Goal: Information Seeking & Learning: Learn about a topic

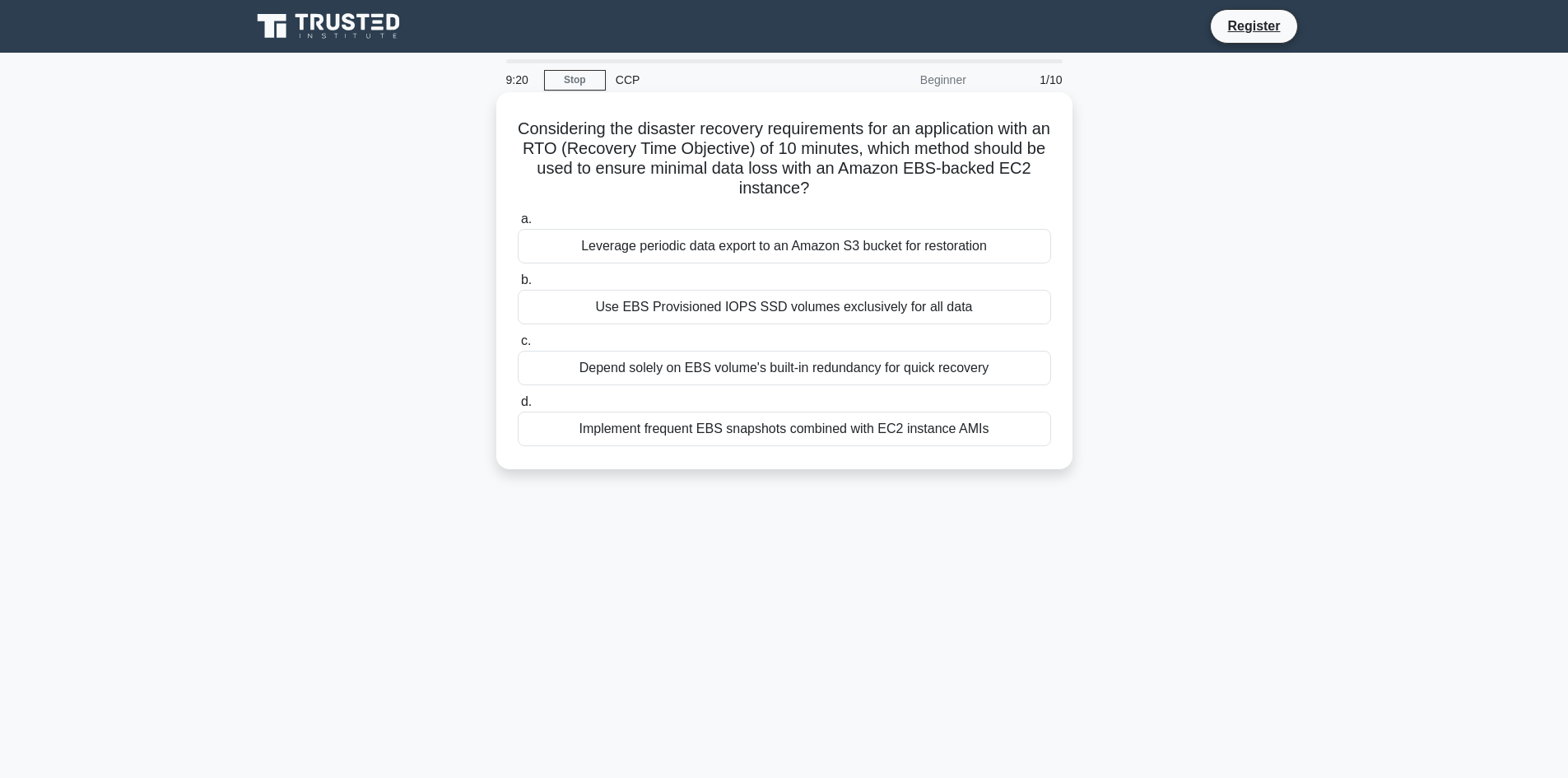
click at [794, 244] on div "Leverage periodic data export to an Amazon S3 bucket for restoration" at bounding box center [784, 246] width 533 height 35
click at [518, 225] on input "a. Leverage periodic data export to an Amazon S3 bucket for restoration" at bounding box center [518, 219] width 0 height 11
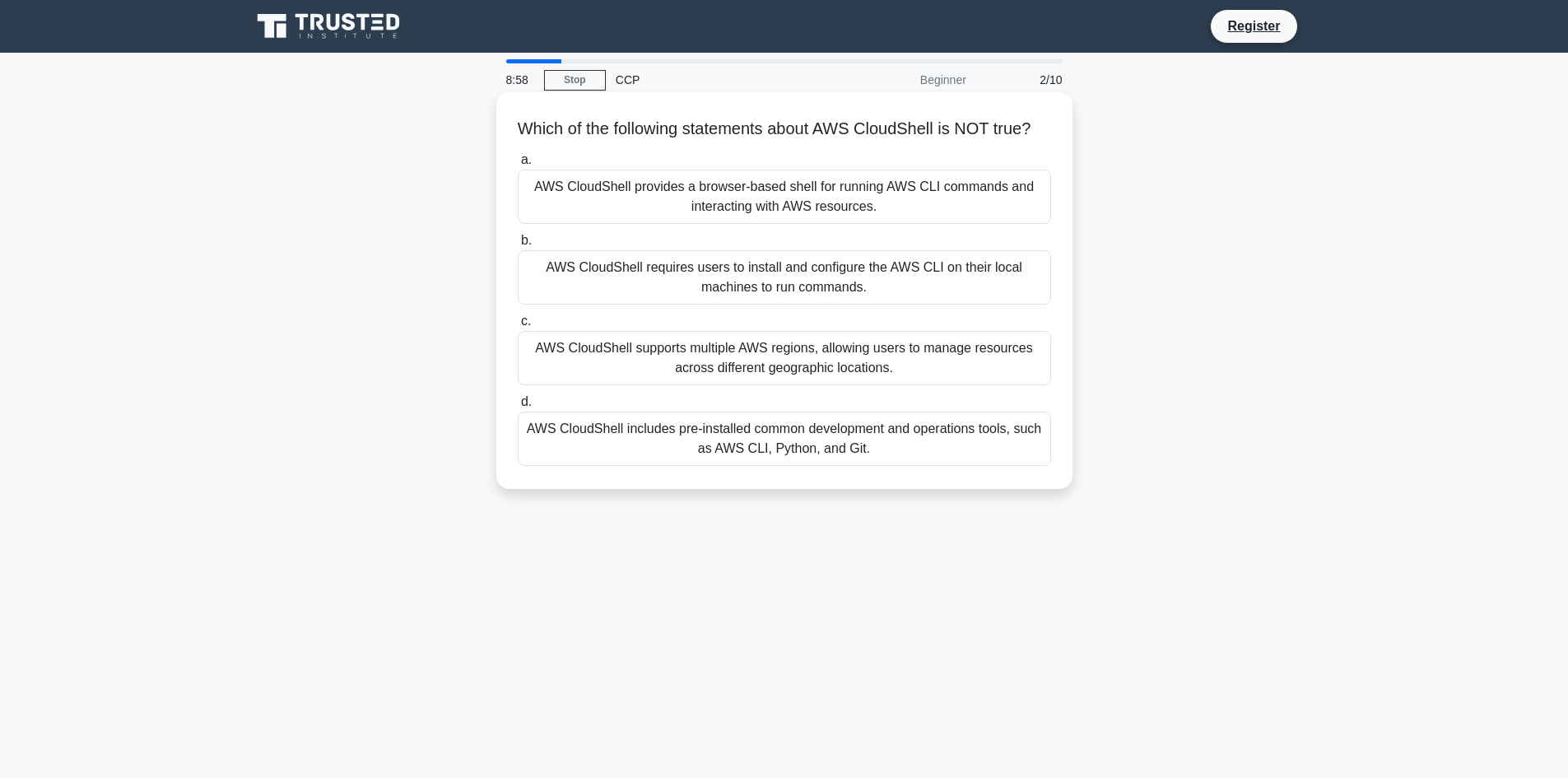
click at [820, 299] on div "AWS CloudShell requires users to install and configure the AWS CLI on their loc…" at bounding box center [784, 278] width 533 height 55
click at [518, 246] on input "b. AWS CloudShell requires users to install and configure the AWS CLI on their …" at bounding box center [518, 241] width 0 height 11
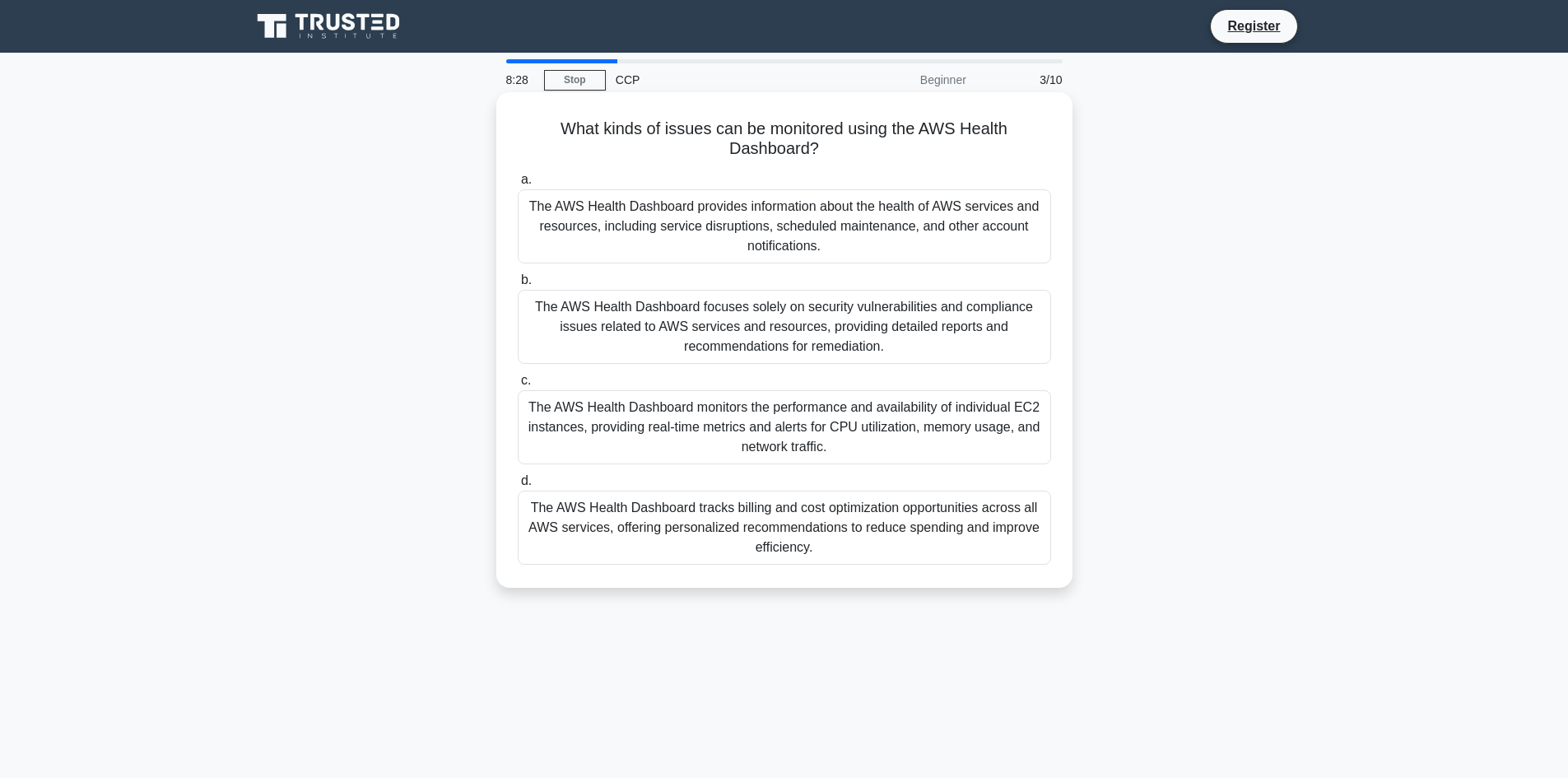
click at [848, 240] on div "The AWS Health Dashboard provides information about the health of AWS services …" at bounding box center [784, 226] width 533 height 74
click at [518, 185] on input "a. The AWS Health Dashboard provides information about the health of AWS servic…" at bounding box center [518, 179] width 0 height 11
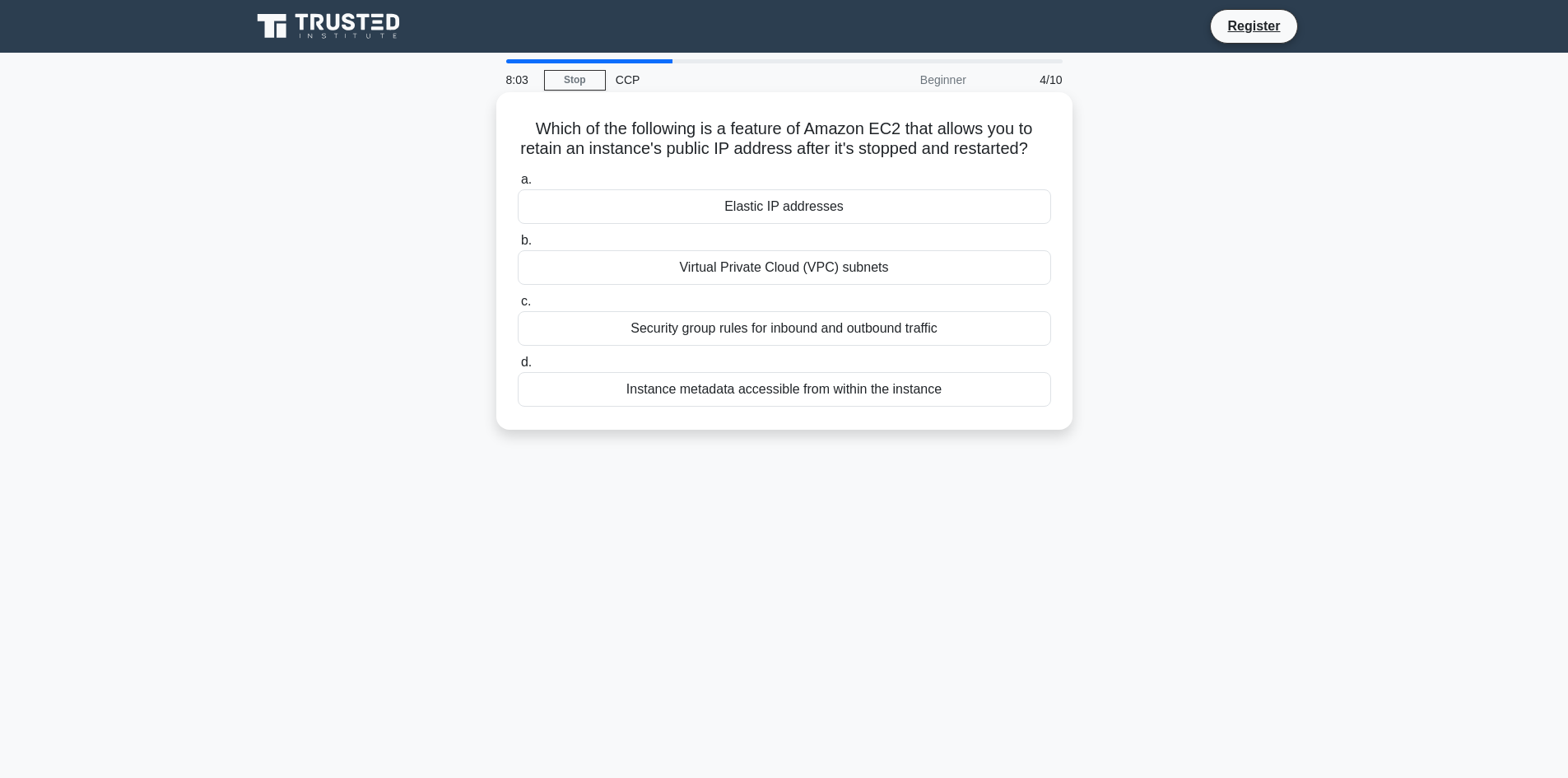
click at [854, 223] on div "Elastic IP addresses" at bounding box center [784, 206] width 533 height 35
click at [518, 185] on input "a. Elastic IP addresses" at bounding box center [518, 179] width 0 height 11
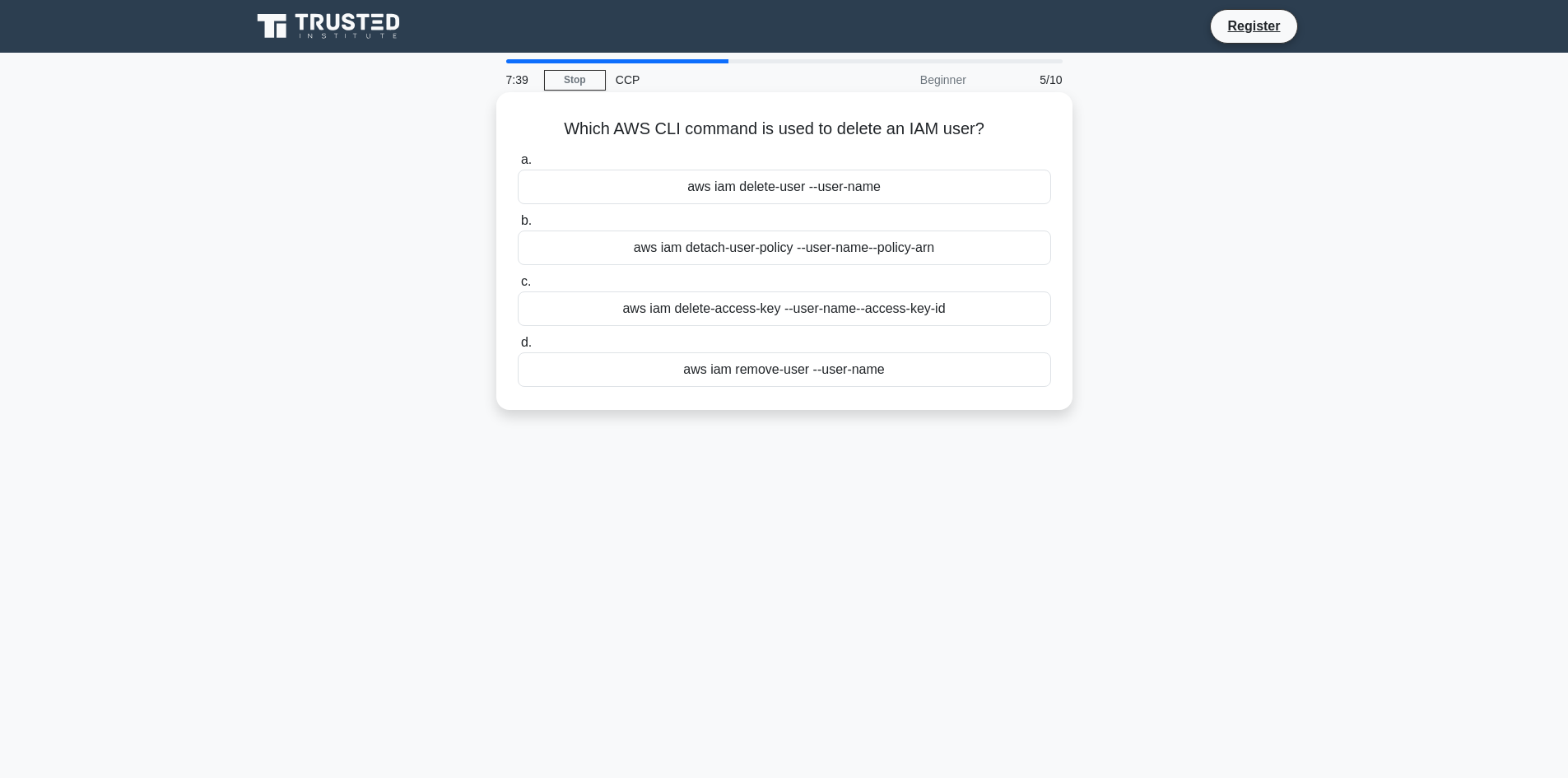
click at [910, 253] on username "--policy-arn" at bounding box center [901, 247] width 66 height 19
click at [518, 227] on input "b. aws iam detach-user-policy --user-name --policy-arn" at bounding box center [518, 221] width 0 height 11
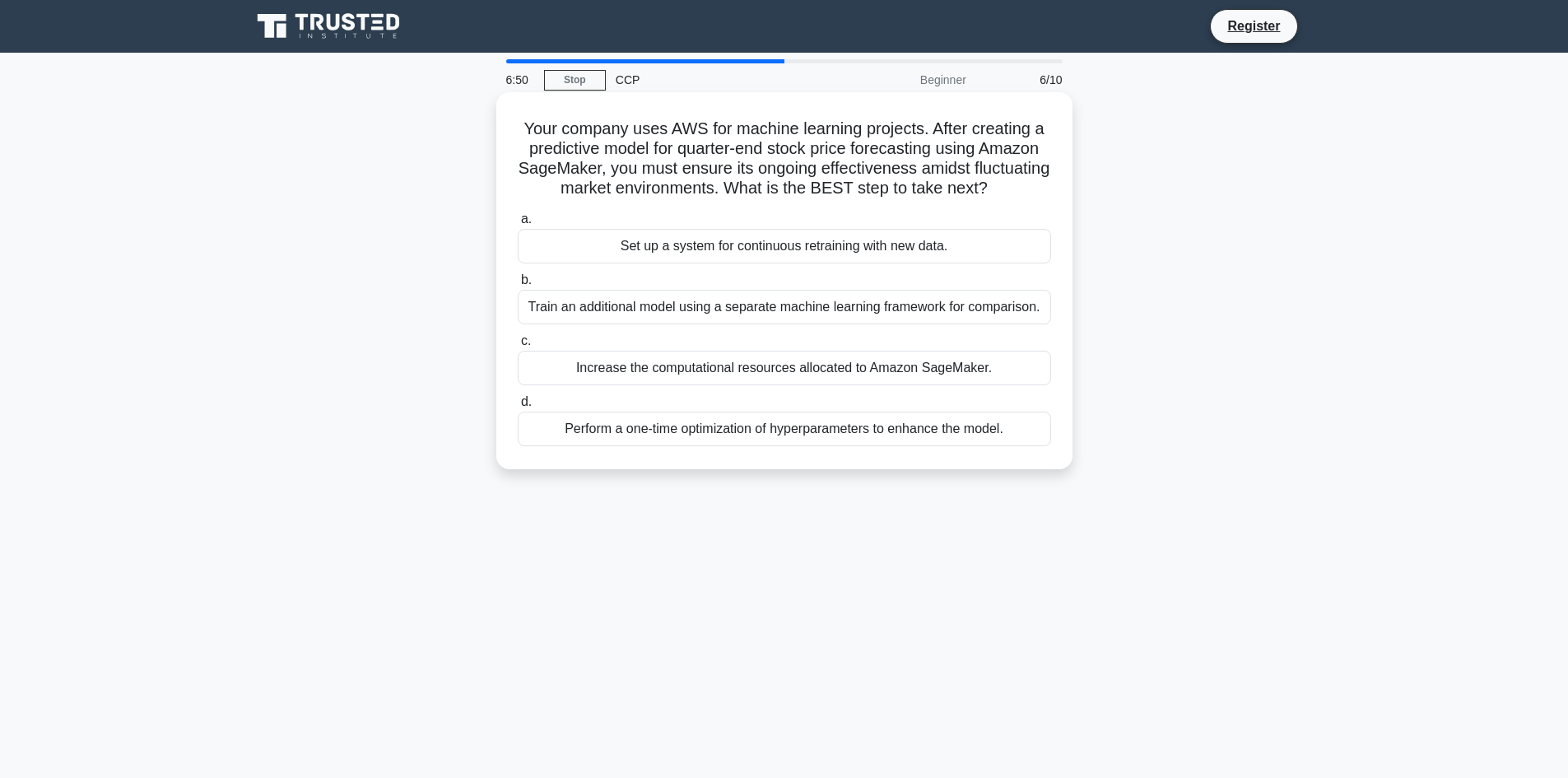
click at [871, 262] on div "Set up a system for continuous retraining with new data." at bounding box center [784, 246] width 533 height 35
click at [518, 225] on input "a. Set up a system for continuous retraining with new data." at bounding box center [518, 219] width 0 height 11
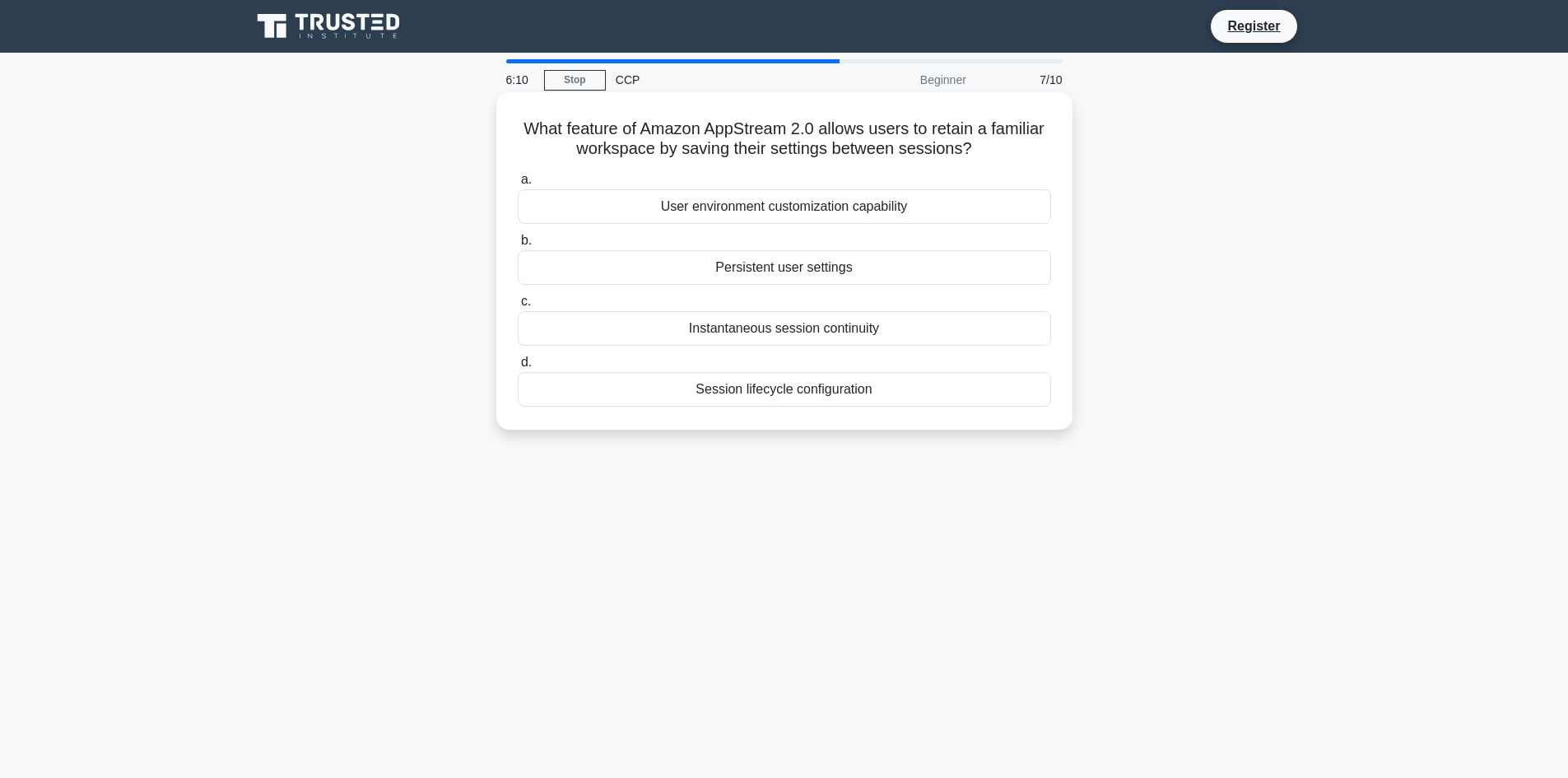
click at [892, 391] on div "Session lifecycle configuration" at bounding box center [784, 389] width 533 height 35
click at [518, 368] on input "d. Session lifecycle configuration" at bounding box center [518, 362] width 0 height 11
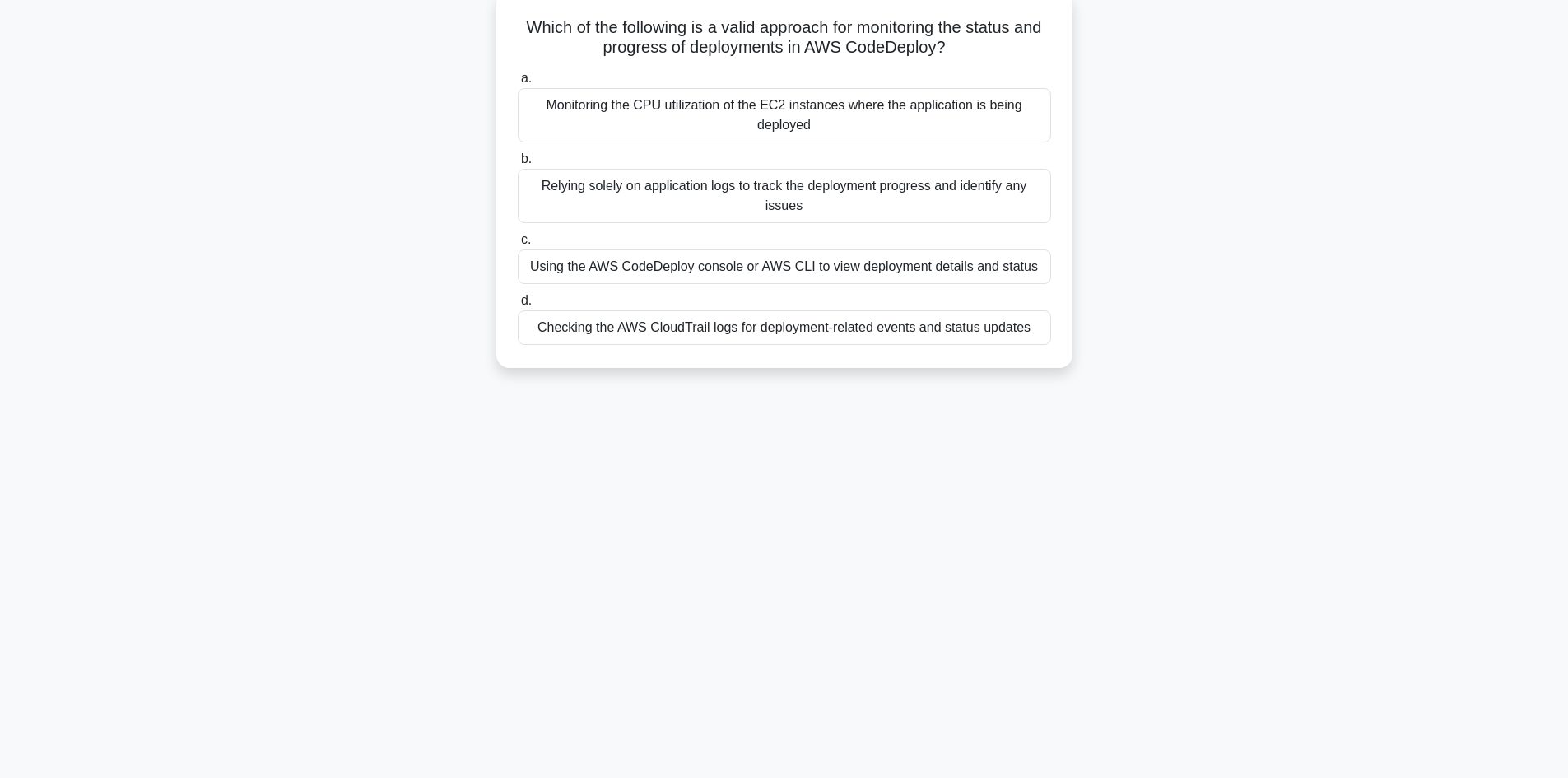
scroll to position [106, 0]
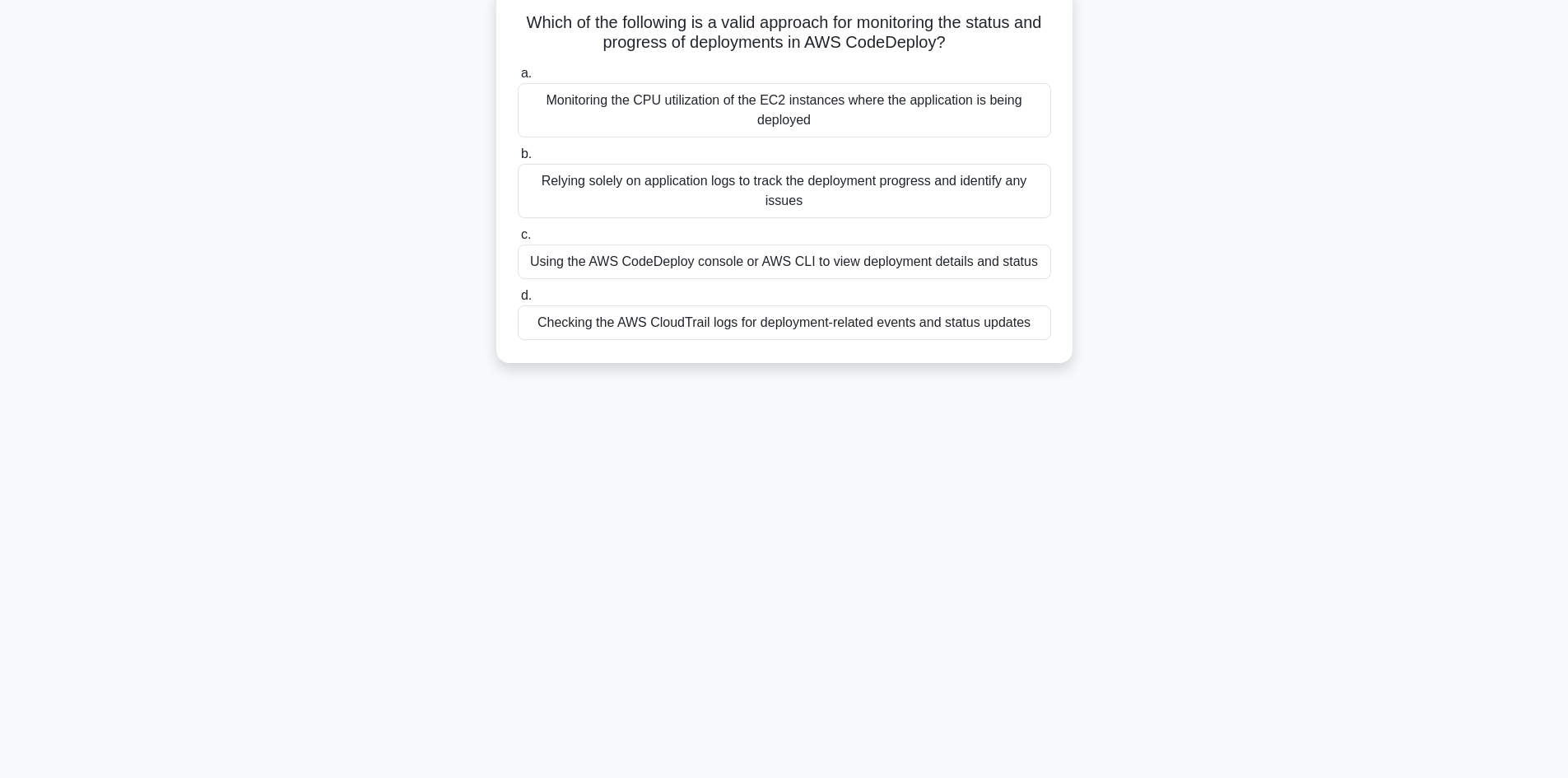
click at [753, 265] on div "Using the AWS CodeDeploy console or AWS CLI to view deployment details and stat…" at bounding box center [784, 262] width 533 height 35
click at [518, 241] on input "c. Using the AWS CodeDeploy console or AWS CLI to view deployment details and s…" at bounding box center [518, 235] width 0 height 11
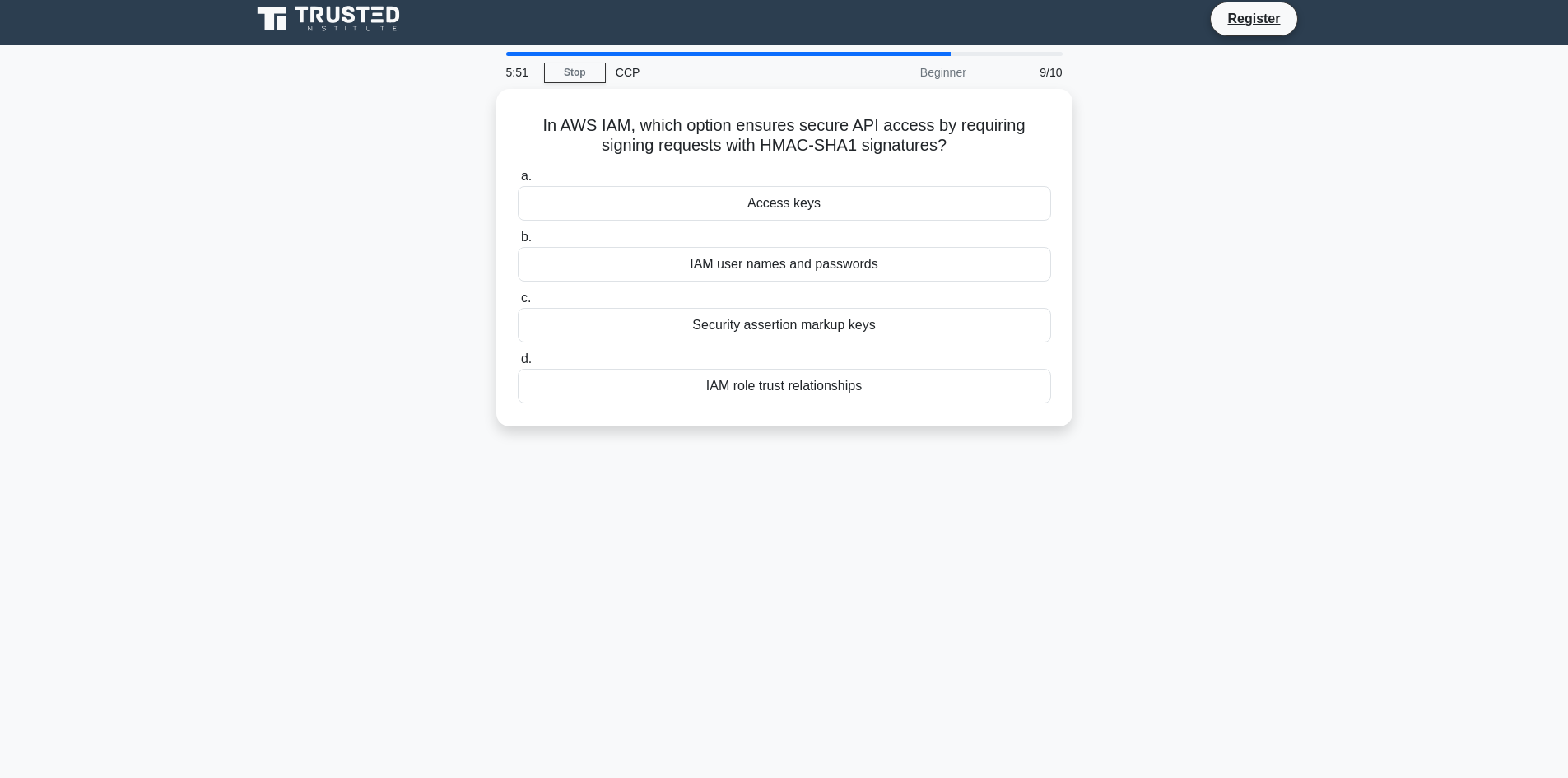
scroll to position [0, 0]
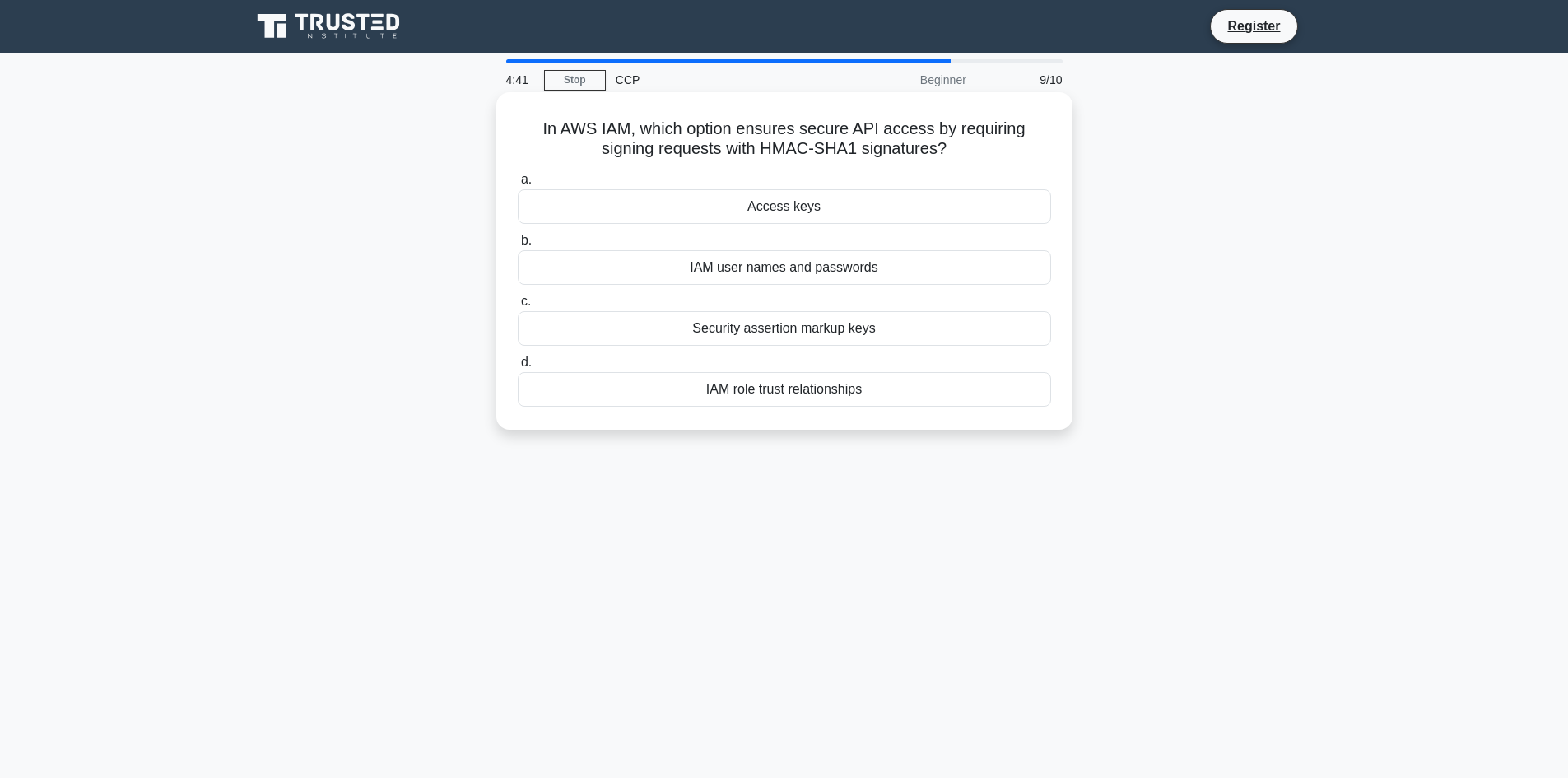
click at [801, 218] on div "Access keys" at bounding box center [784, 206] width 533 height 35
click at [518, 185] on input "a. Access keys" at bounding box center [518, 179] width 0 height 11
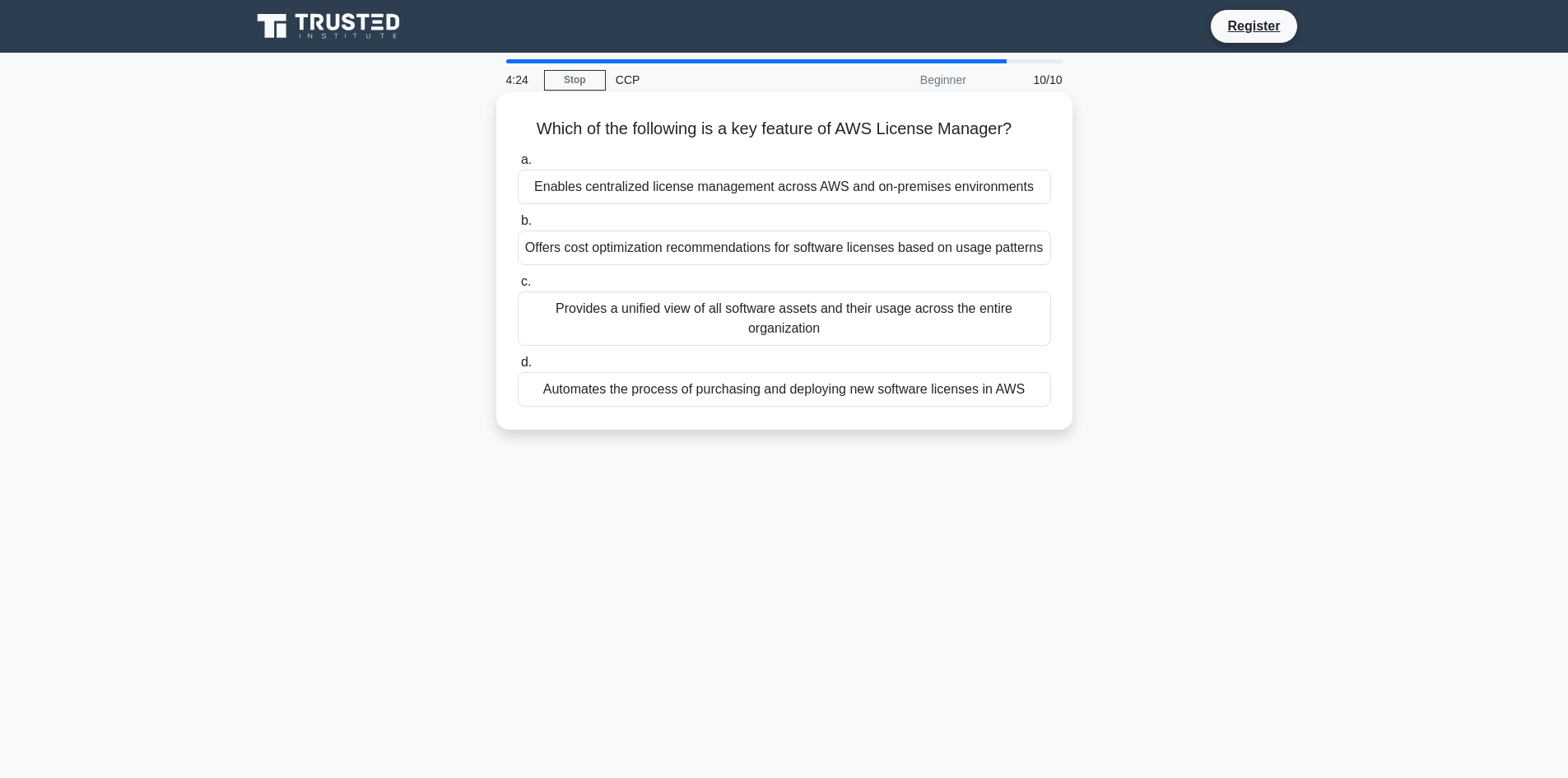
click at [835, 253] on div "Offers cost optimization recommendations for software licenses based on usage p…" at bounding box center [784, 248] width 533 height 35
click at [518, 227] on input "b. Offers cost optimization recommendations for software licenses based on usag…" at bounding box center [518, 221] width 0 height 11
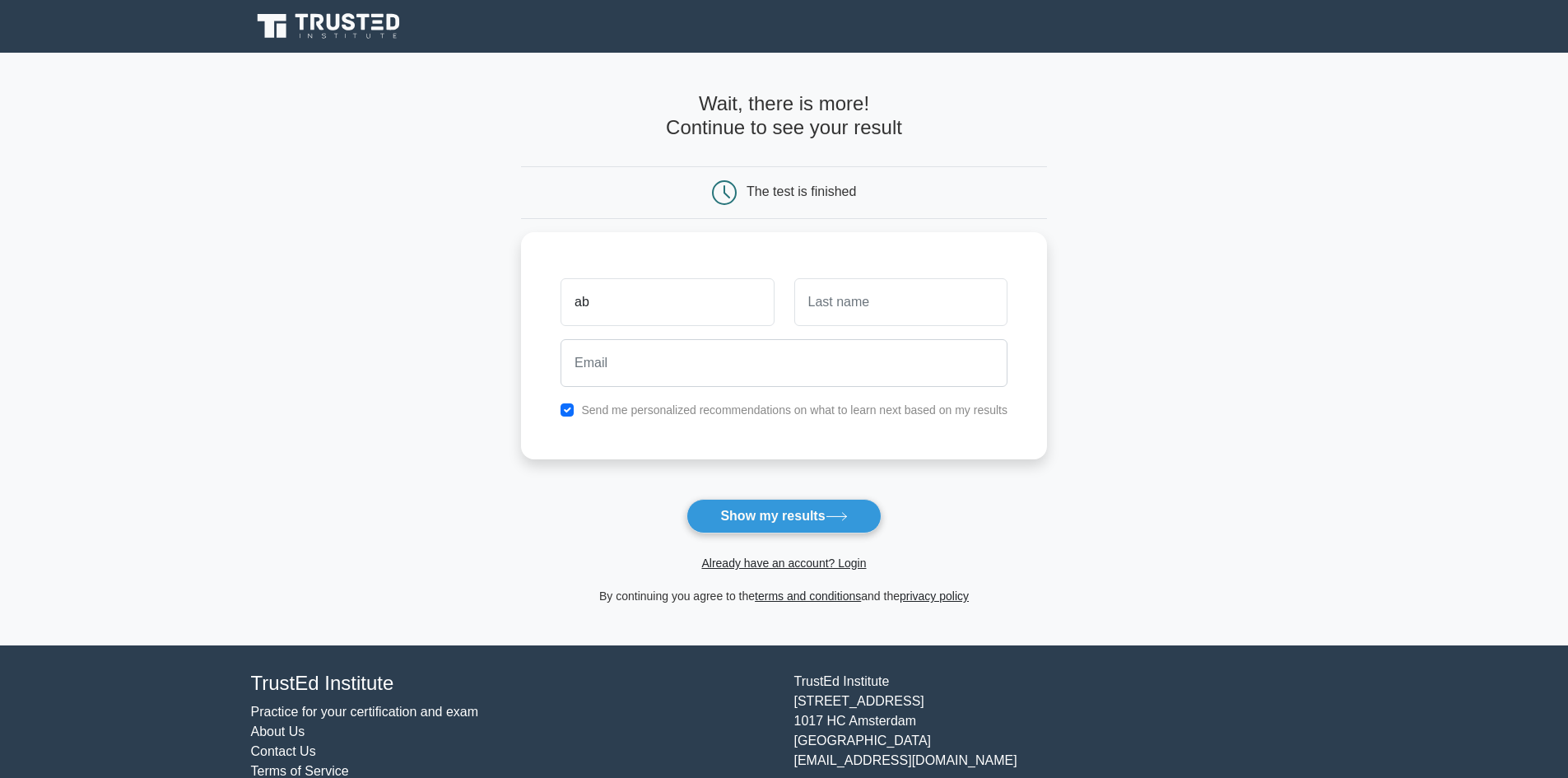
type input "ab"
type input "aa"
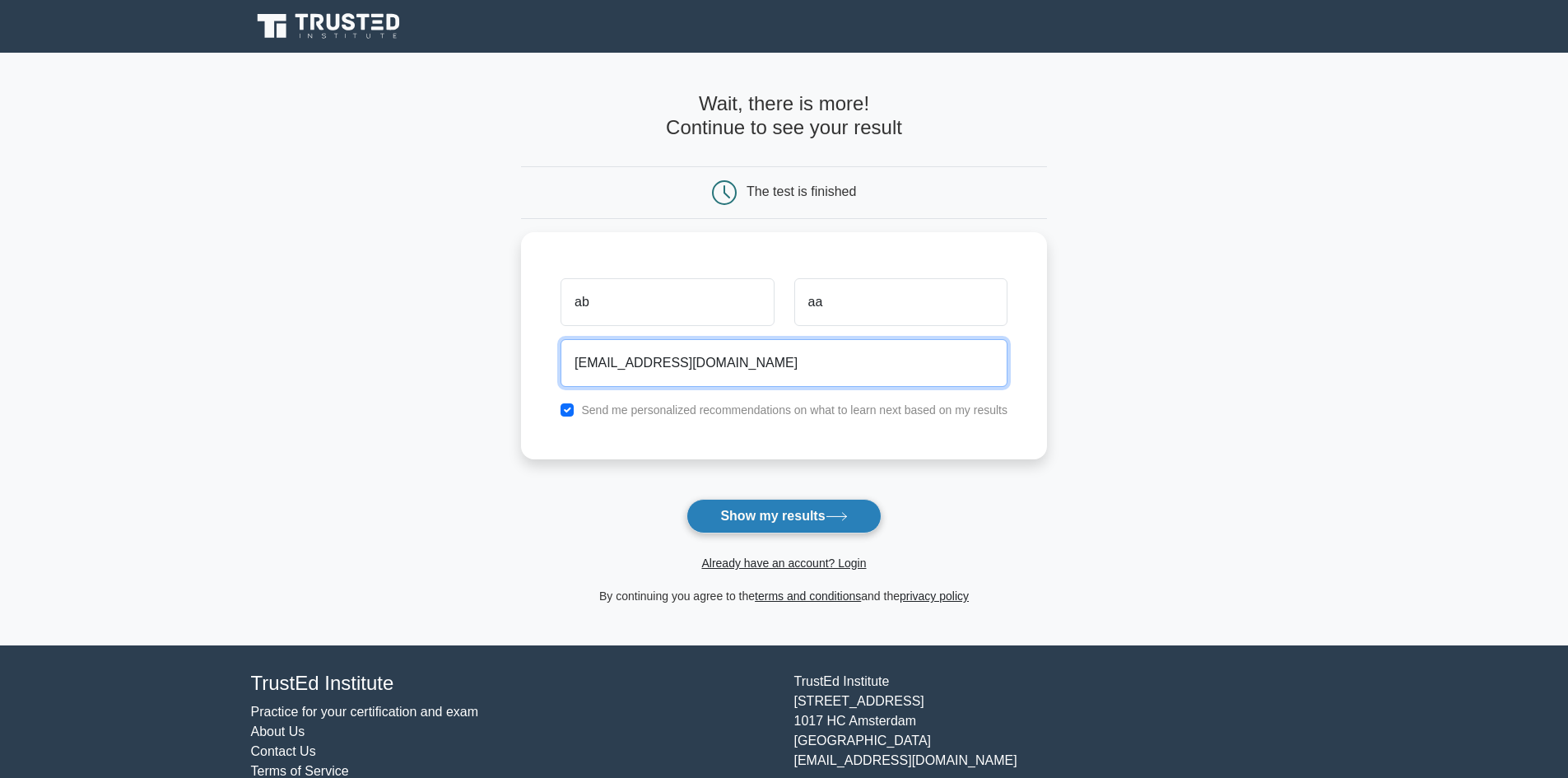
type input "codi@gmail.com"
click at [826, 504] on button "Show my results" at bounding box center [784, 516] width 195 height 35
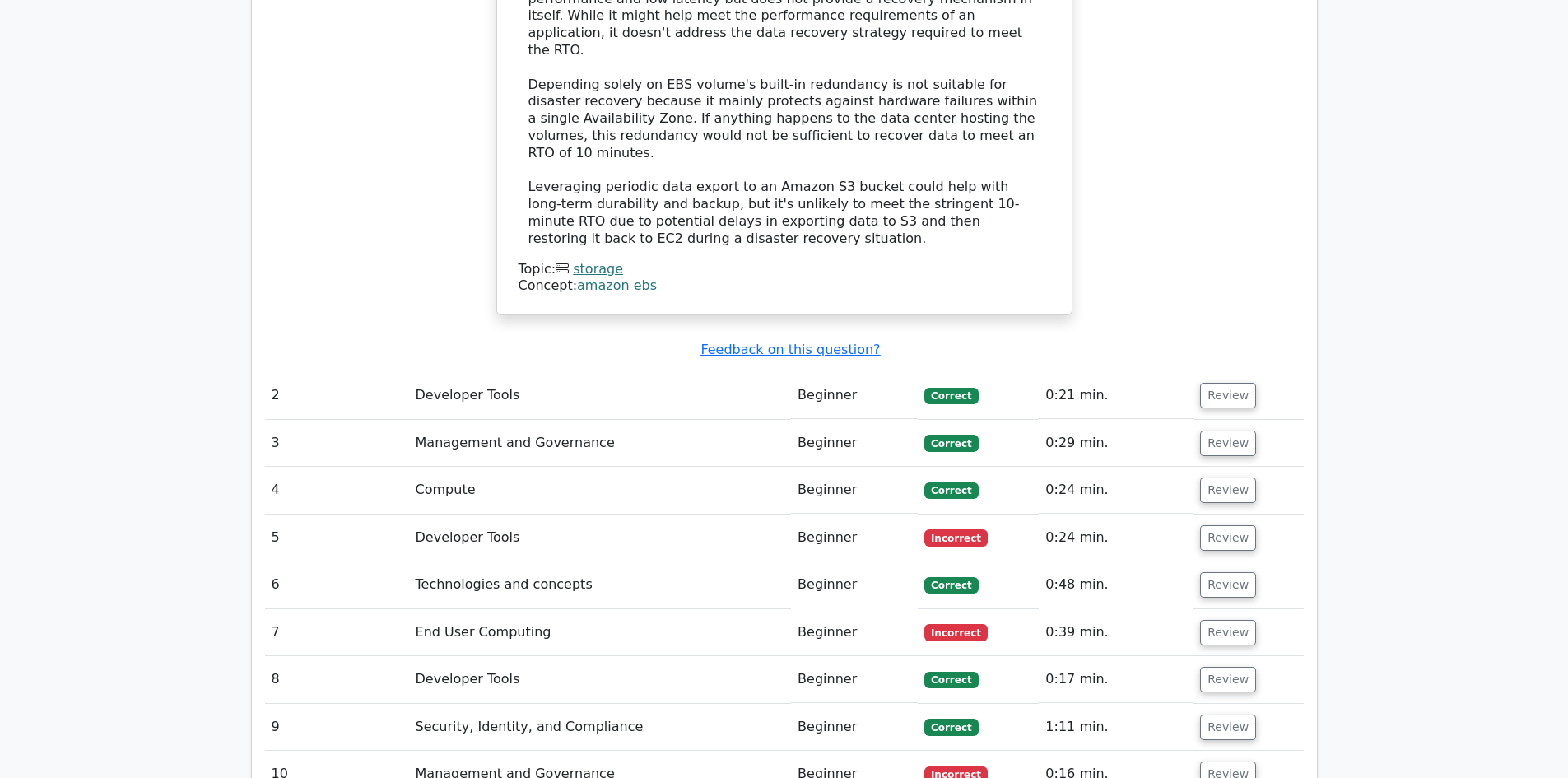
scroll to position [2035, 0]
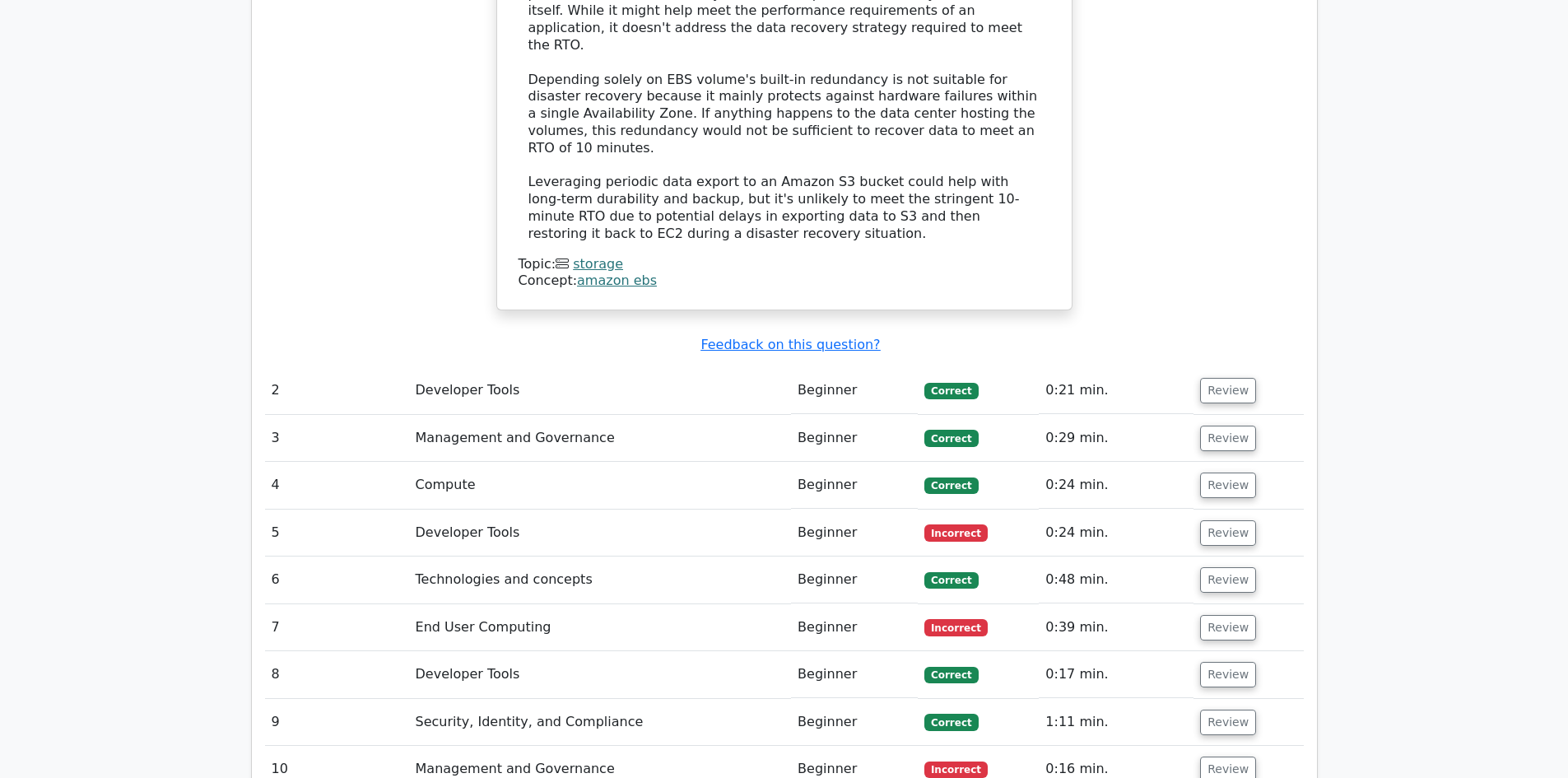
click at [946, 525] on span "Incorrect" at bounding box center [956, 533] width 63 height 17
click at [1227, 520] on button "Review" at bounding box center [1228, 533] width 56 height 25
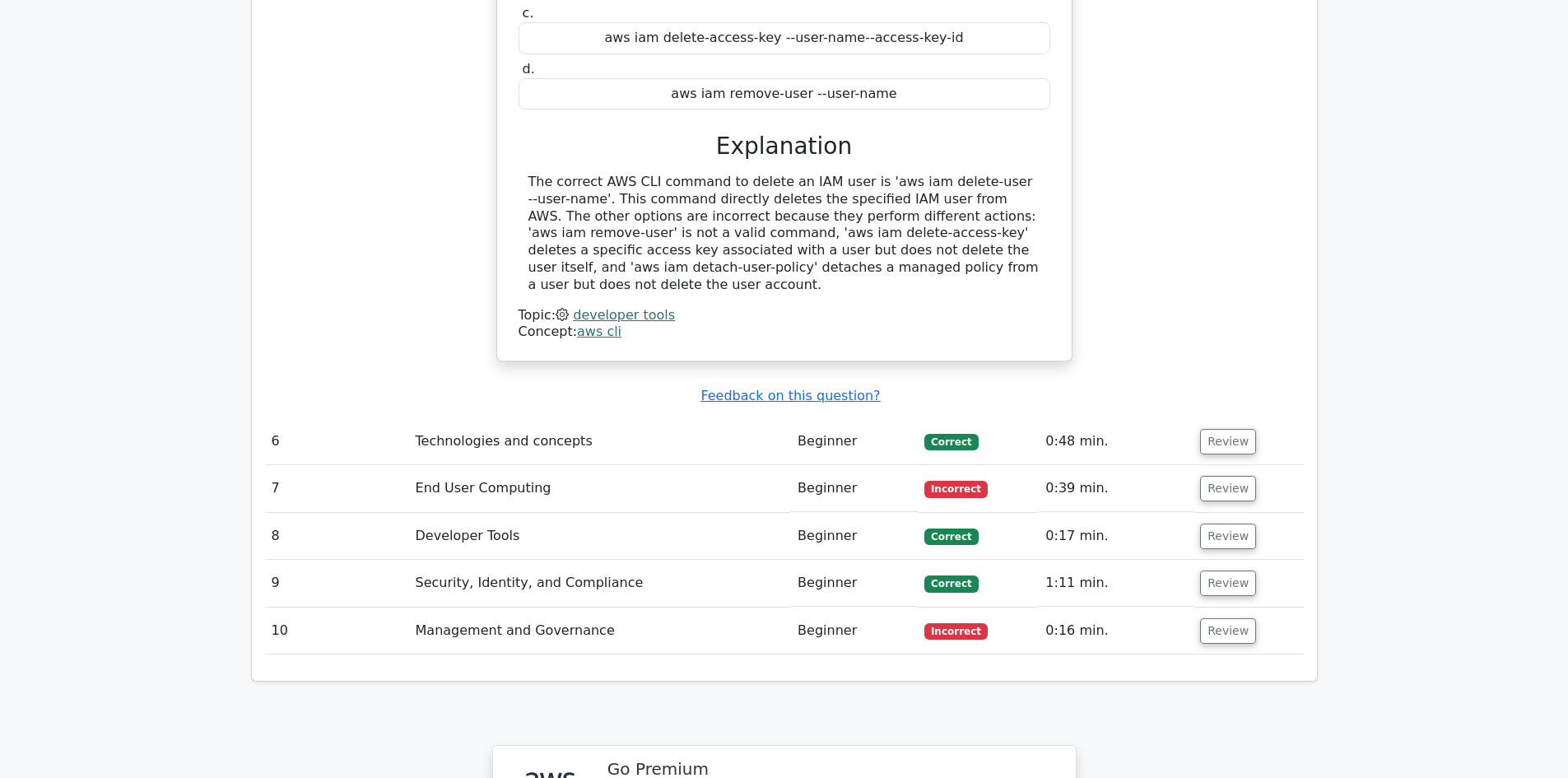
scroll to position [2756, 0]
click at [1216, 475] on button "Review" at bounding box center [1228, 488] width 56 height 25
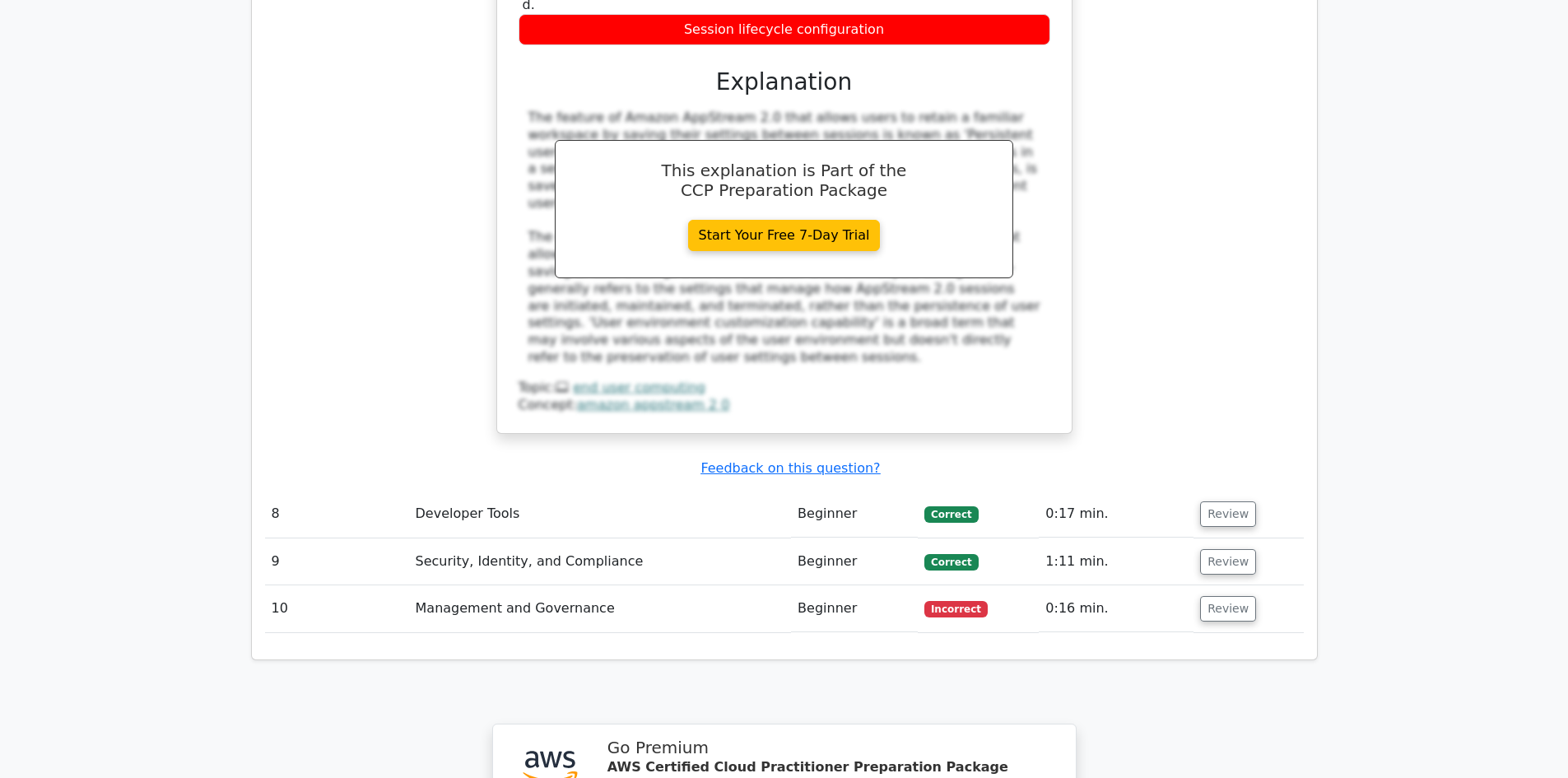
scroll to position [3518, 0]
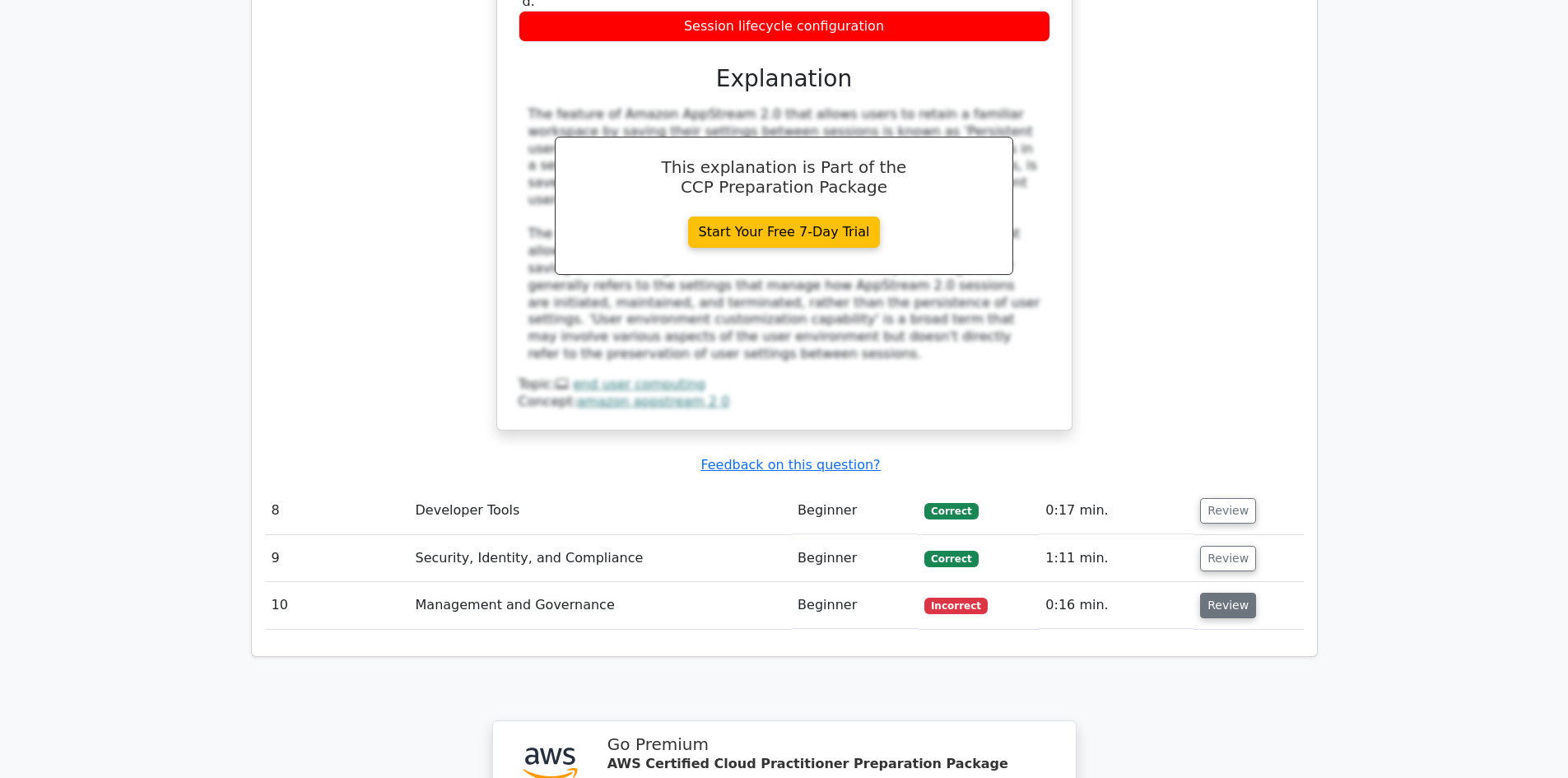
click at [1226, 593] on button "Review" at bounding box center [1228, 606] width 56 height 25
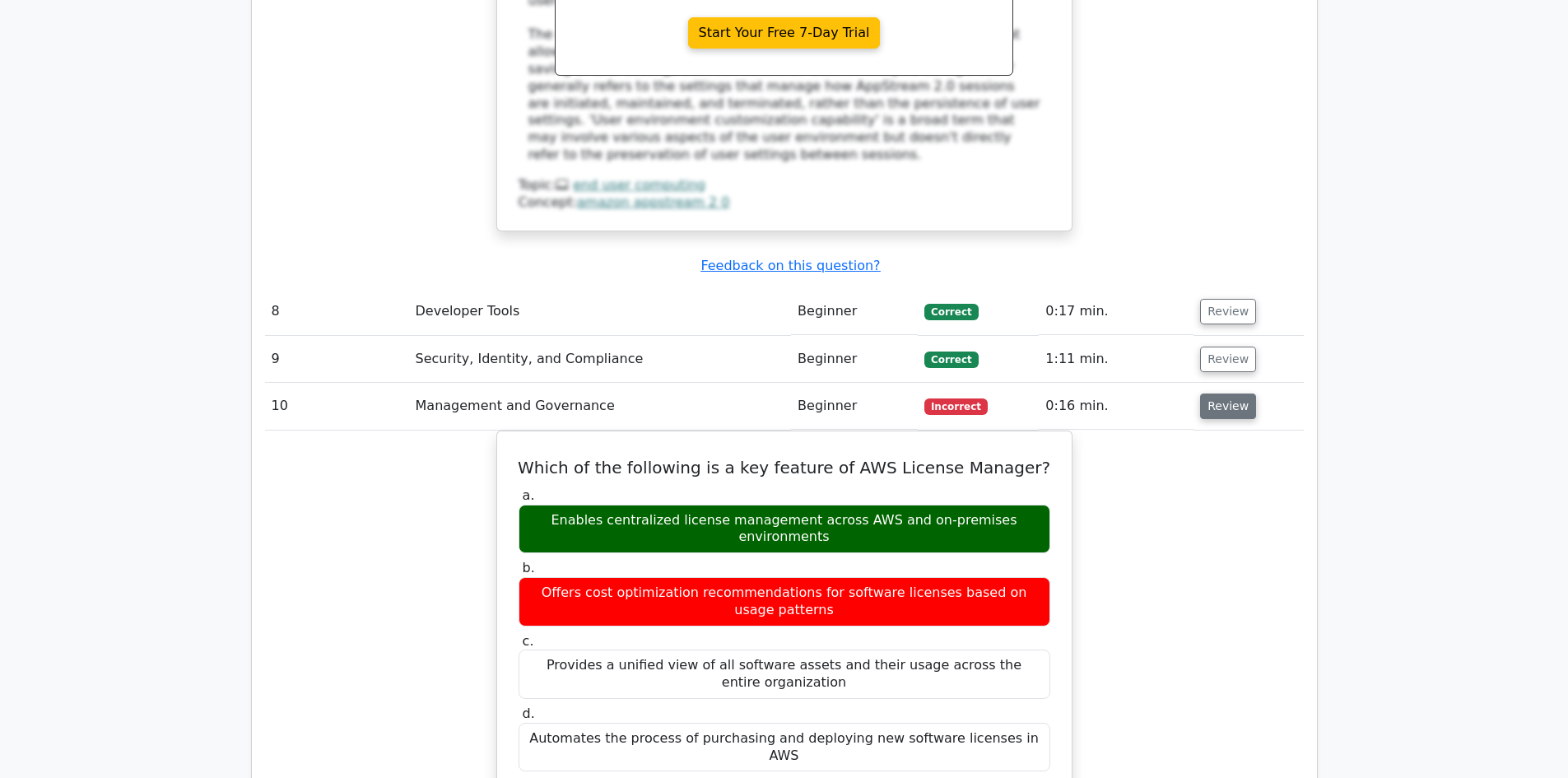
scroll to position [3720, 0]
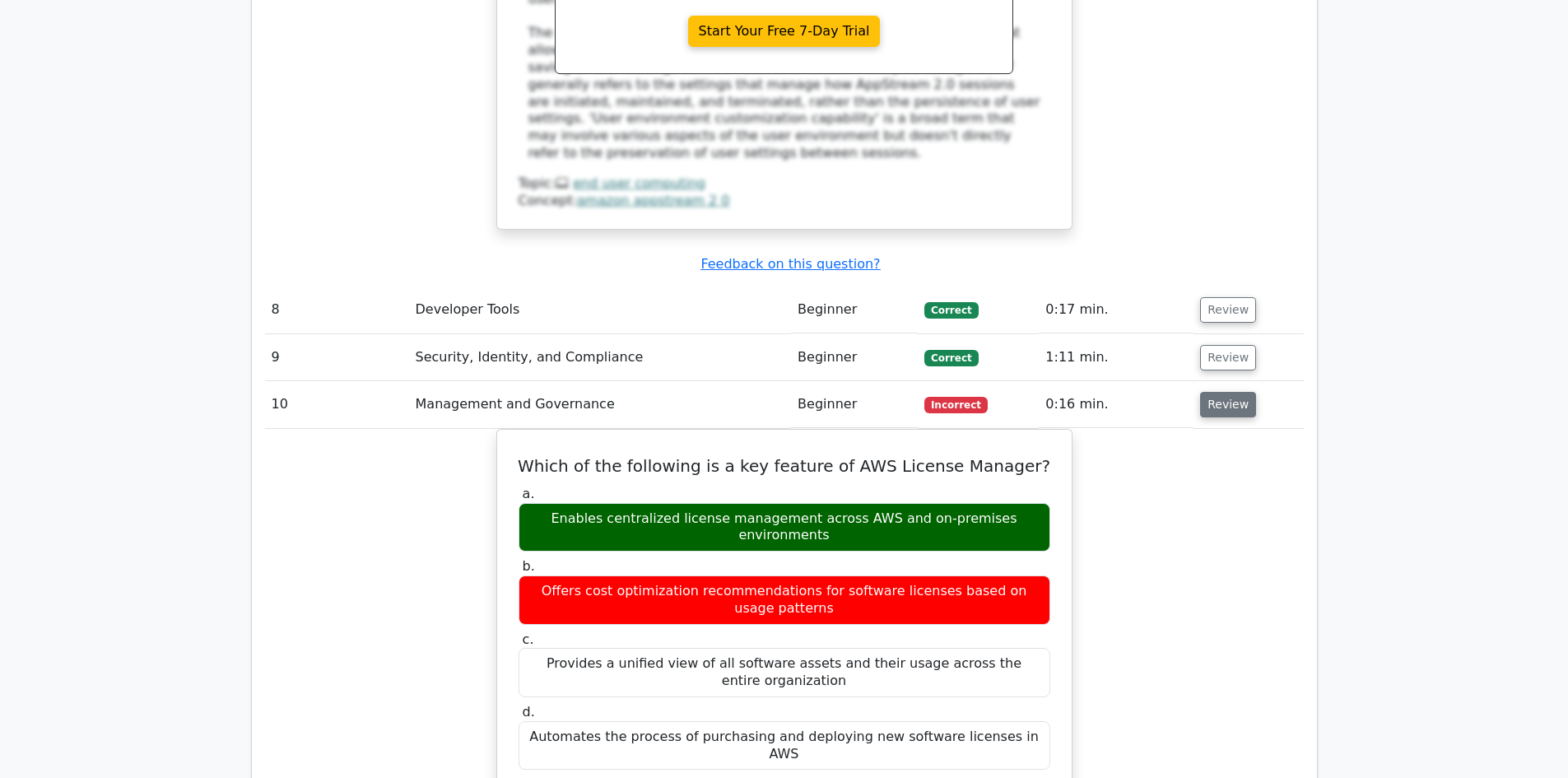
click at [1226, 440] on div "Which of the following is a key feature of AWS License Manager? a. Enables cent…" at bounding box center [784, 767] width 1039 height 676
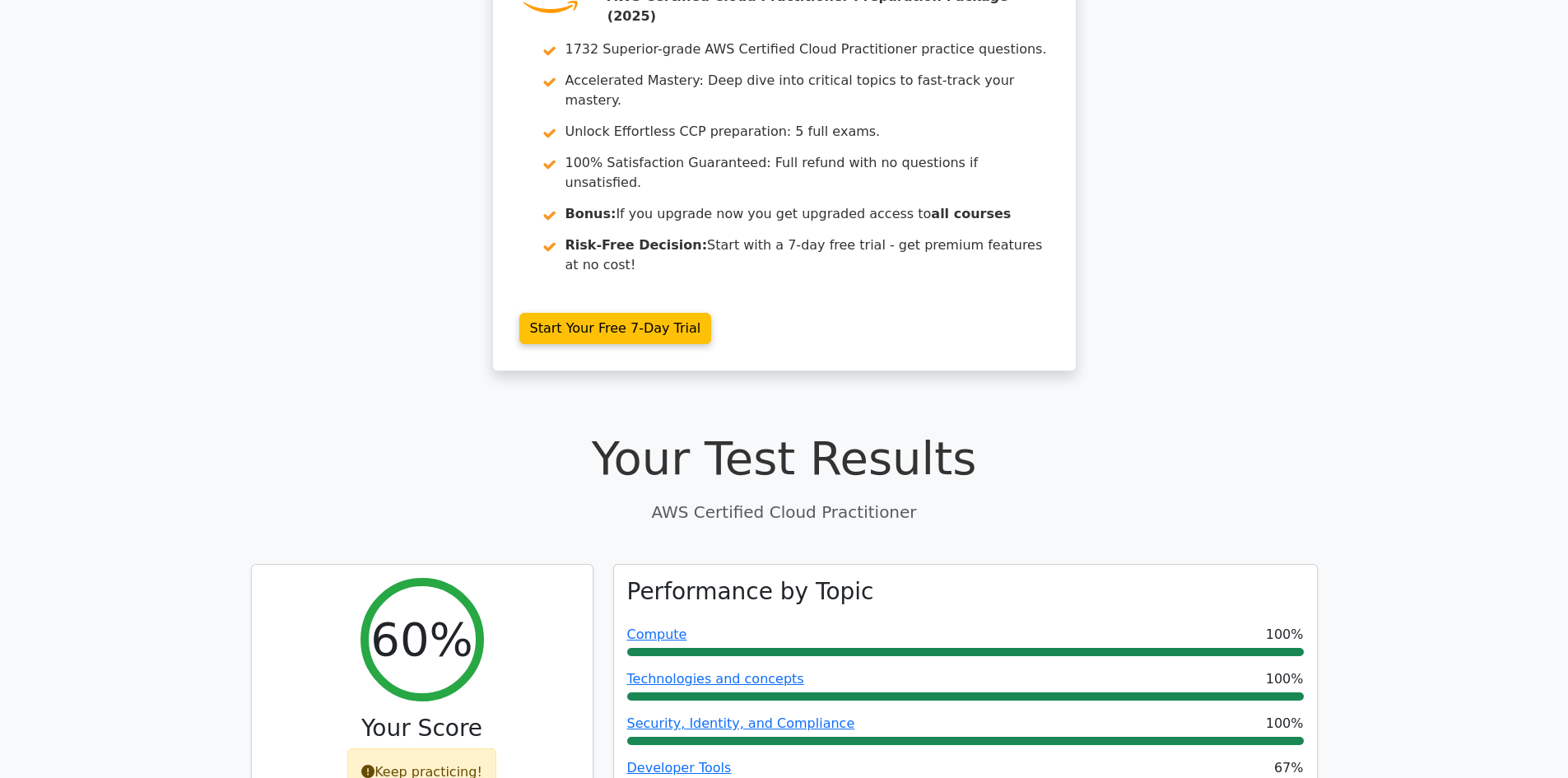
scroll to position [0, 0]
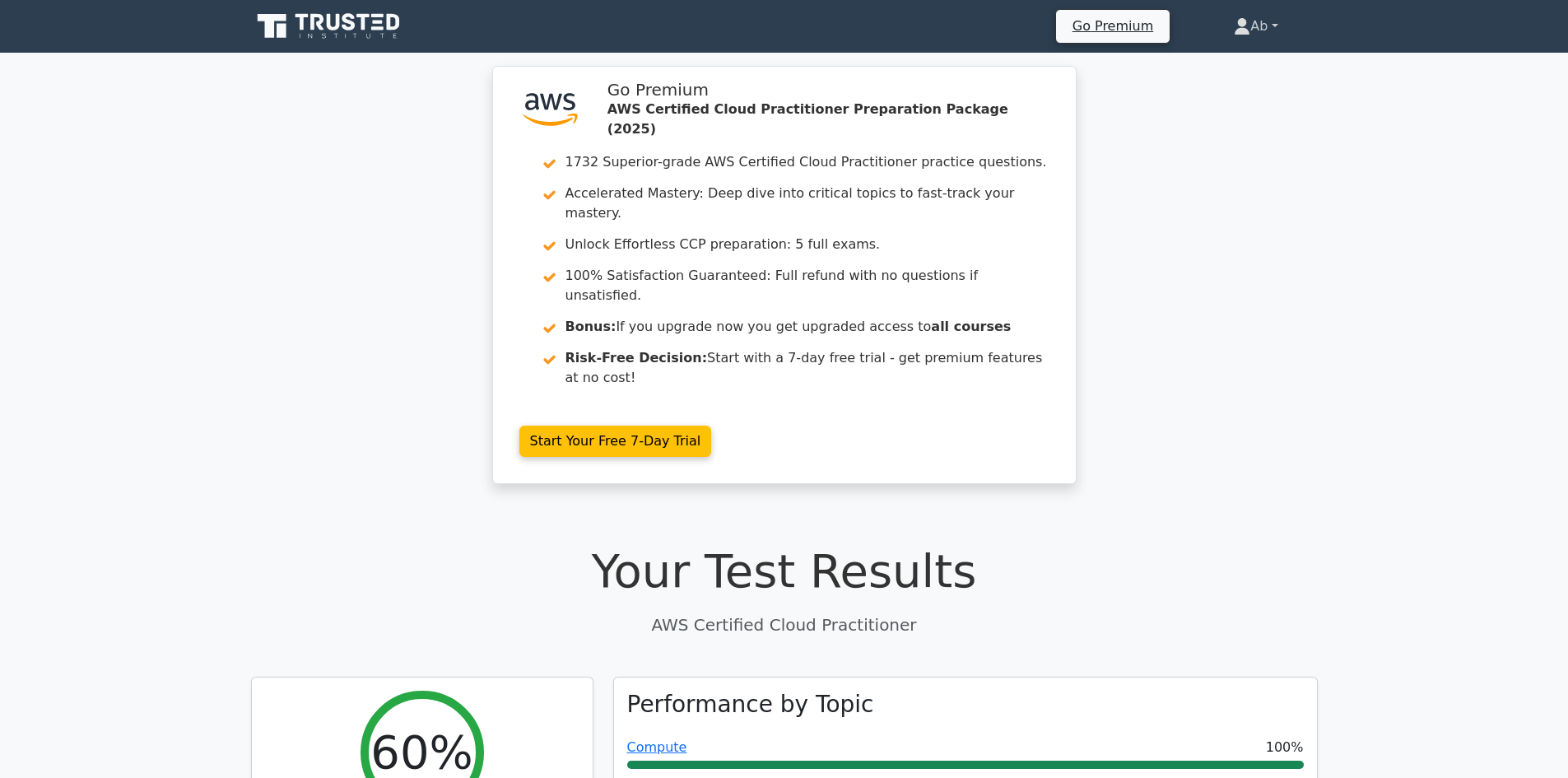
click at [1262, 23] on link "Ab" at bounding box center [1256, 26] width 123 height 33
click at [1245, 27] on link "Ab" at bounding box center [1256, 26] width 123 height 33
click at [1236, 97] on link "Settings" at bounding box center [1260, 91] width 130 height 26
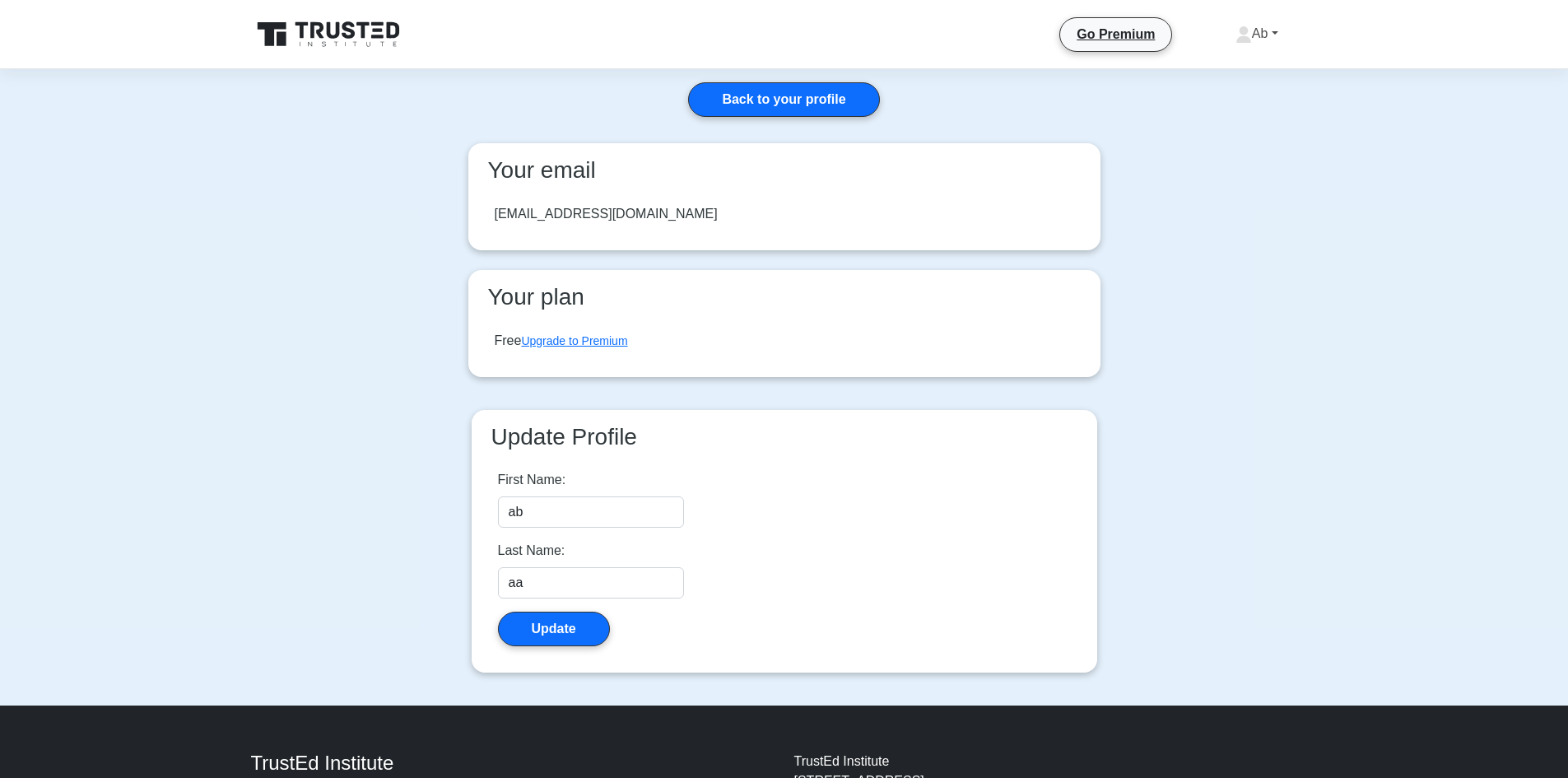
click at [1258, 29] on link "Ab" at bounding box center [1257, 34] width 122 height 33
click at [1224, 63] on link "Profile" at bounding box center [1262, 72] width 130 height 26
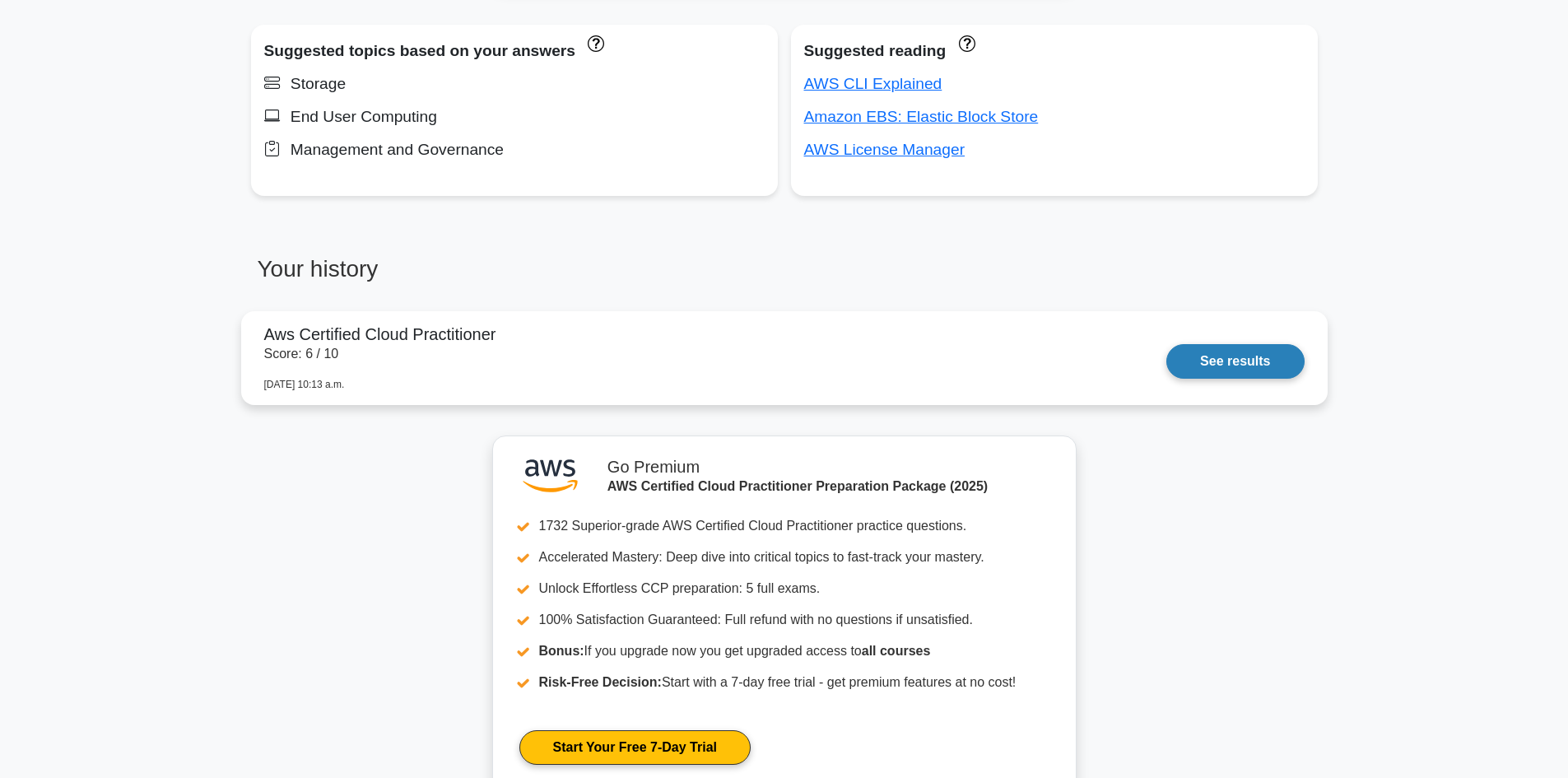
scroll to position [1138, 0]
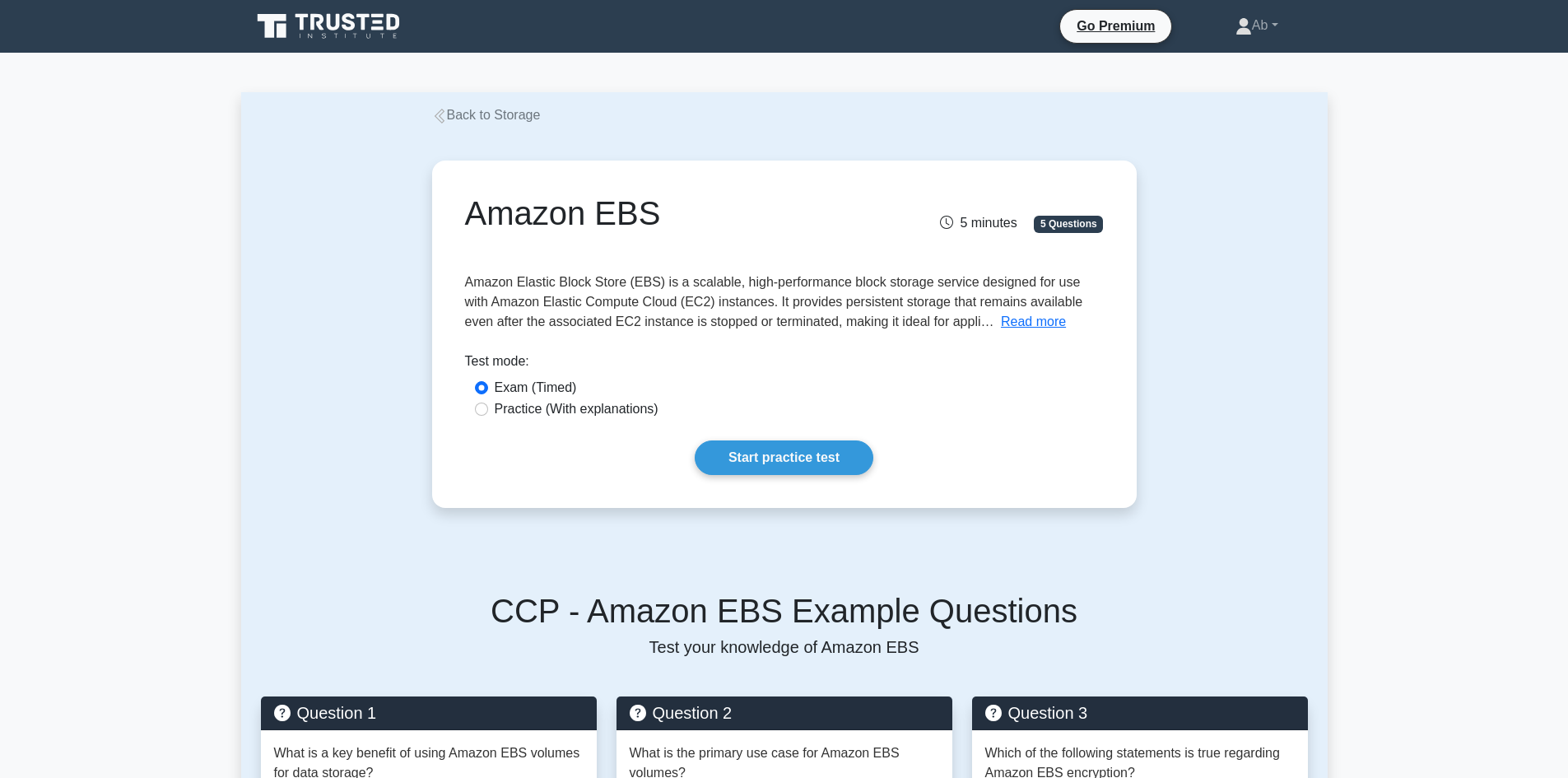
click at [500, 414] on label "Practice (With explanations)" at bounding box center [576, 409] width 164 height 19
click at [488, 414] on input "Practice (With explanations)" at bounding box center [482, 410] width 14 height 14
radio input "true"
click at [834, 449] on link "Start practice test" at bounding box center [784, 458] width 178 height 35
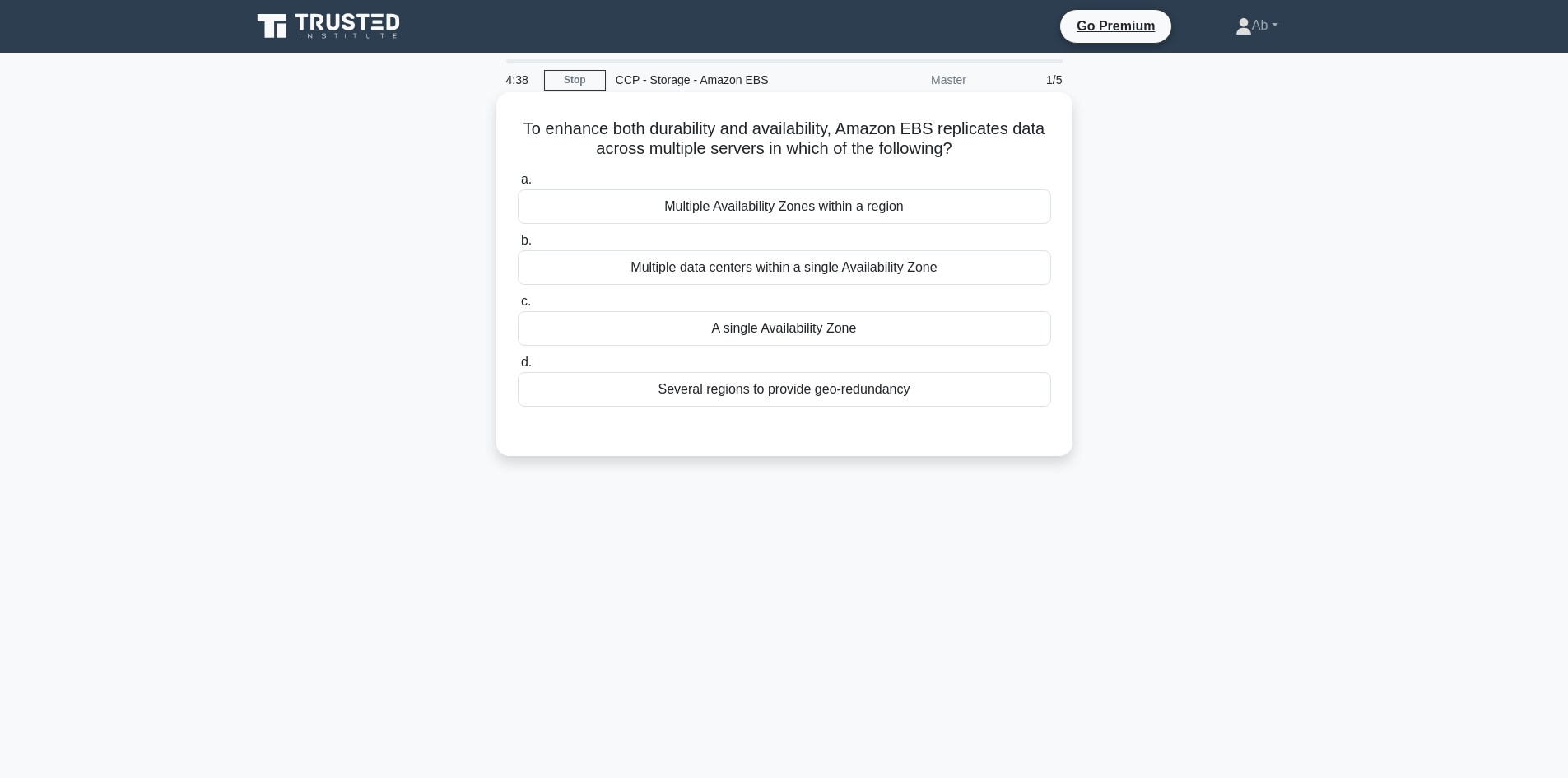
click at [834, 205] on div "Multiple Availability Zones within a region" at bounding box center [784, 206] width 533 height 35
click at [518, 185] on input "a. Multiple Availability Zones within a region" at bounding box center [518, 179] width 0 height 11
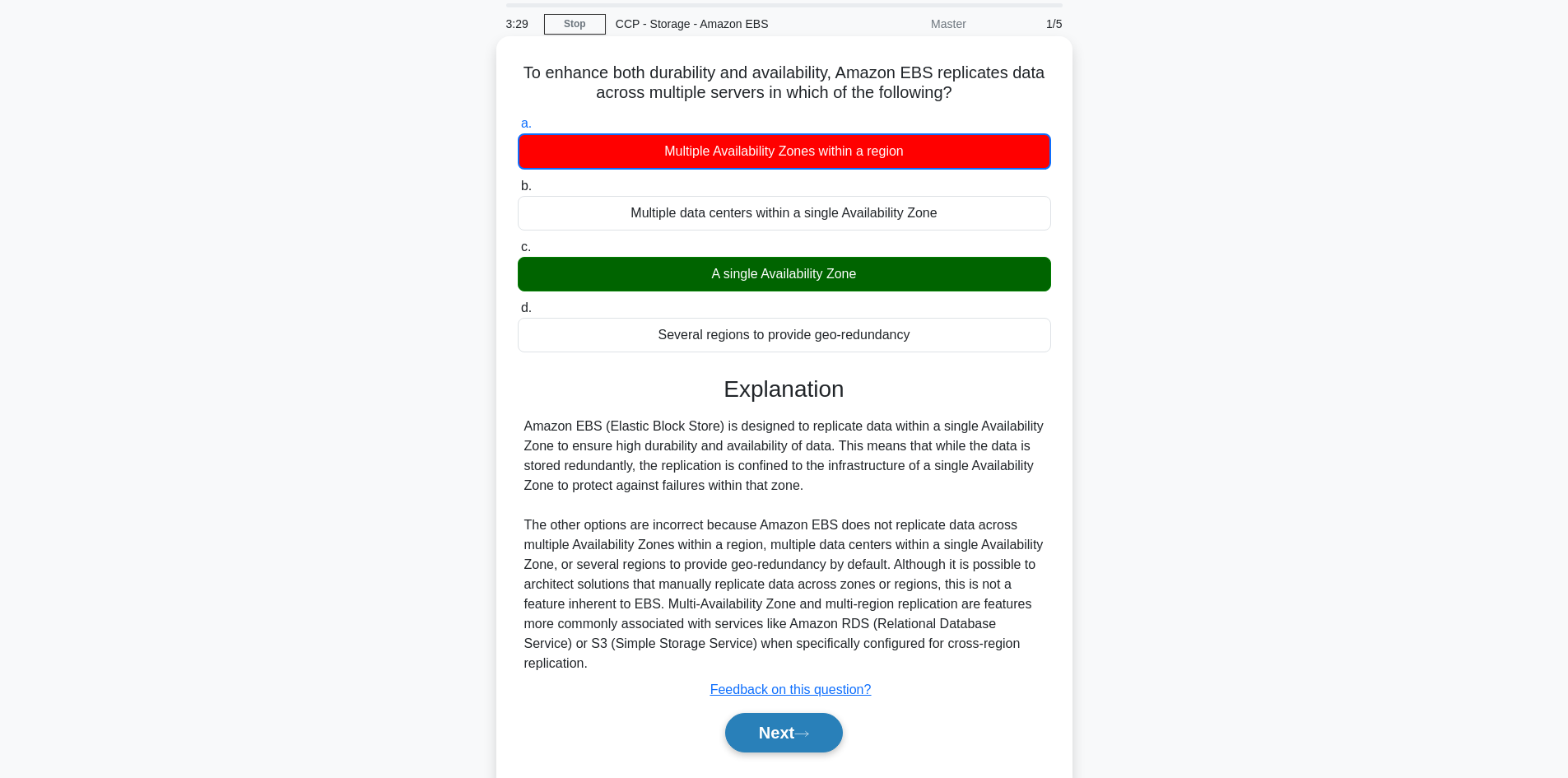
scroll to position [111, 0]
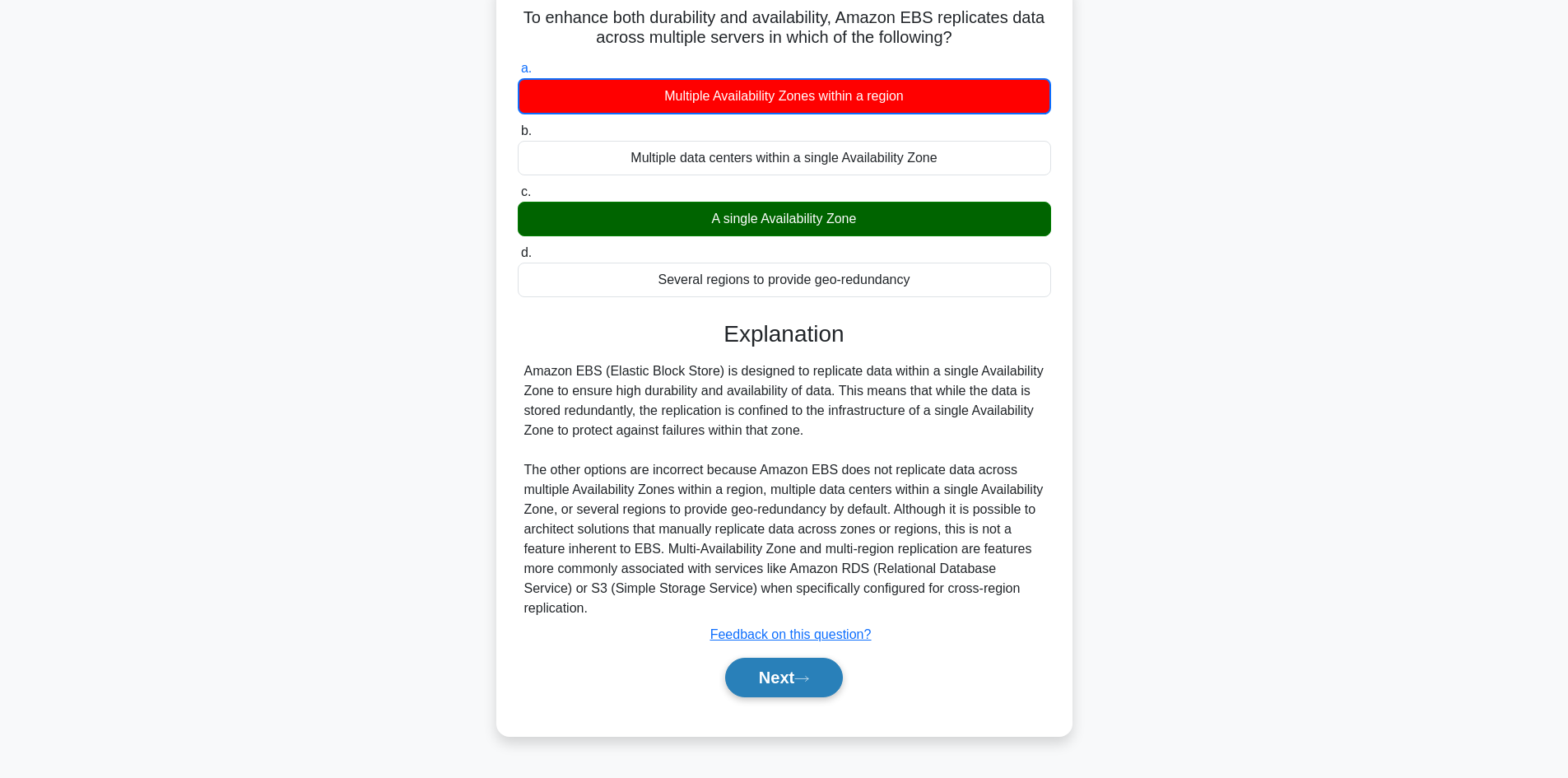
click at [767, 675] on button "Next" at bounding box center [784, 678] width 118 height 40
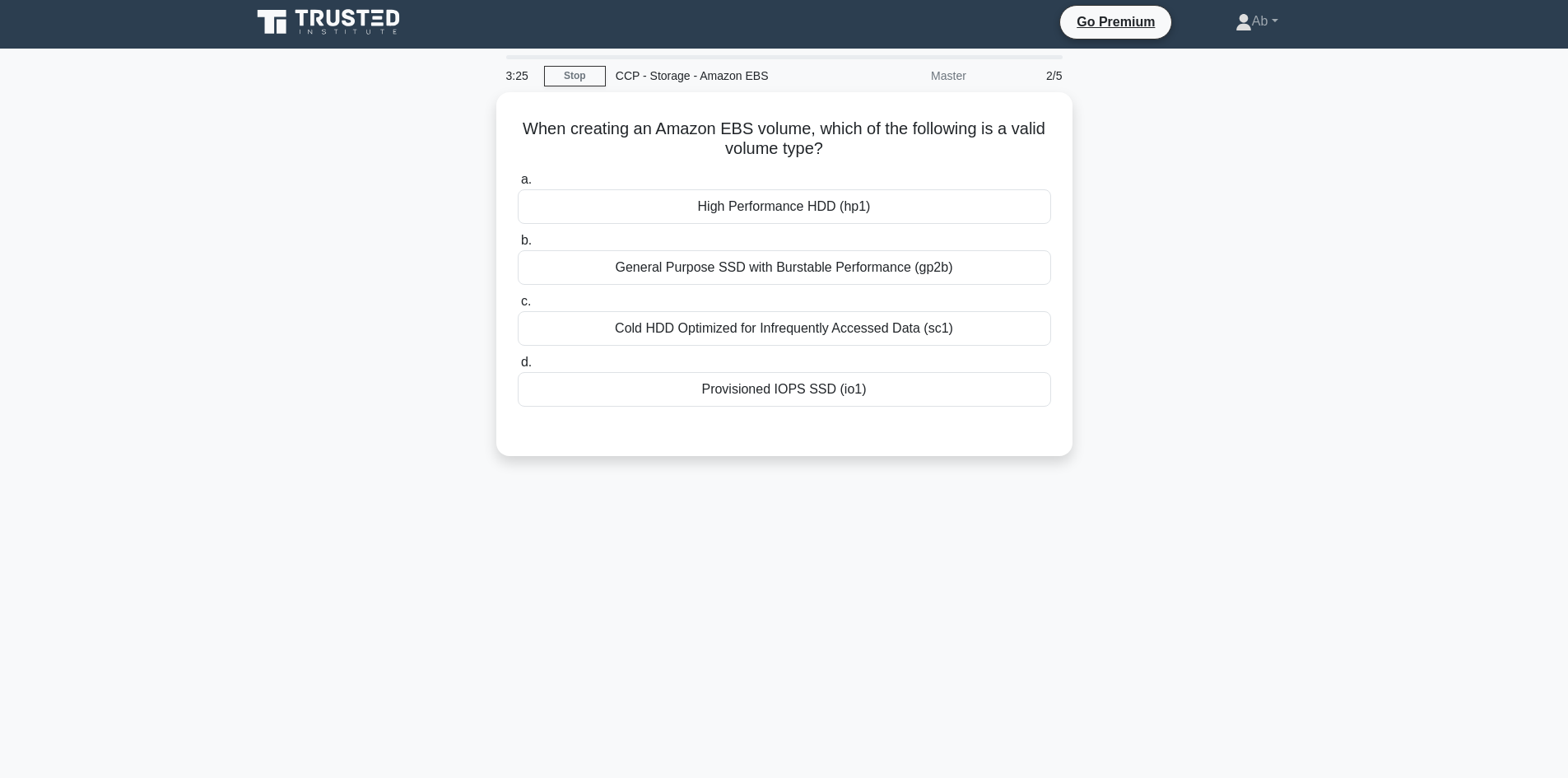
scroll to position [0, 0]
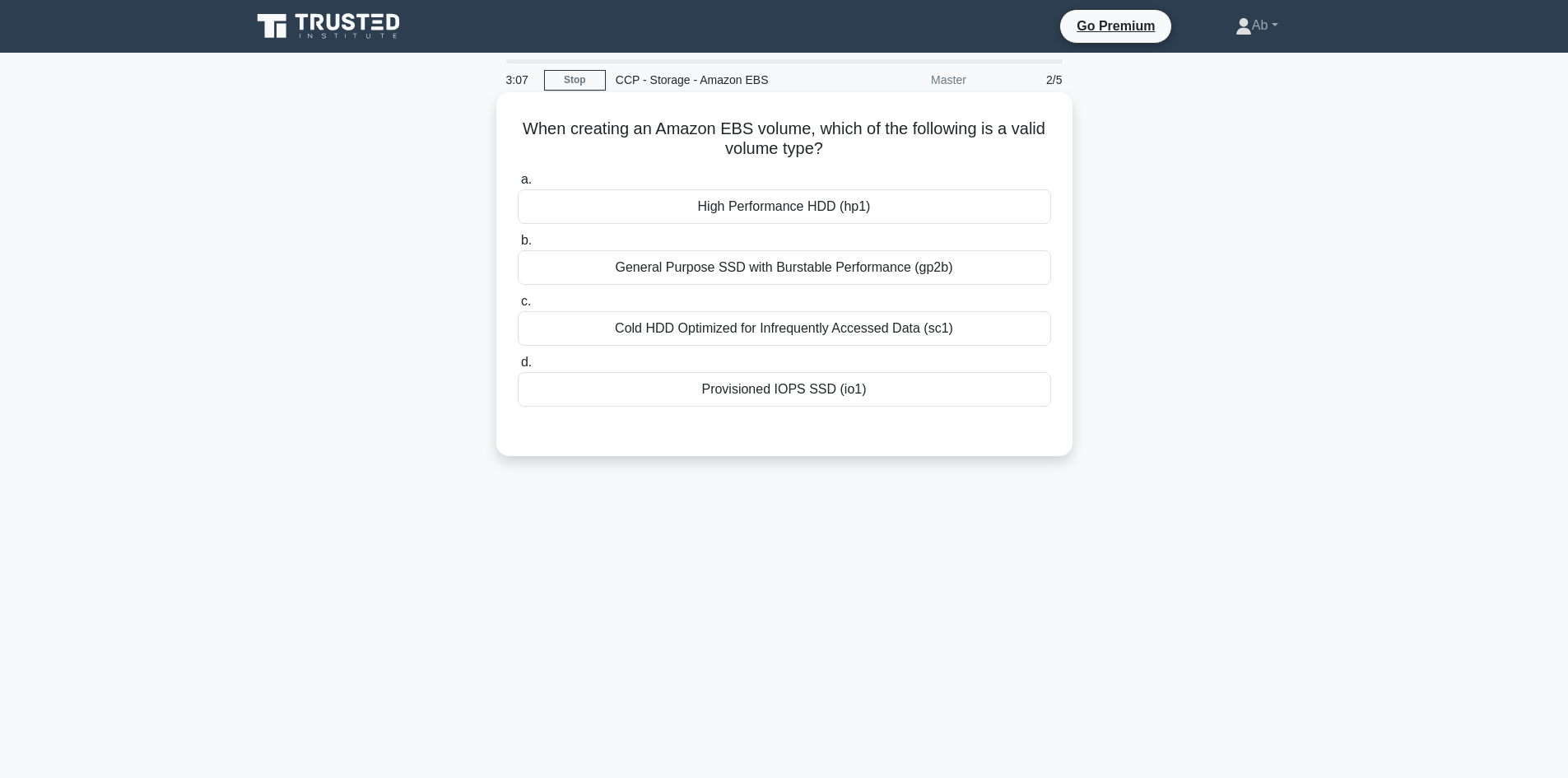
click at [826, 207] on div "High Performance HDD (hp1)" at bounding box center [784, 206] width 533 height 35
click at [518, 185] on input "a. High Performance HDD (hp1)" at bounding box center [518, 179] width 0 height 11
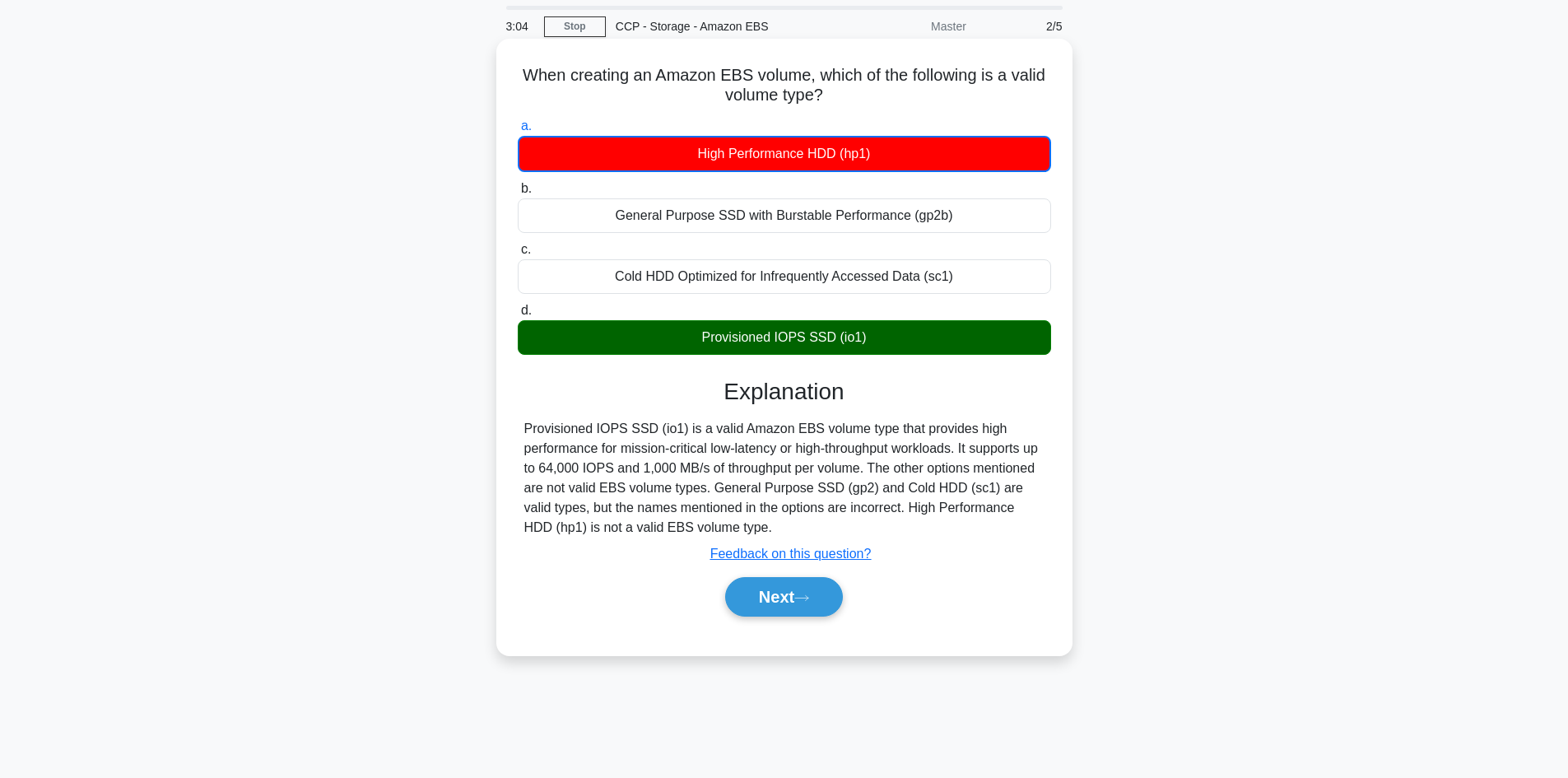
scroll to position [83, 0]
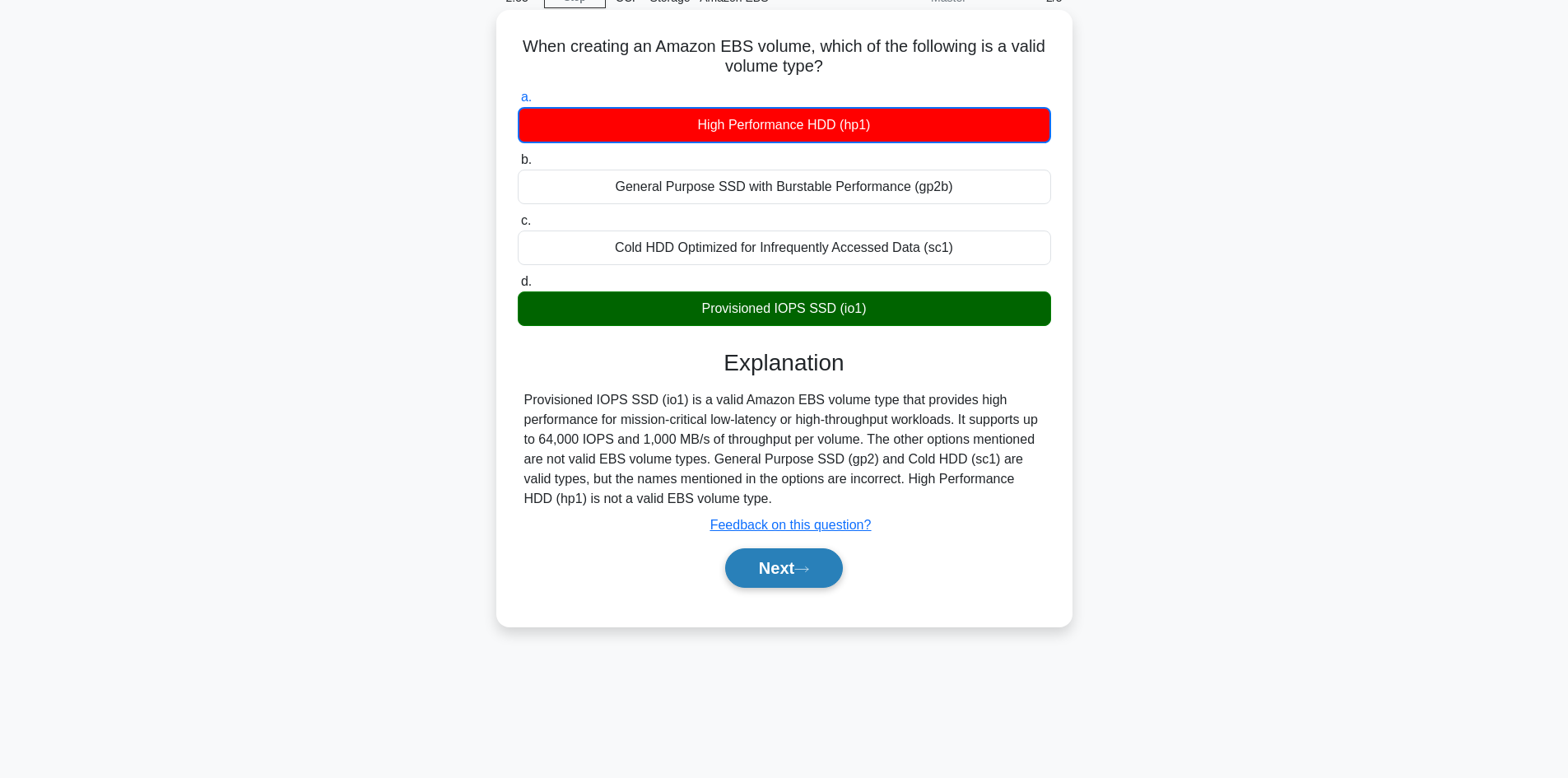
click at [809, 572] on icon at bounding box center [801, 569] width 15 height 9
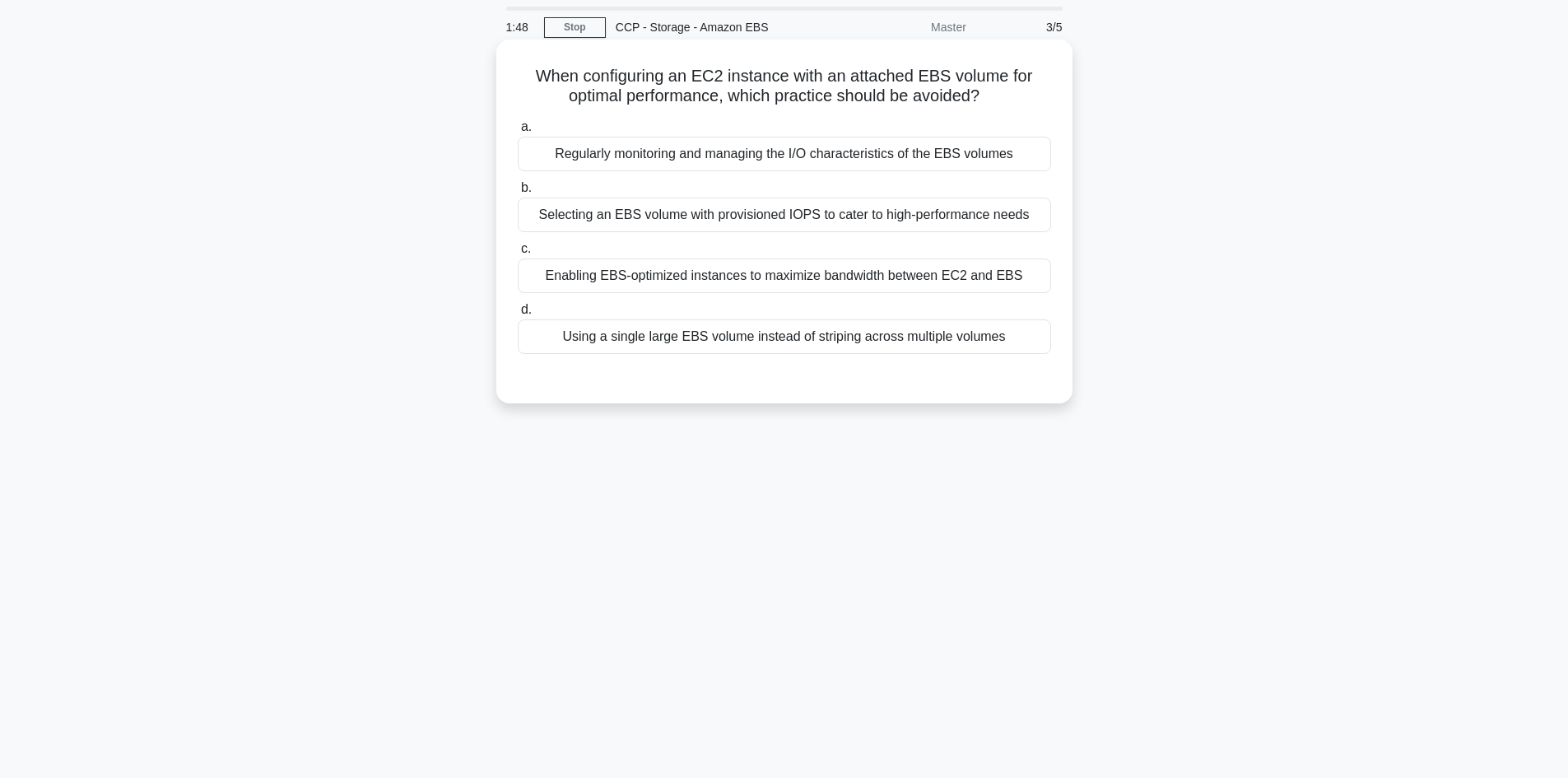
scroll to position [0, 0]
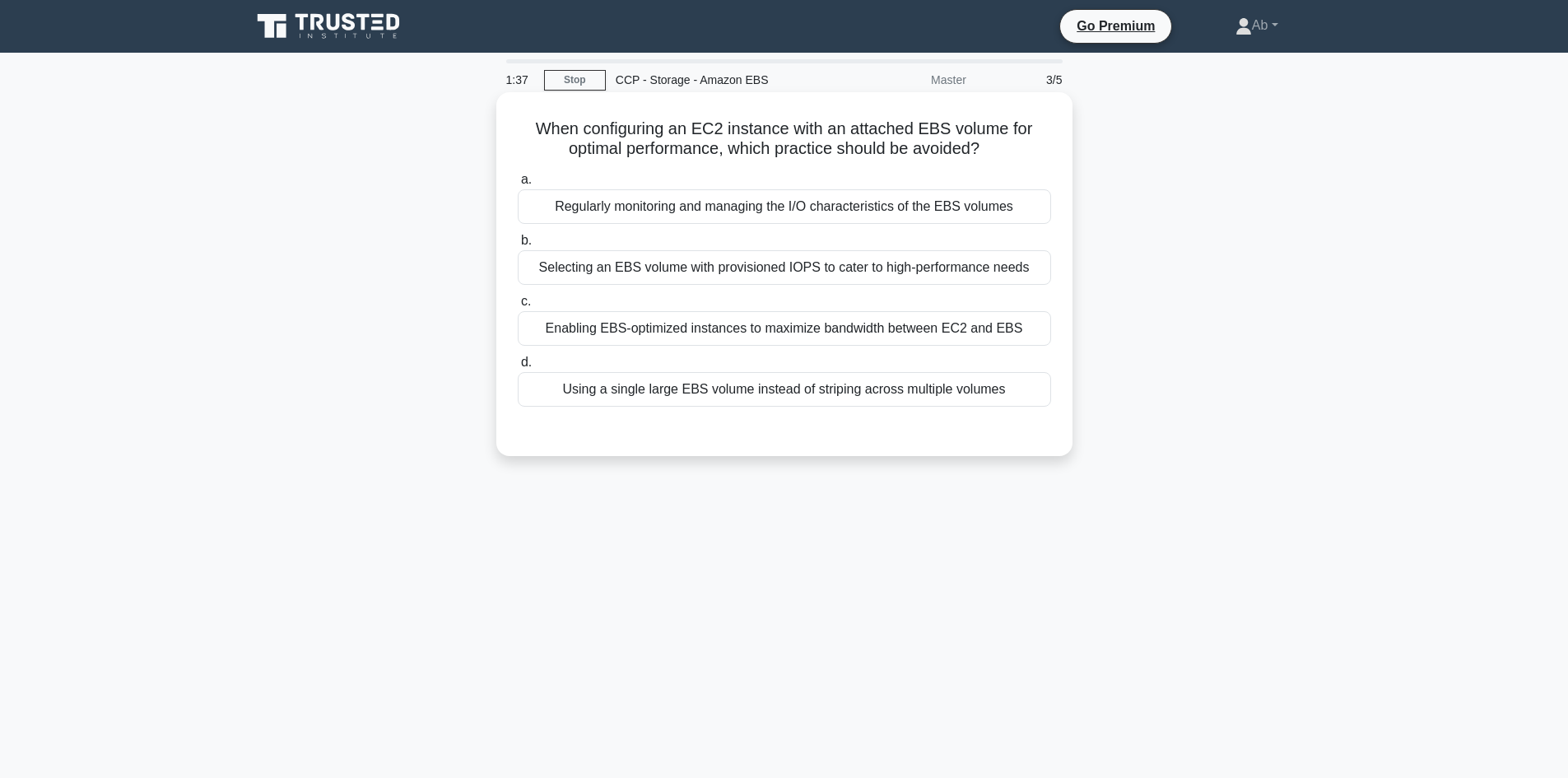
click at [857, 263] on div "Selecting an EBS volume with provisioned IOPS to cater to high-performance needs" at bounding box center [784, 268] width 533 height 35
click at [518, 246] on input "b. Selecting an EBS volume with provisioned IOPS to cater to high-performance n…" at bounding box center [518, 241] width 0 height 11
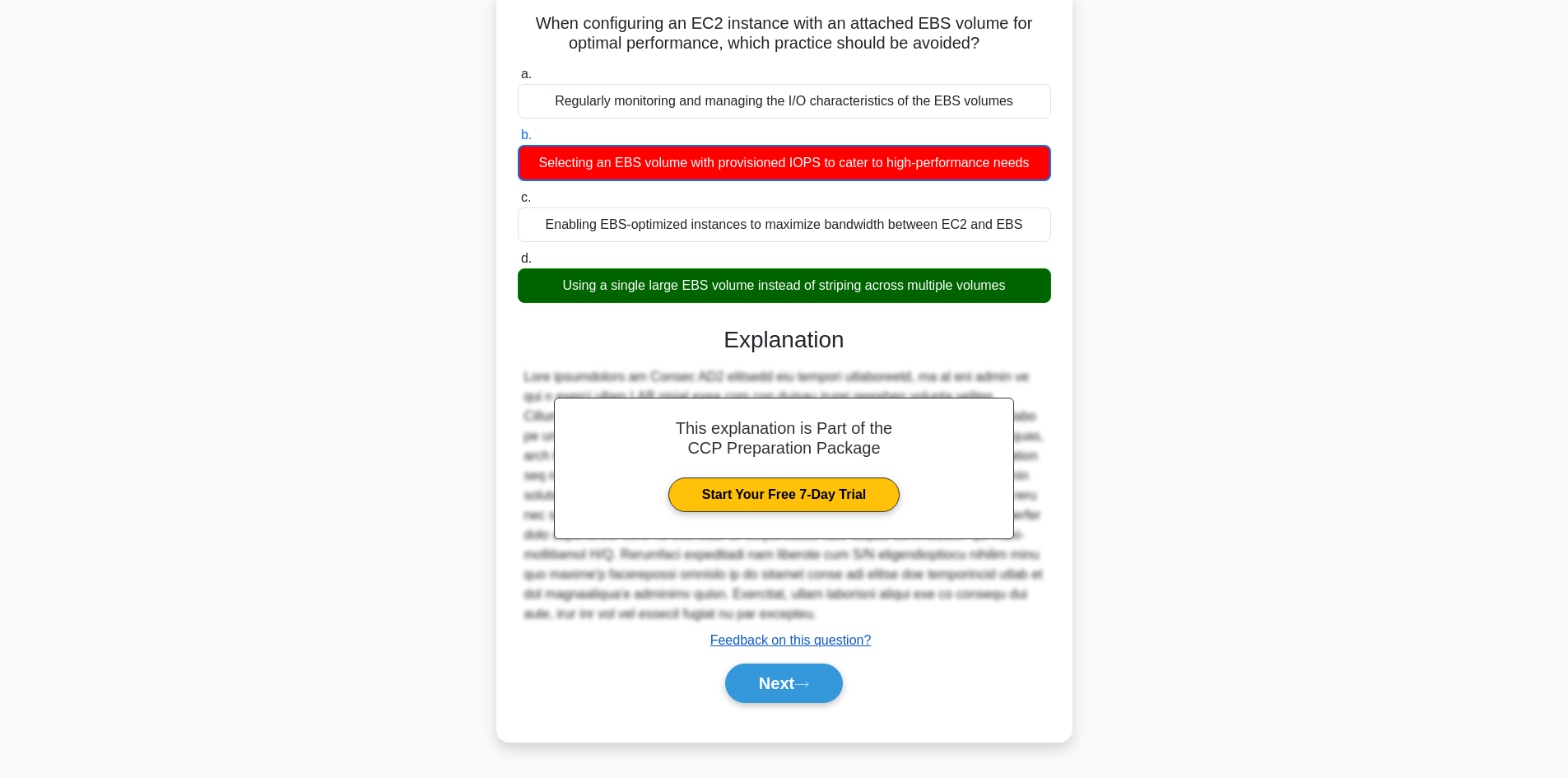
scroll to position [111, 0]
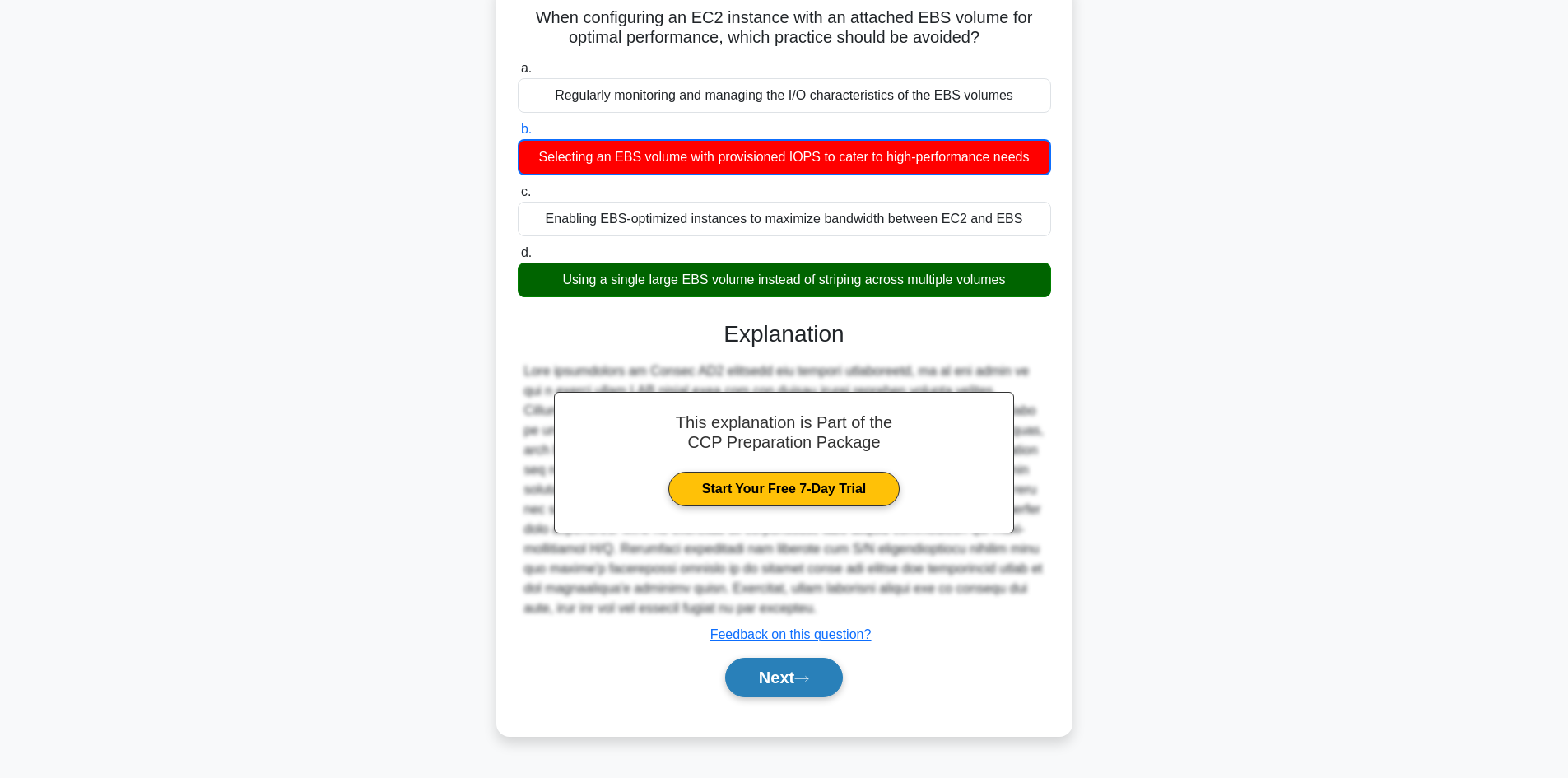
click at [771, 690] on button "Next" at bounding box center [784, 678] width 118 height 40
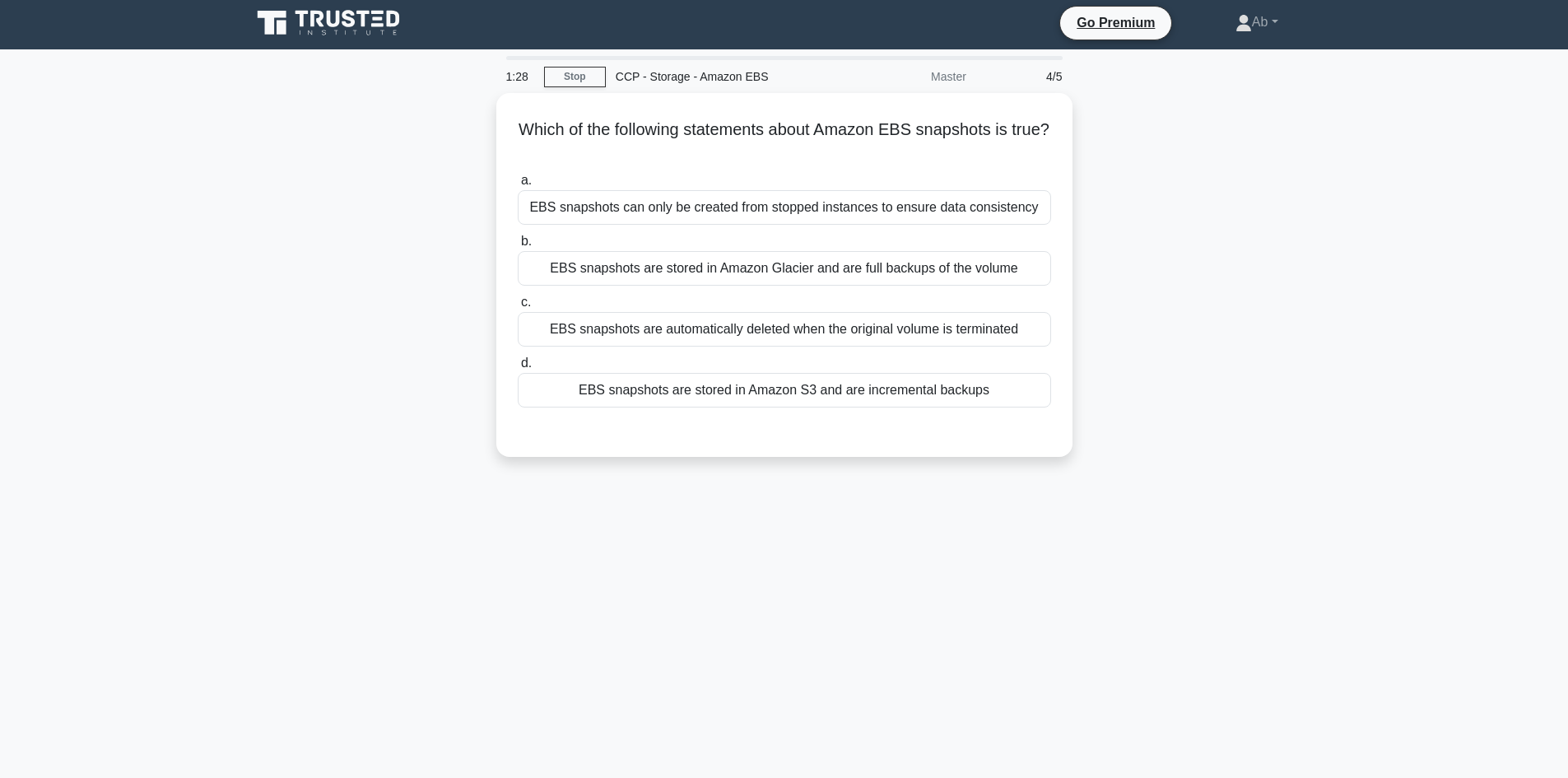
scroll to position [0, 0]
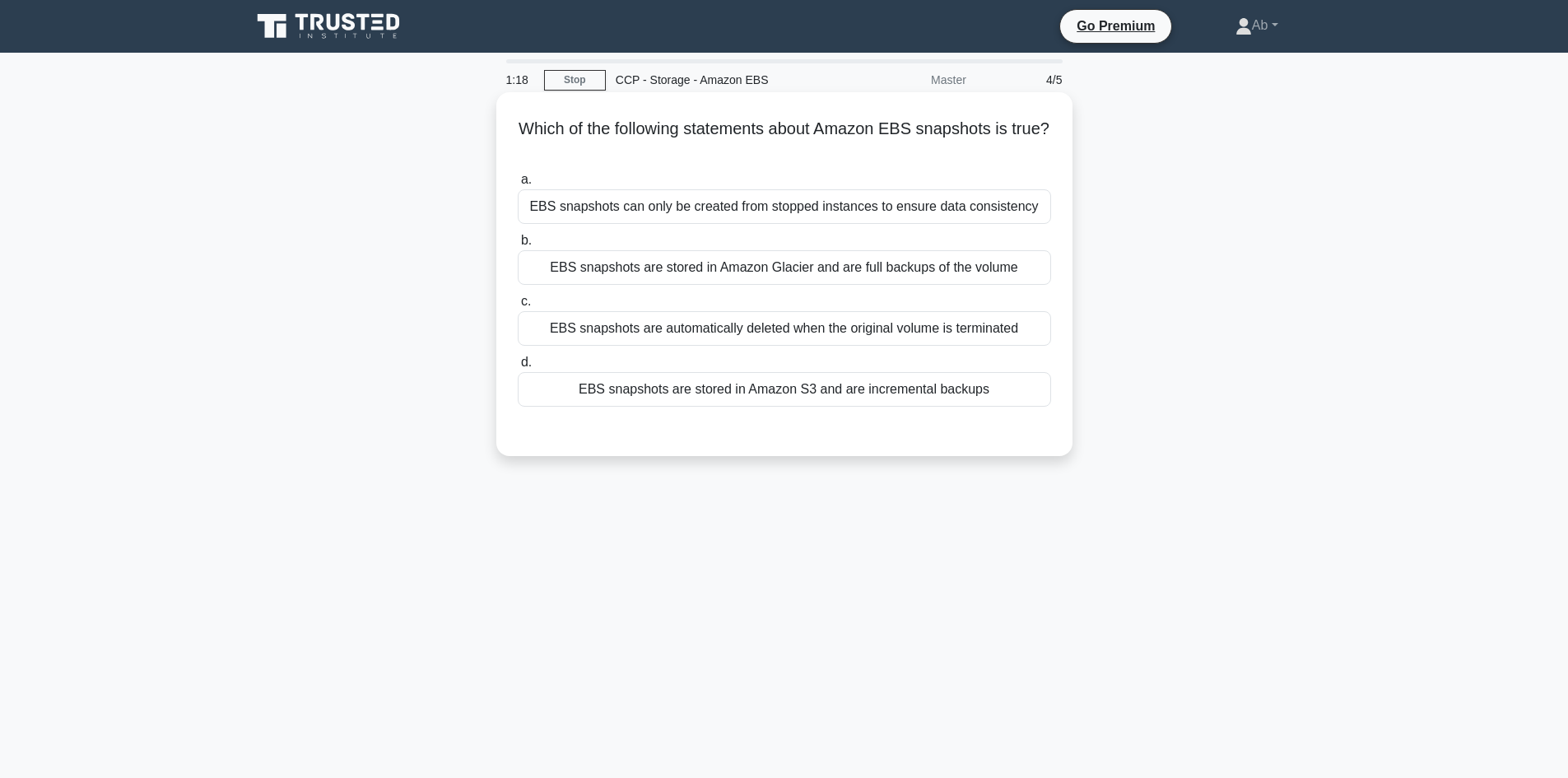
click at [870, 274] on div "EBS snapshots are stored in Amazon Glacier and are full backups of the volume" at bounding box center [784, 268] width 533 height 35
click at [518, 246] on input "b. EBS snapshots are stored in Amazon Glacier and are full backups of the volume" at bounding box center [518, 241] width 0 height 11
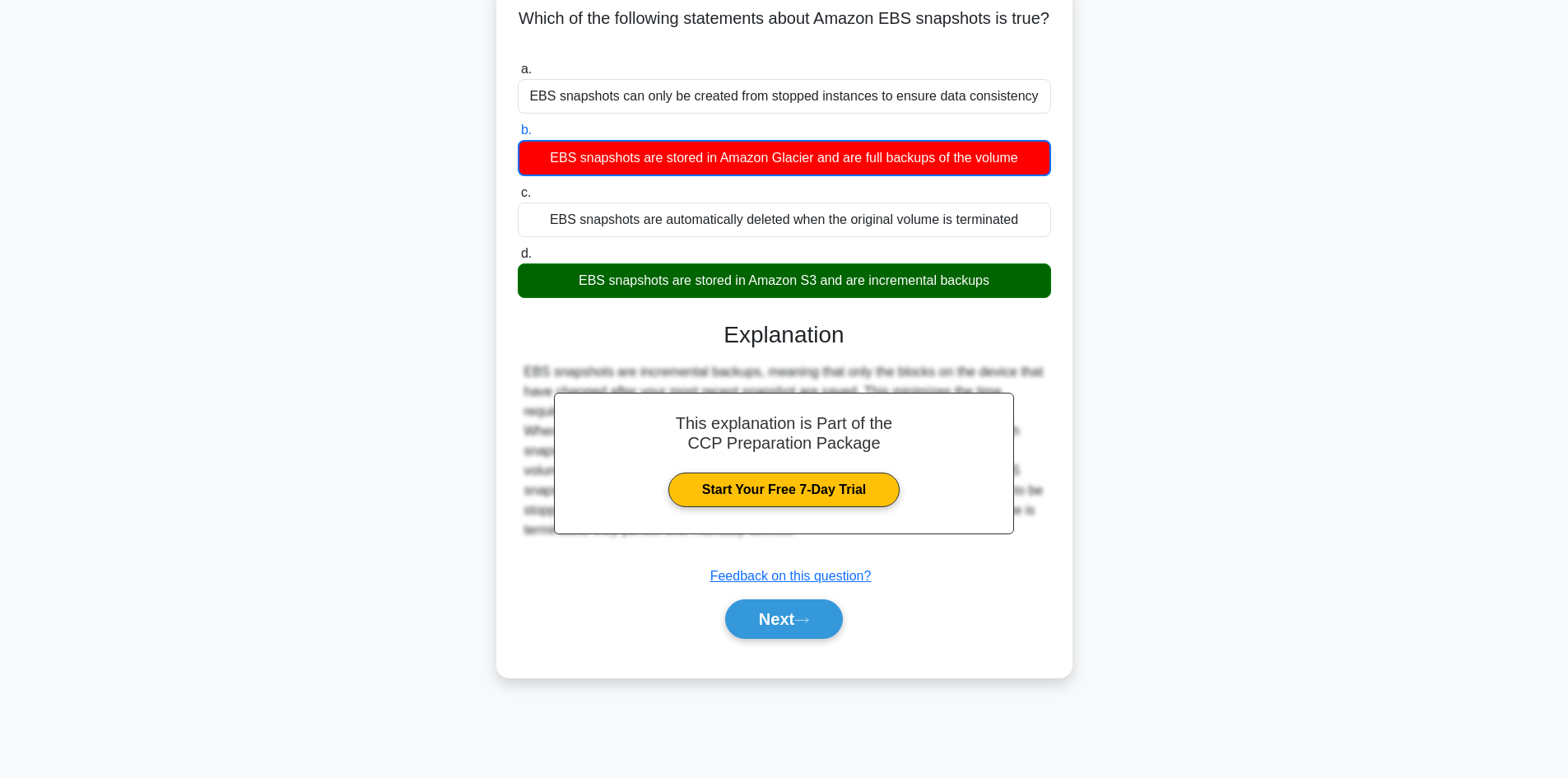
scroll to position [111, 0]
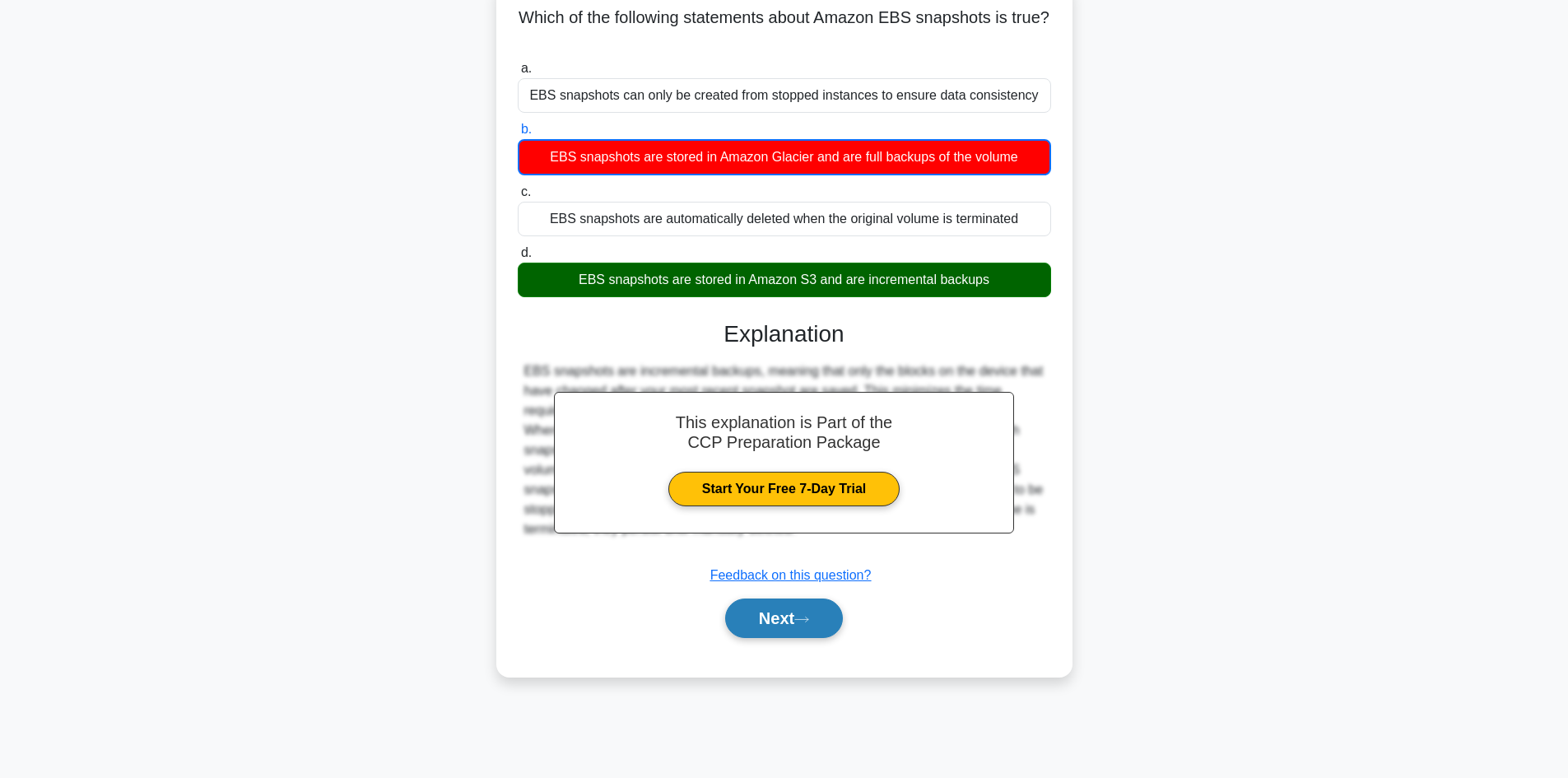
click at [783, 610] on button "Next" at bounding box center [784, 618] width 118 height 40
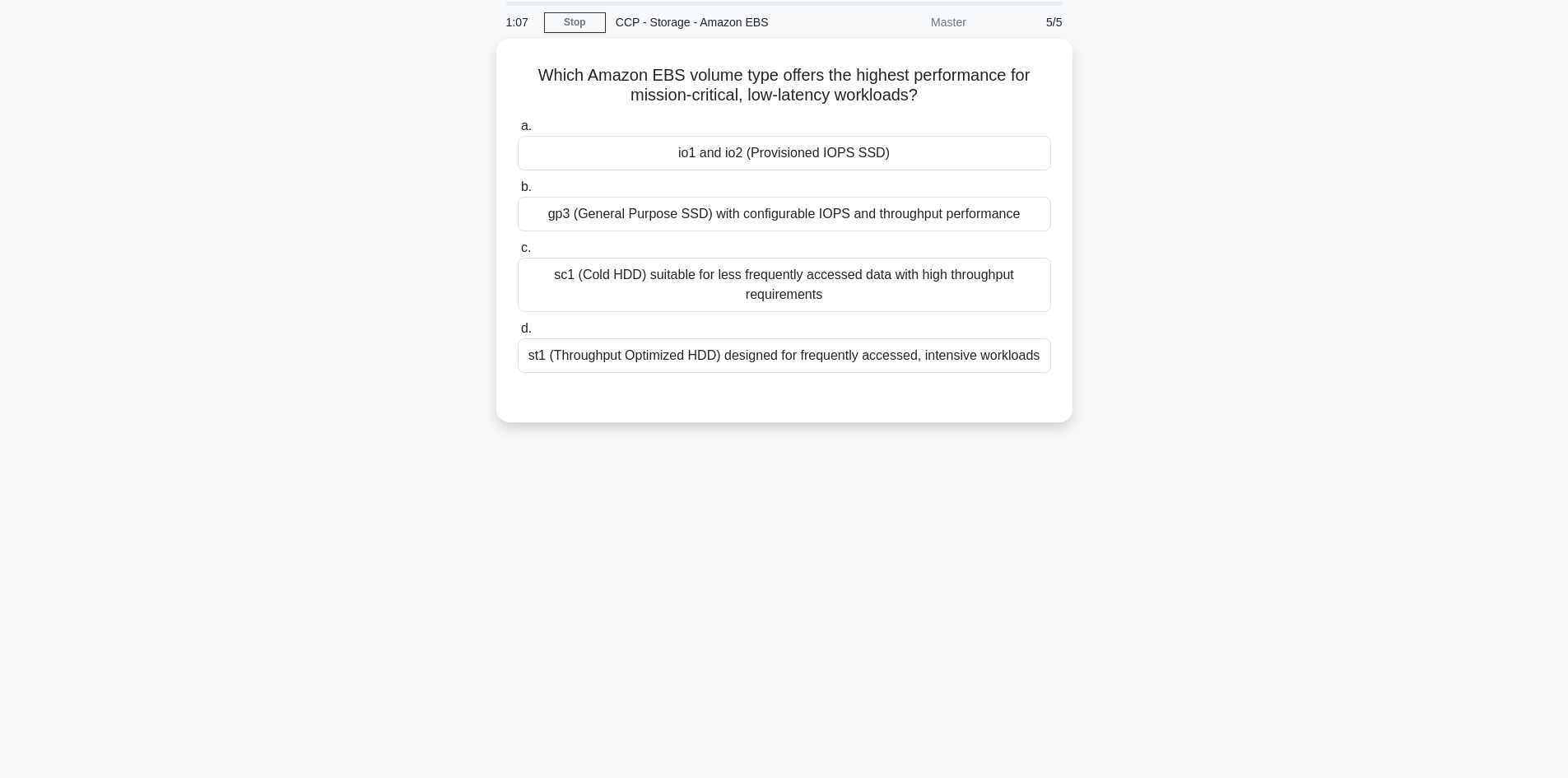
scroll to position [29, 0]
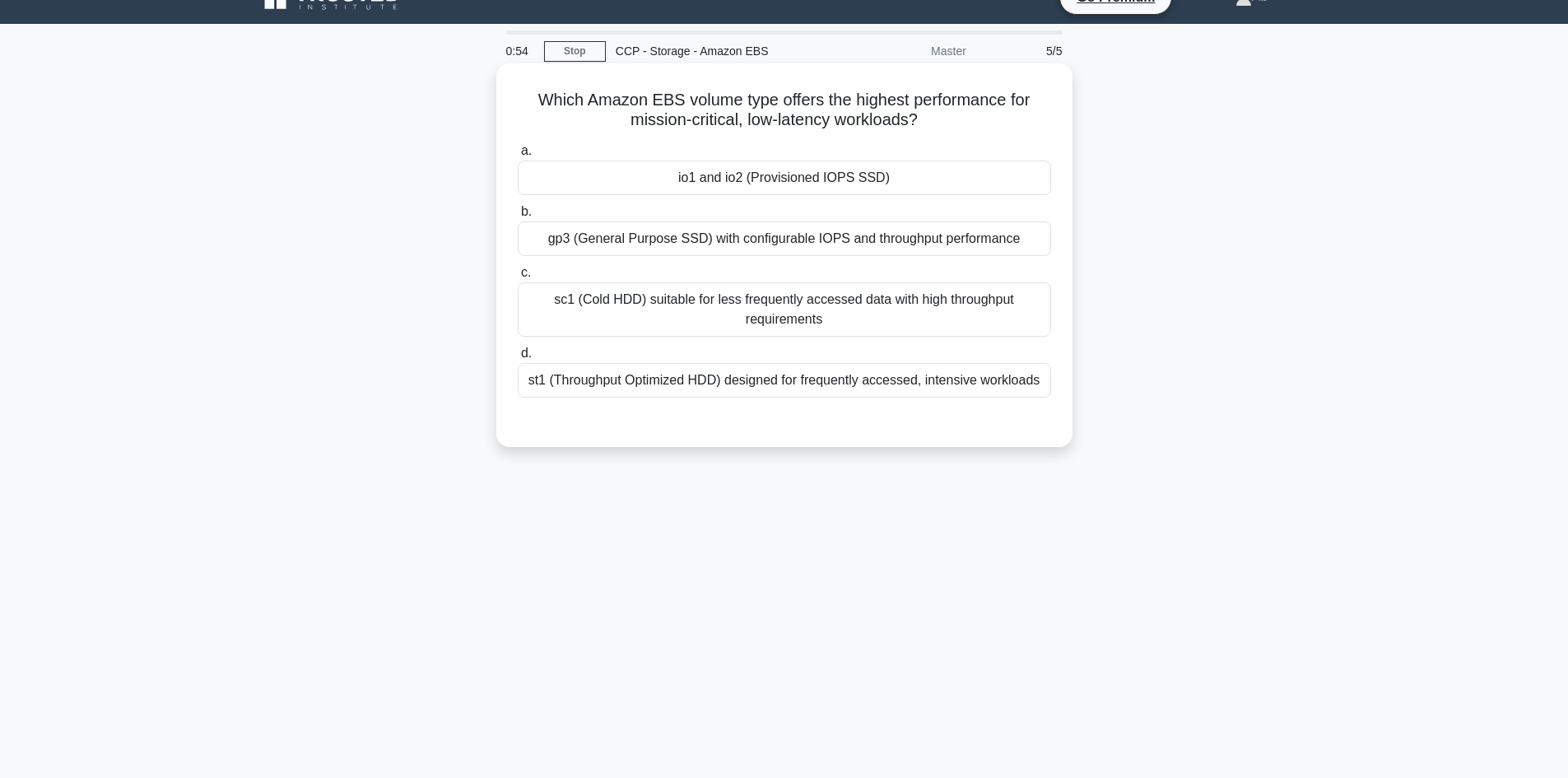
click at [856, 174] on div "io1 and io2 (Provisioned IOPS SSD)" at bounding box center [784, 178] width 533 height 35
click at [518, 157] on input "a. io1 and io2 (Provisioned IOPS SSD)" at bounding box center [518, 151] width 0 height 11
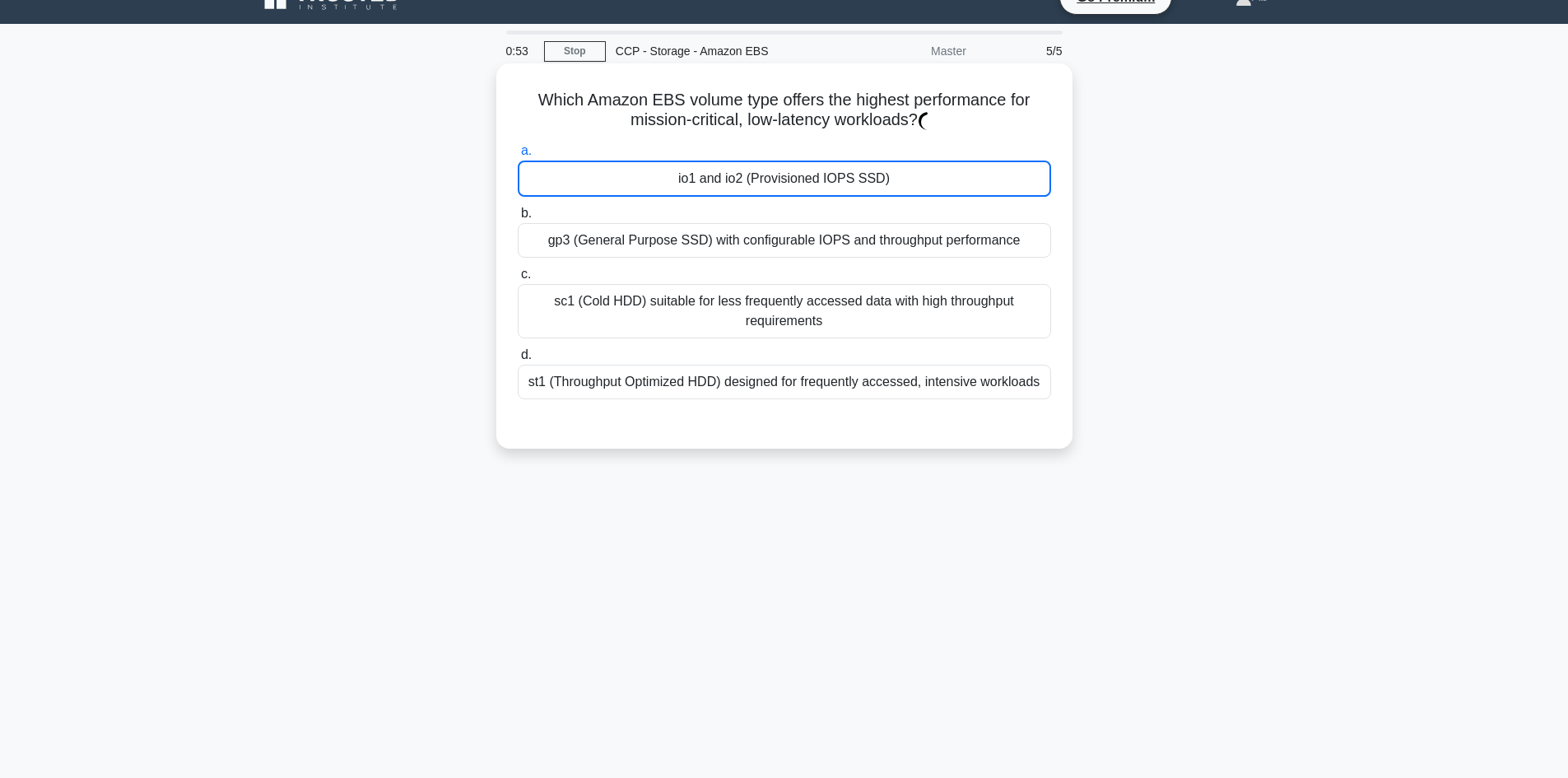
click at [856, 174] on div "io1 and io2 (Provisioned IOPS SSD)" at bounding box center [784, 178] width 533 height 36
click at [518, 157] on input "a. io1 and io2 (Provisioned IOPS SSD)" at bounding box center [518, 151] width 0 height 11
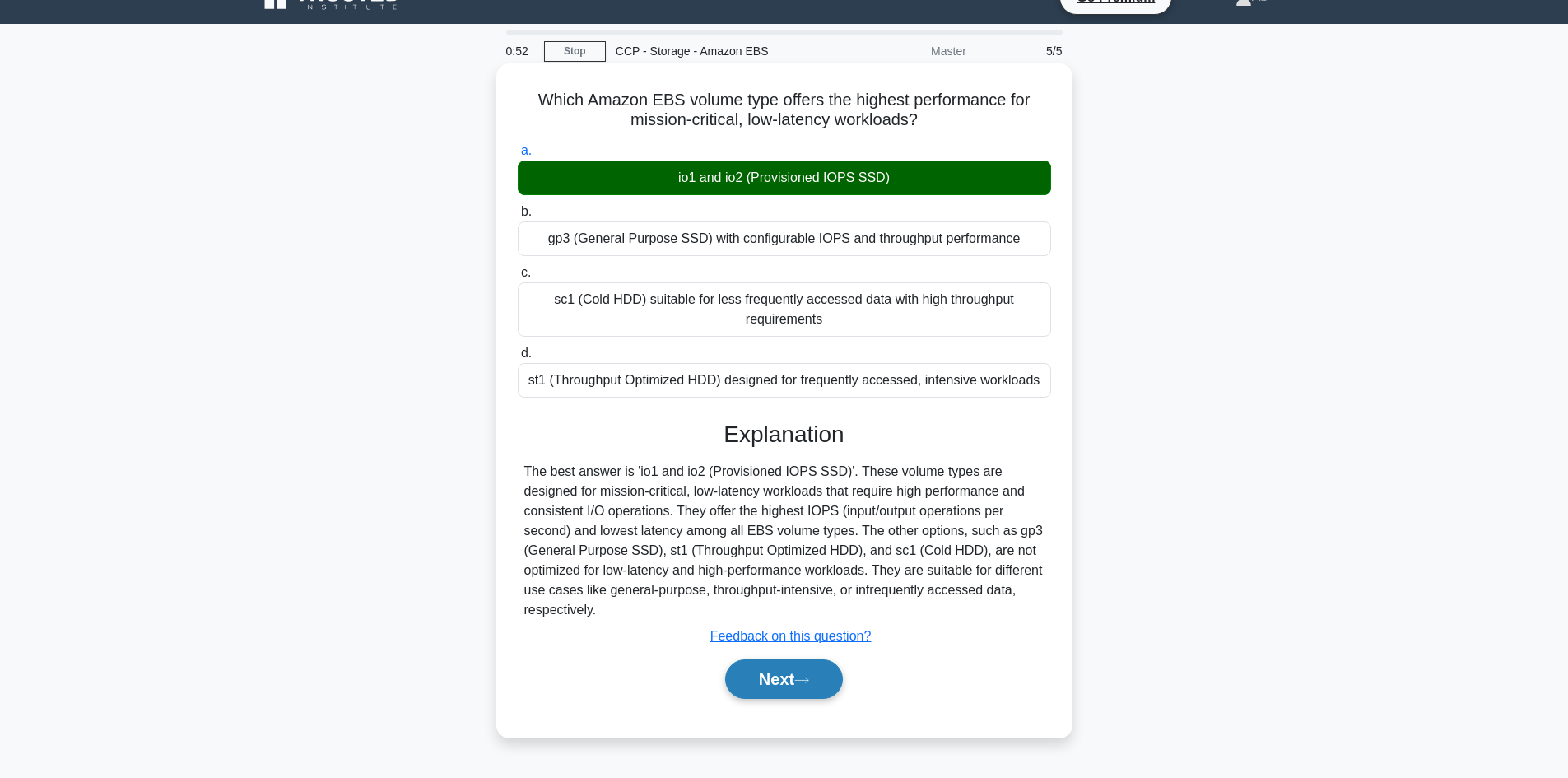
click at [792, 659] on button "Next" at bounding box center [784, 679] width 118 height 40
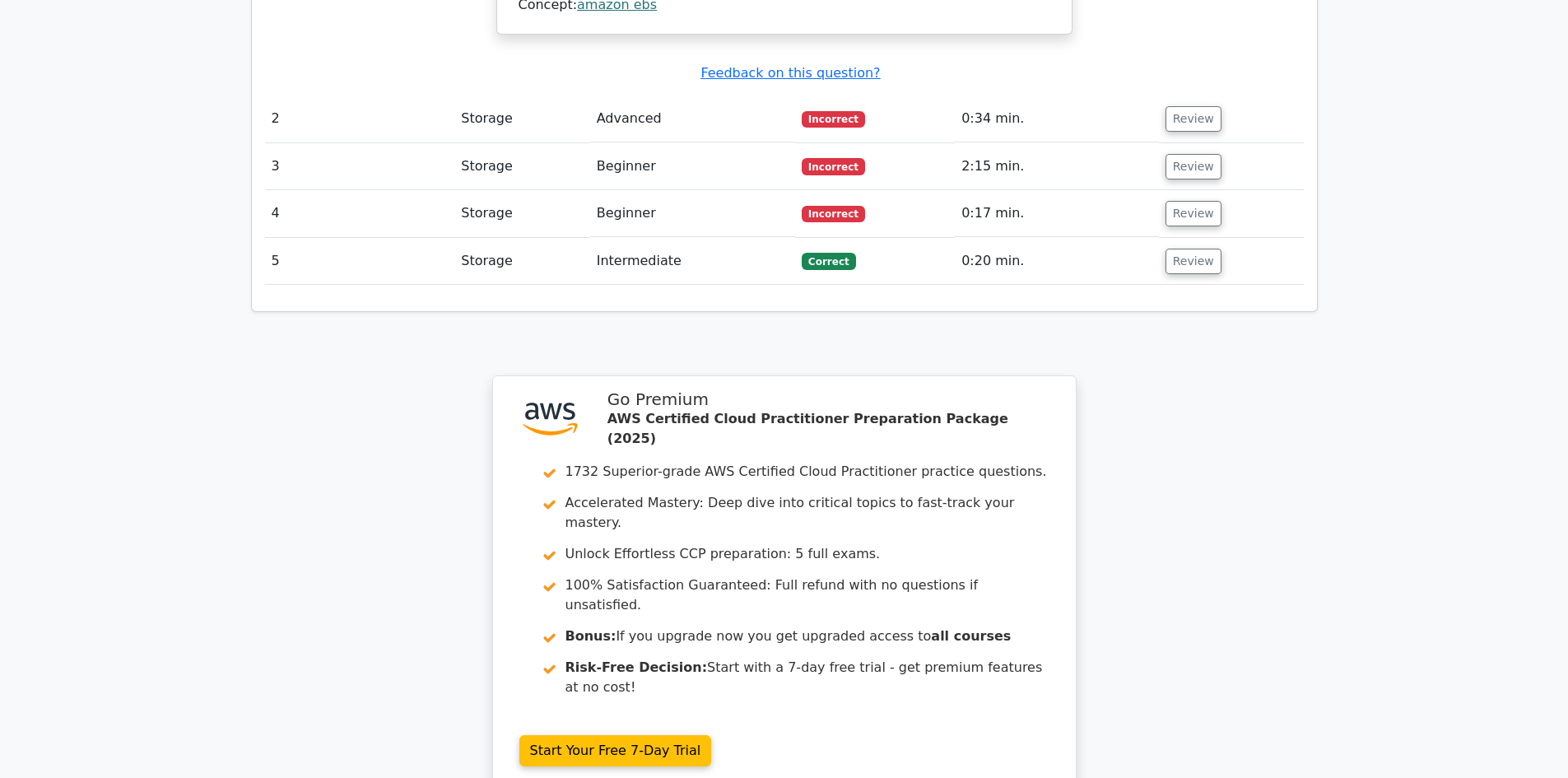
scroll to position [2141, 0]
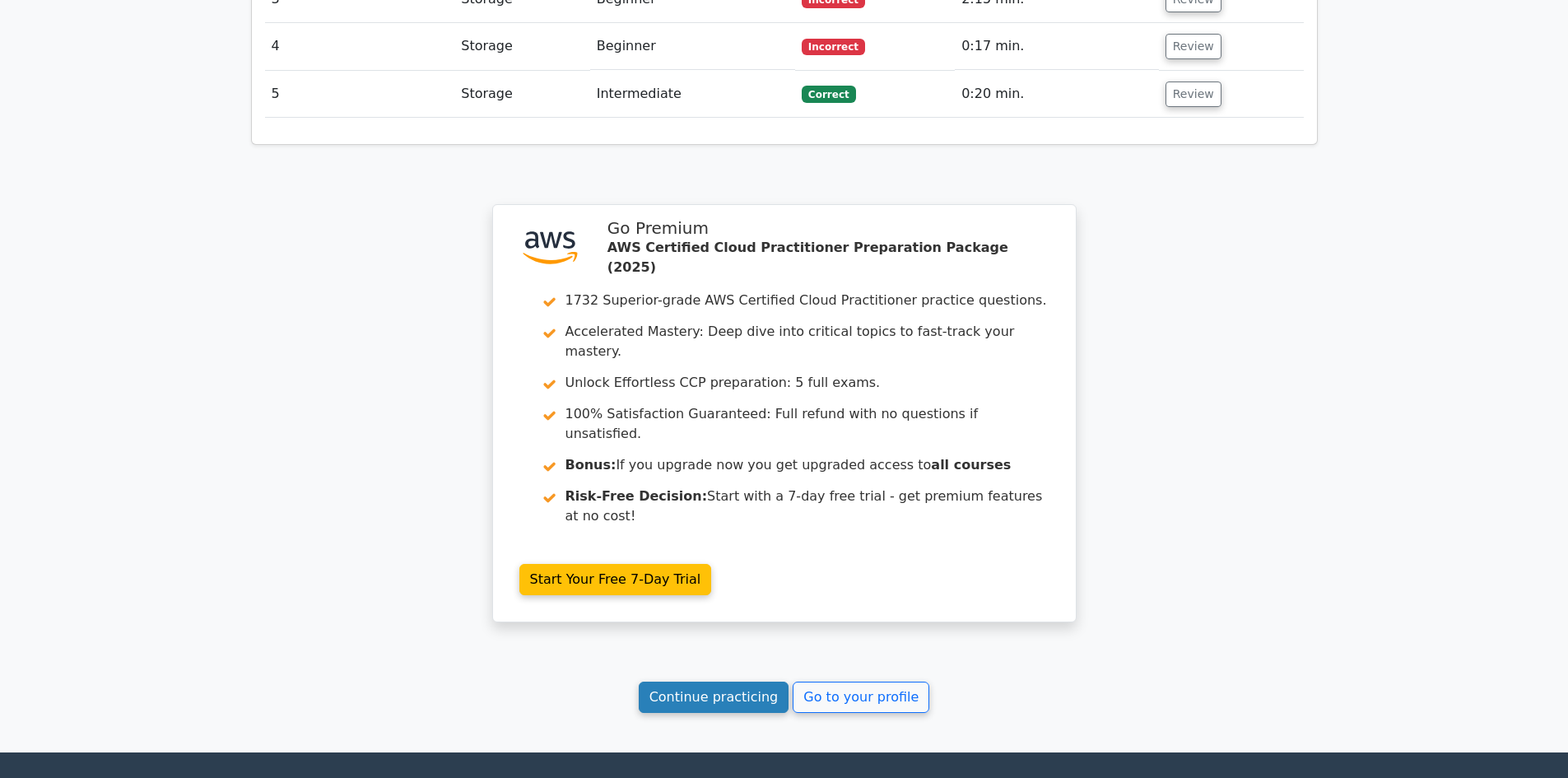
click at [749, 682] on link "Continue practicing" at bounding box center [713, 697] width 151 height 31
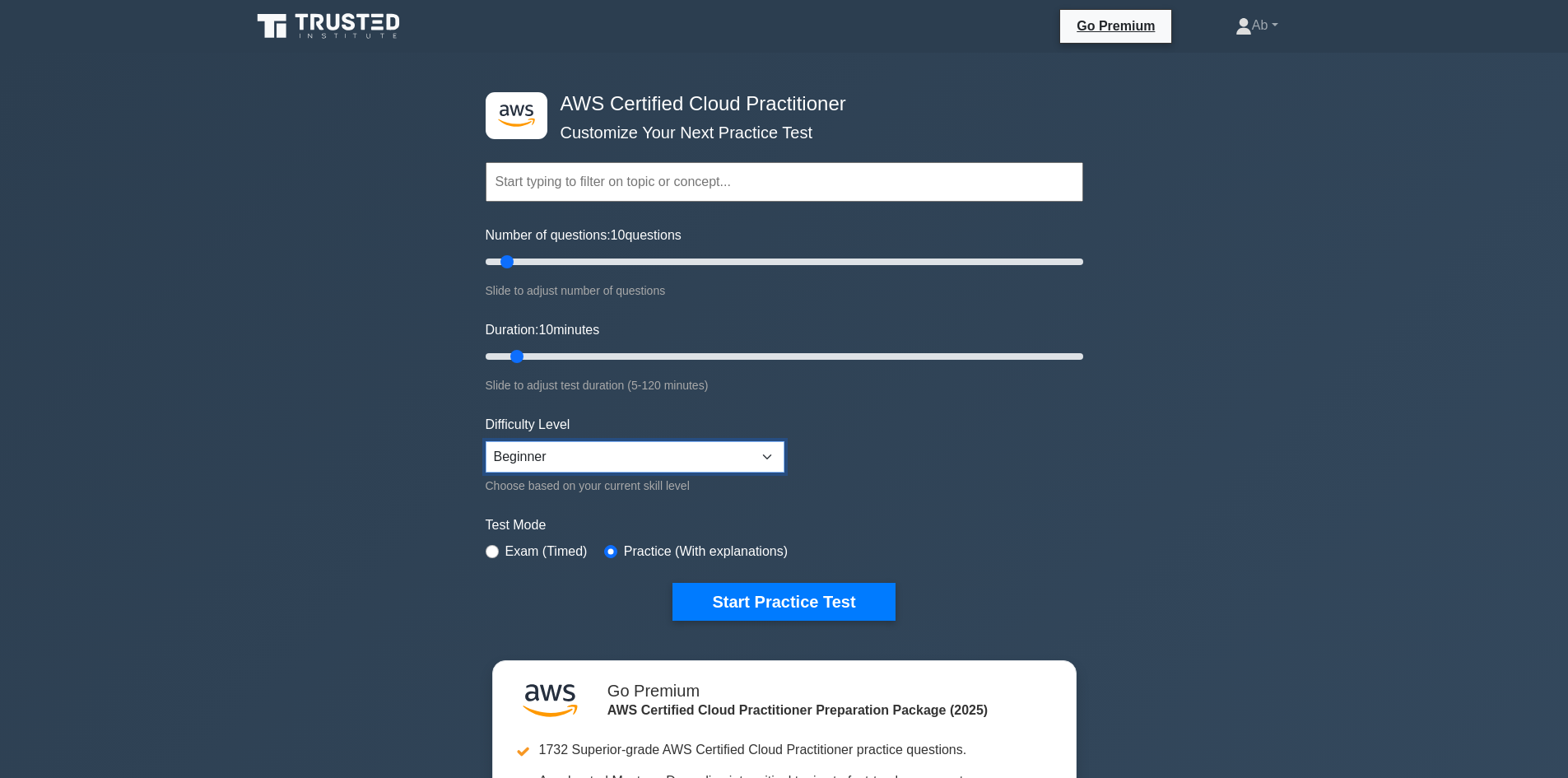
click at [679, 456] on select "Beginner Intermediate Expert" at bounding box center [635, 457] width 299 height 31
select select "intermediate"
click at [486, 441] on select "Beginner Intermediate Expert" at bounding box center [635, 457] width 299 height 31
drag, startPoint x: 514, startPoint y: 268, endPoint x: 638, endPoint y: 272, distance: 124.1
click at [640, 272] on input "Number of questions: 75 questions" at bounding box center [784, 262] width 598 height 19
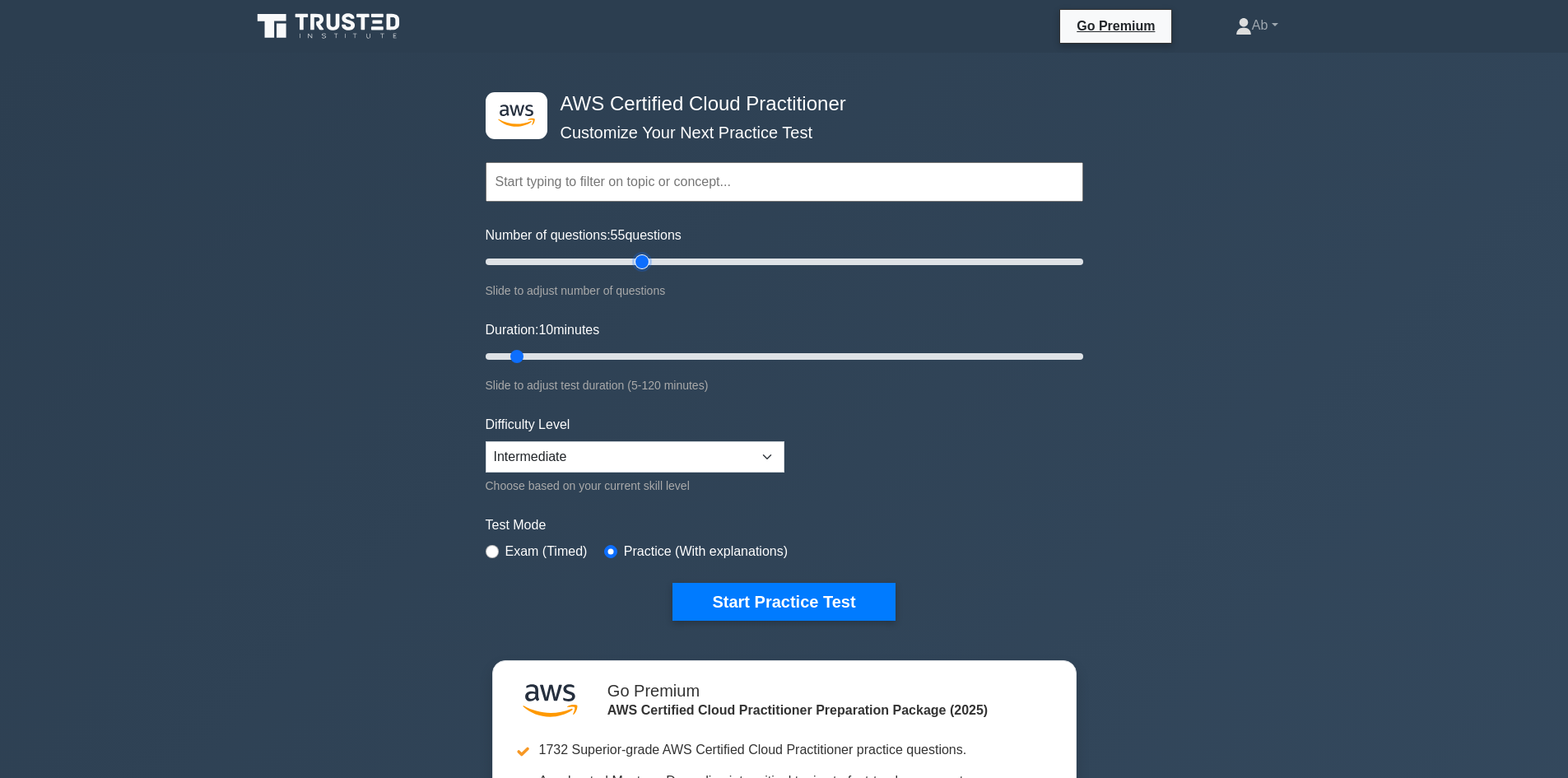
click at [635, 272] on input "Number of questions: 55 questions" at bounding box center [784, 262] width 598 height 19
click at [633, 272] on input "Number of questions: 55 questions" at bounding box center [784, 262] width 598 height 19
type input "50"
drag, startPoint x: 633, startPoint y: 272, endPoint x: 626, endPoint y: 277, distance: 8.6
click at [626, 272] on input "Number of questions: 50 questions" at bounding box center [784, 262] width 598 height 19
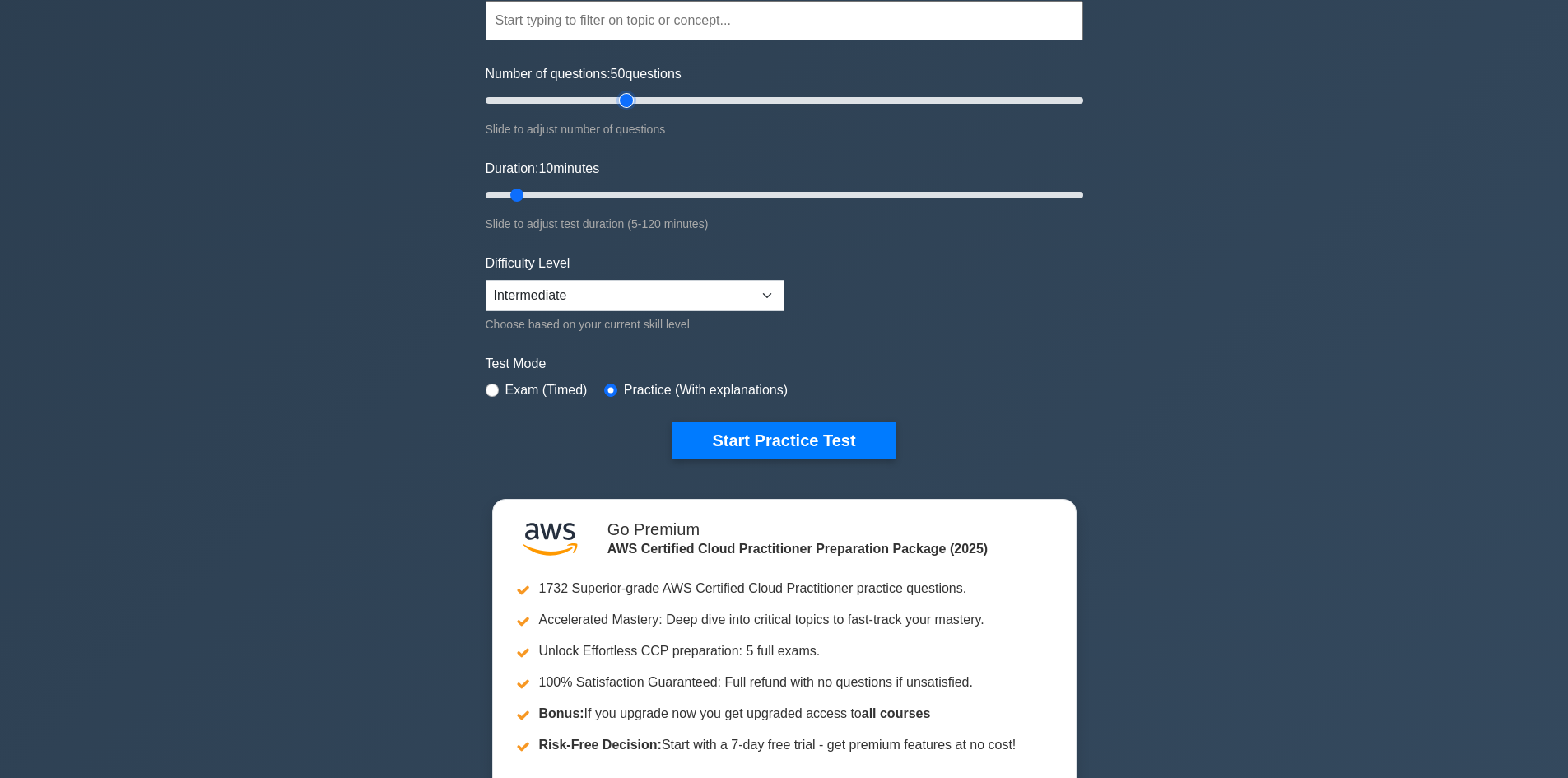
scroll to position [165, 0]
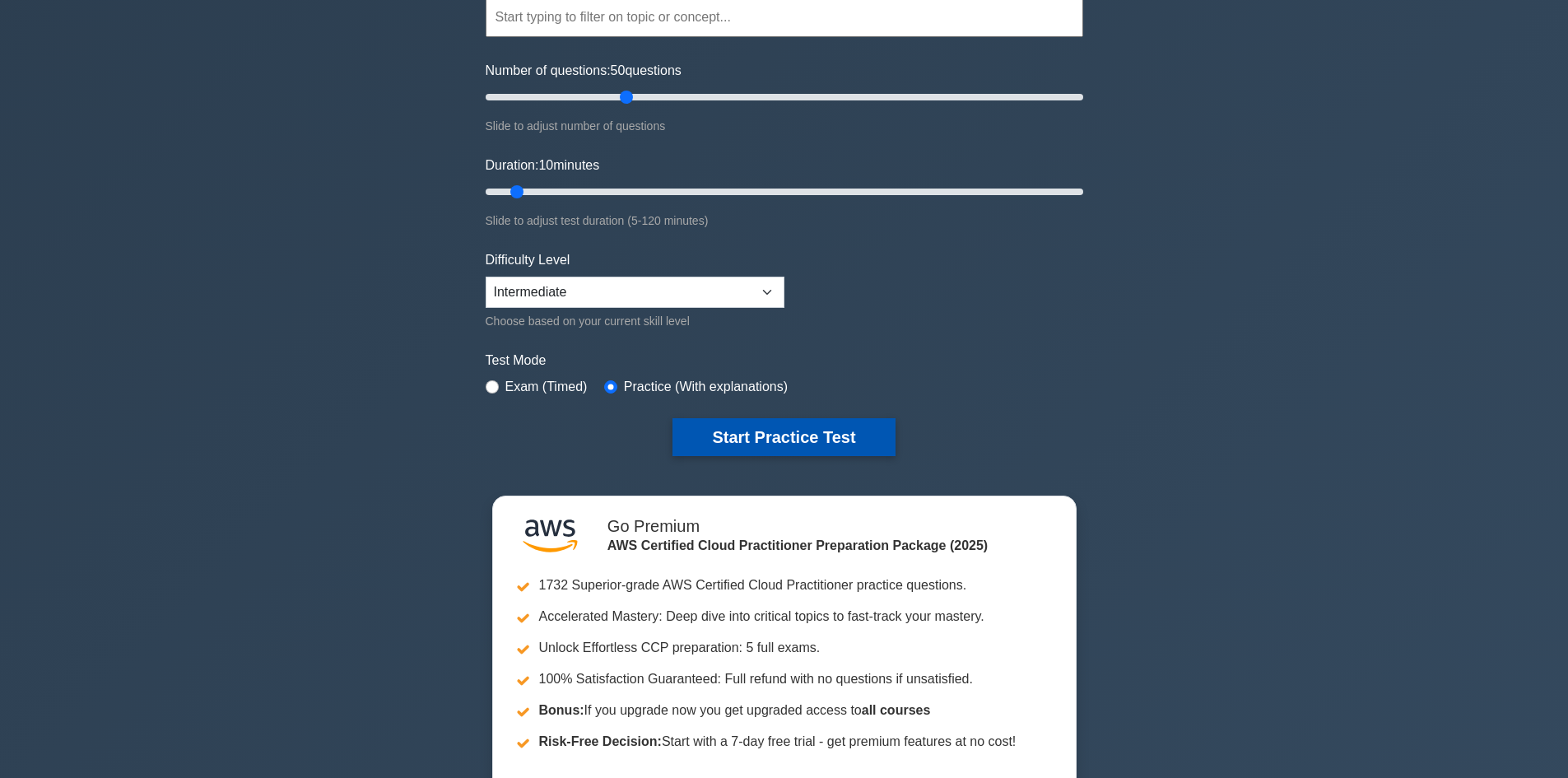
click at [771, 440] on button "Start Practice Test" at bounding box center [784, 437] width 222 height 38
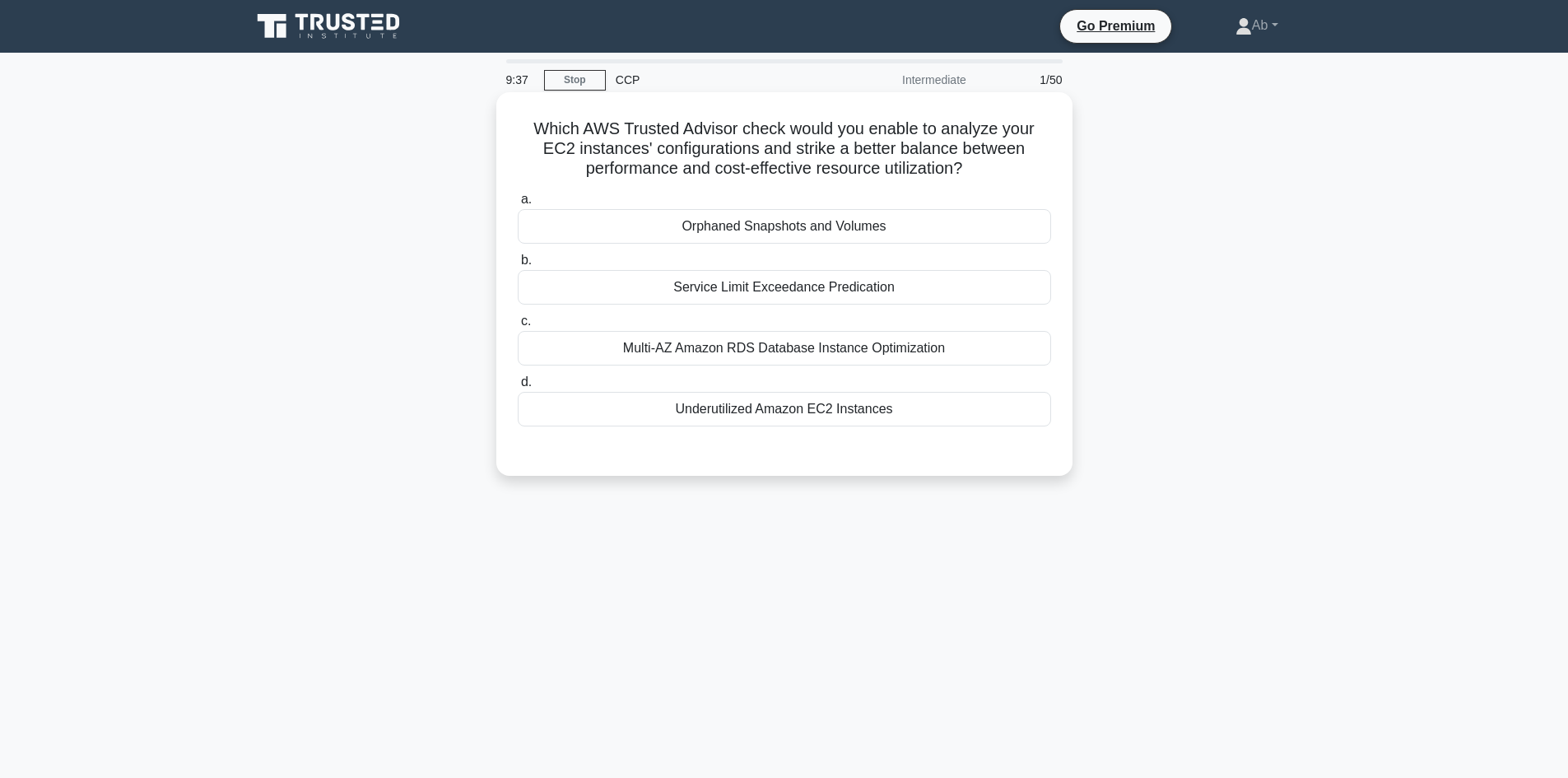
drag, startPoint x: 531, startPoint y: 127, endPoint x: 1050, endPoint y: 159, distance: 520.0
click at [1050, 159] on h5 "Which AWS Trusted Advisor check would you enable to analyze your EC2 instances'…" at bounding box center [784, 149] width 536 height 61
click at [841, 416] on div "Underutilized Amazon EC2 Instances" at bounding box center [784, 410] width 533 height 35
click at [518, 388] on input "d. Underutilized Amazon EC2 Instances" at bounding box center [518, 382] width 0 height 11
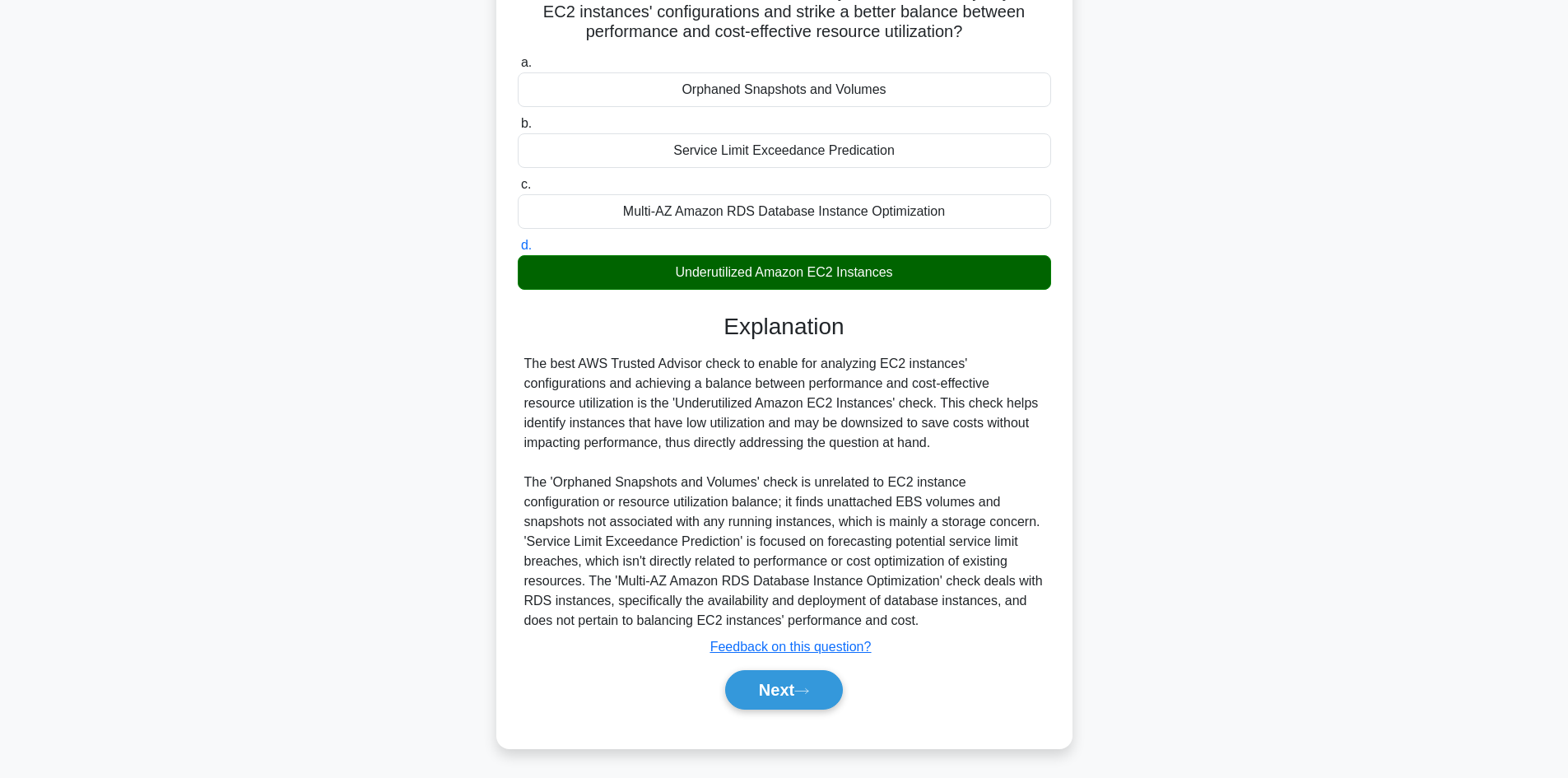
scroll to position [139, 0]
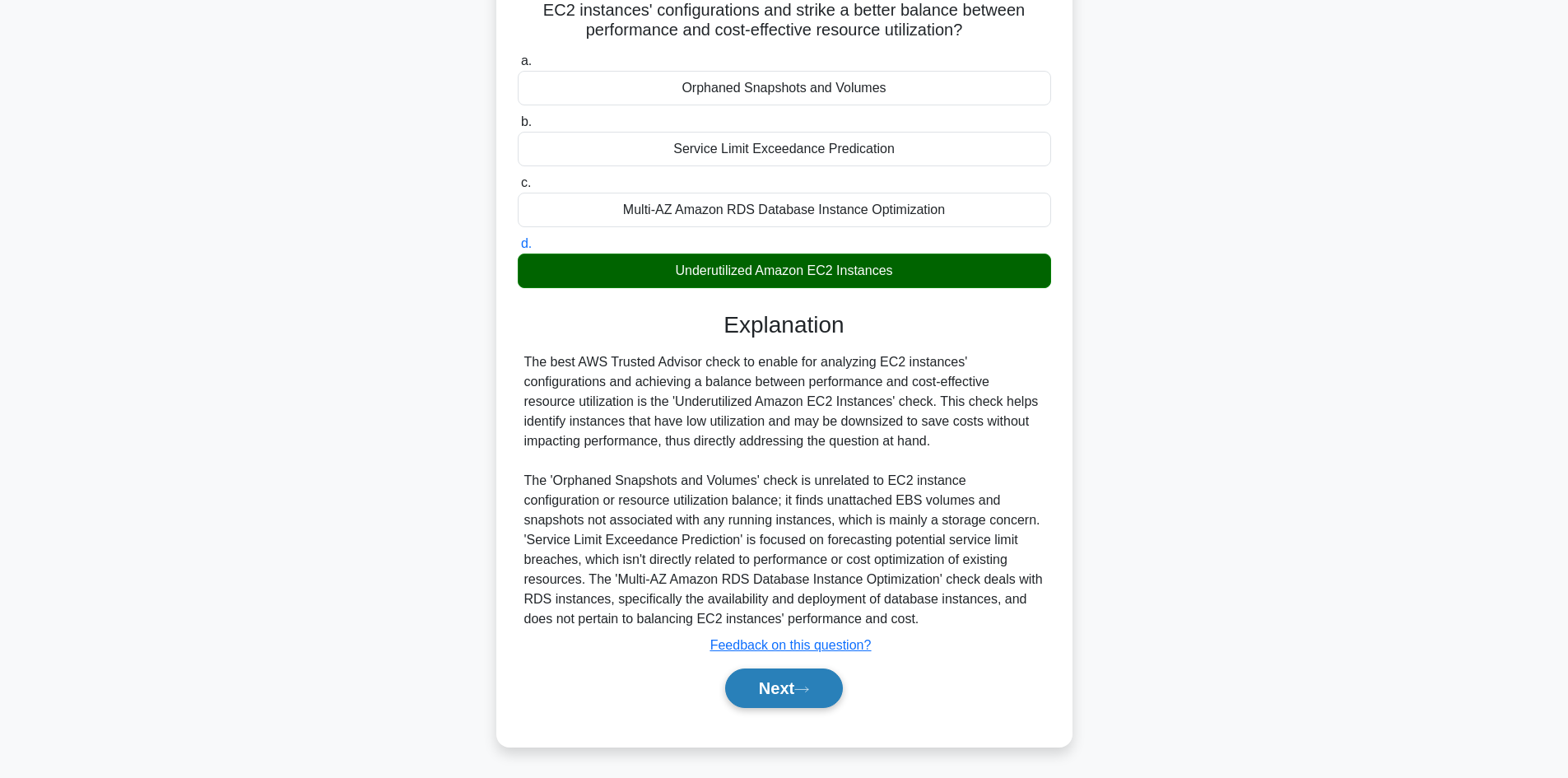
click at [776, 681] on button "Next" at bounding box center [784, 688] width 118 height 40
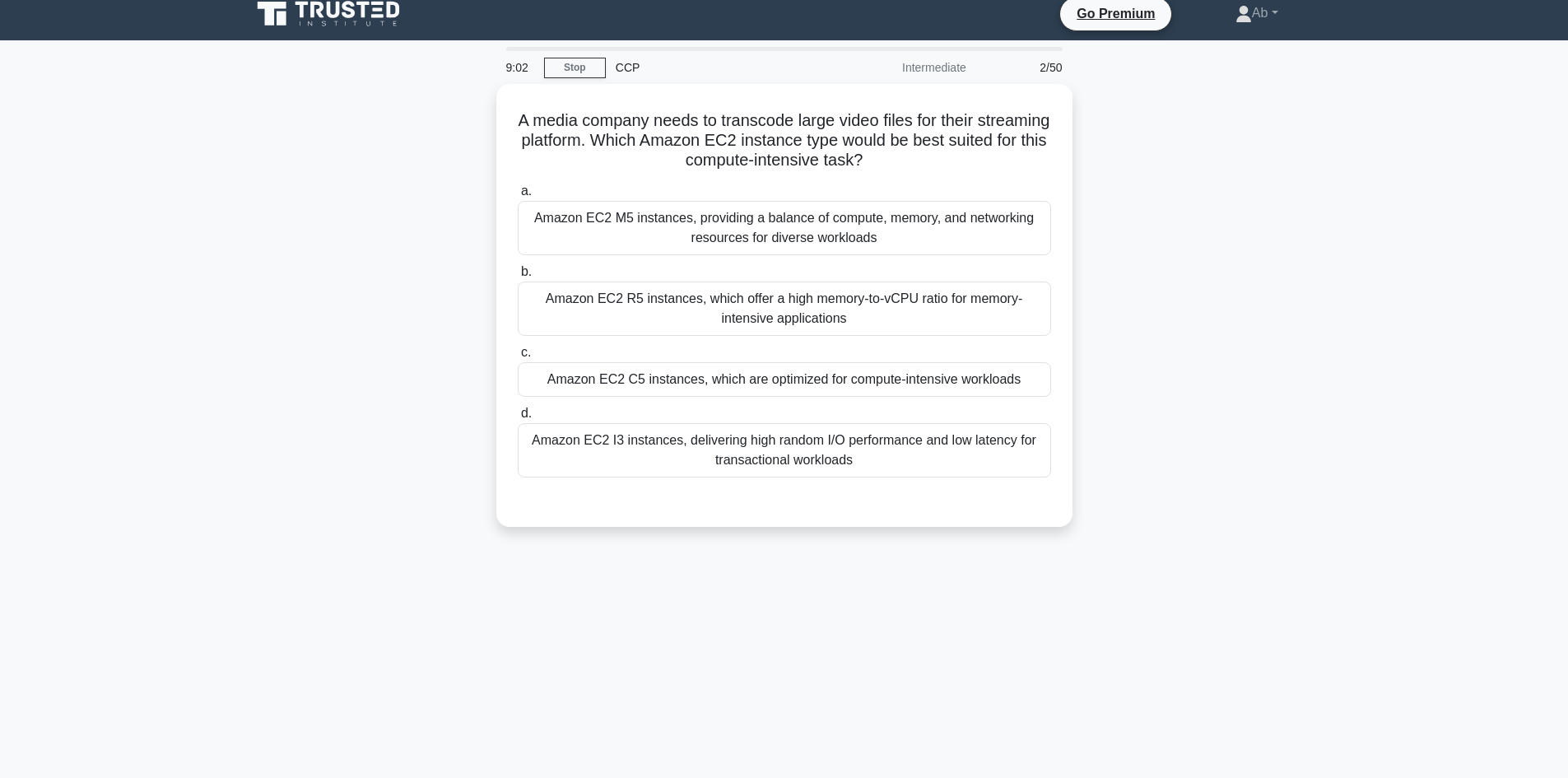
scroll to position [0, 0]
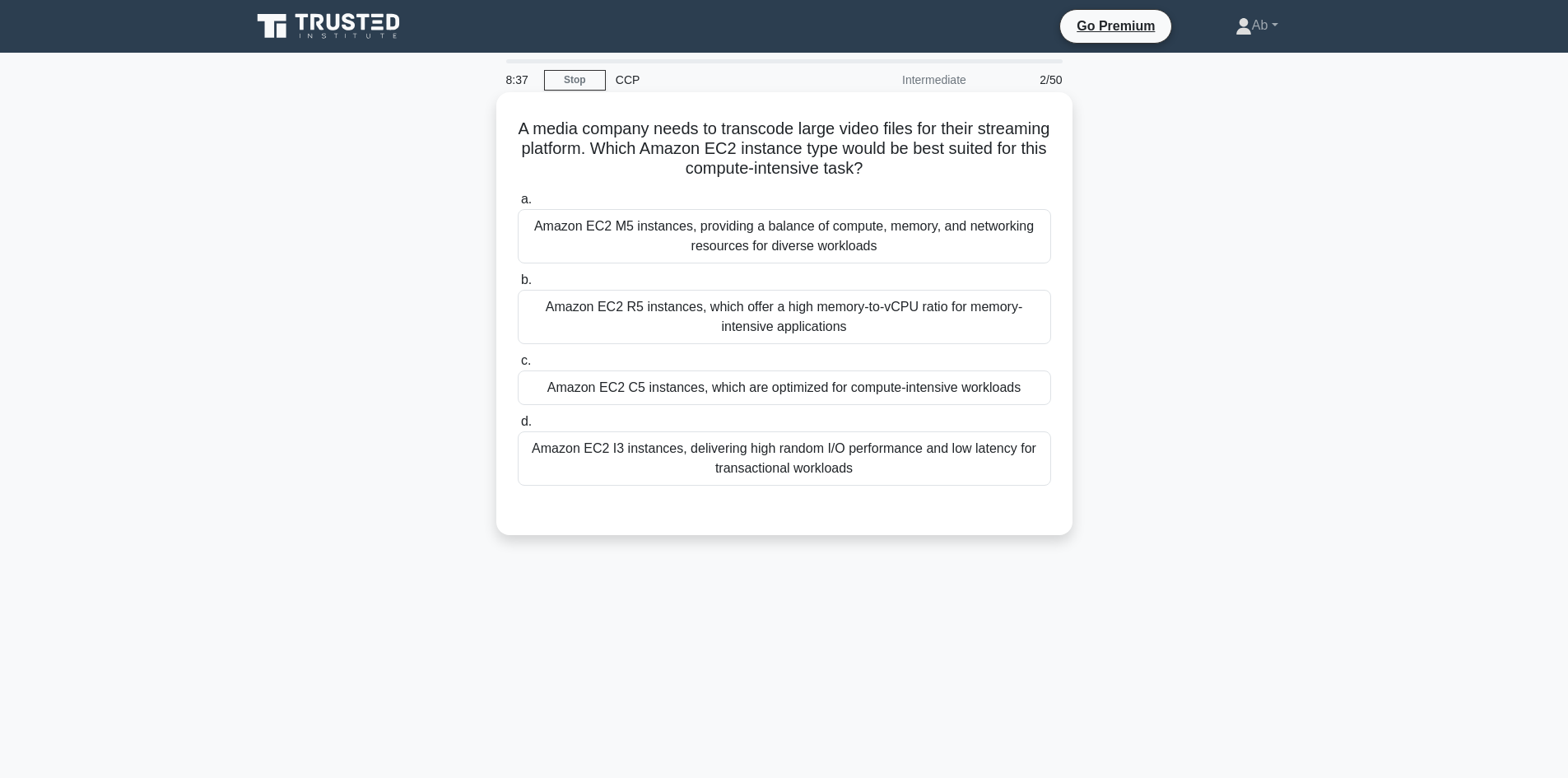
click at [760, 456] on div "Amazon EC2 I3 instances, delivering high random I/O performance and low latency…" at bounding box center [784, 459] width 533 height 55
click at [518, 427] on input "d. Amazon EC2 I3 instances, delivering high random I/O performance and low late…" at bounding box center [518, 422] width 0 height 11
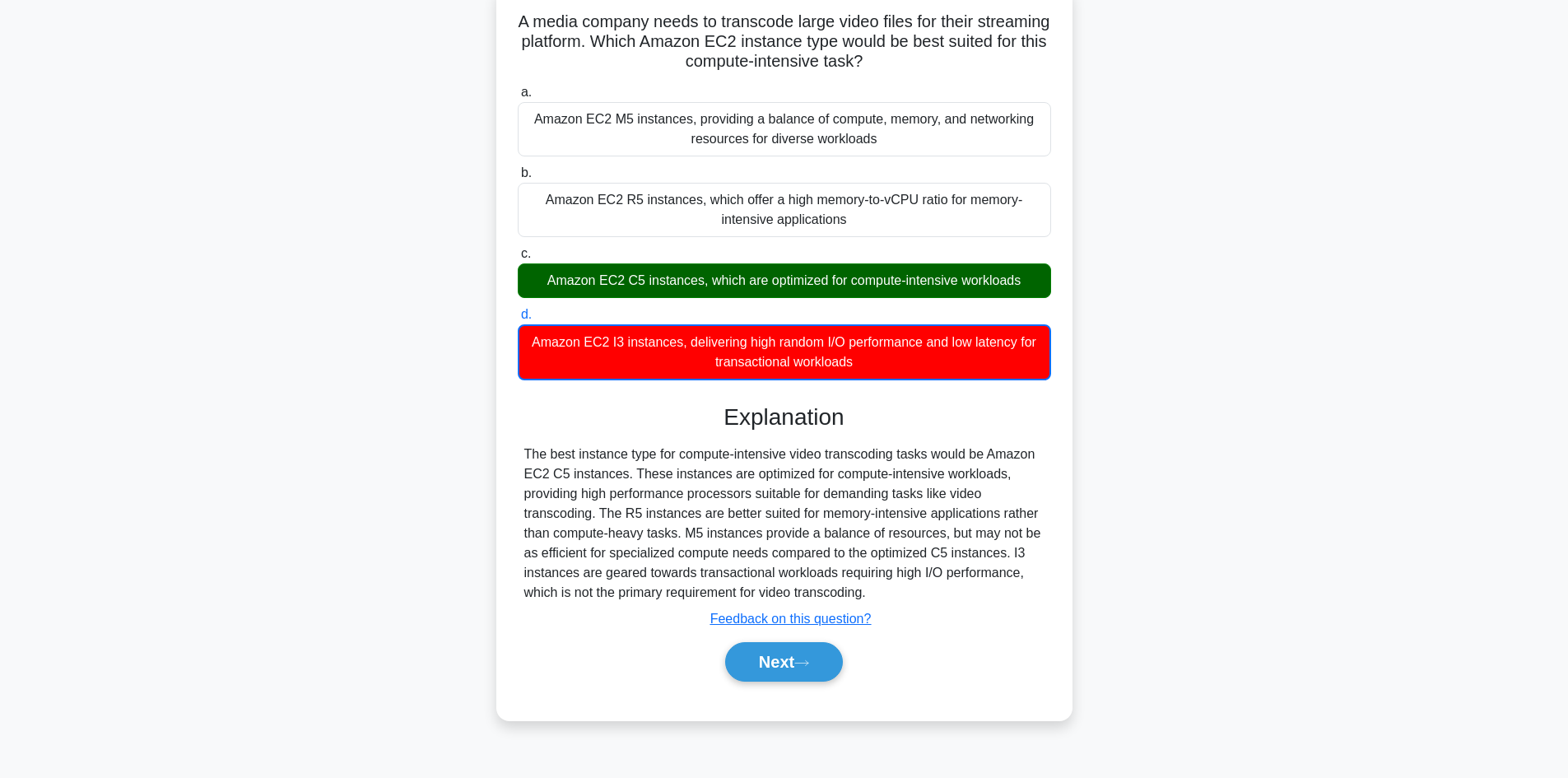
scroll to position [111, 0]
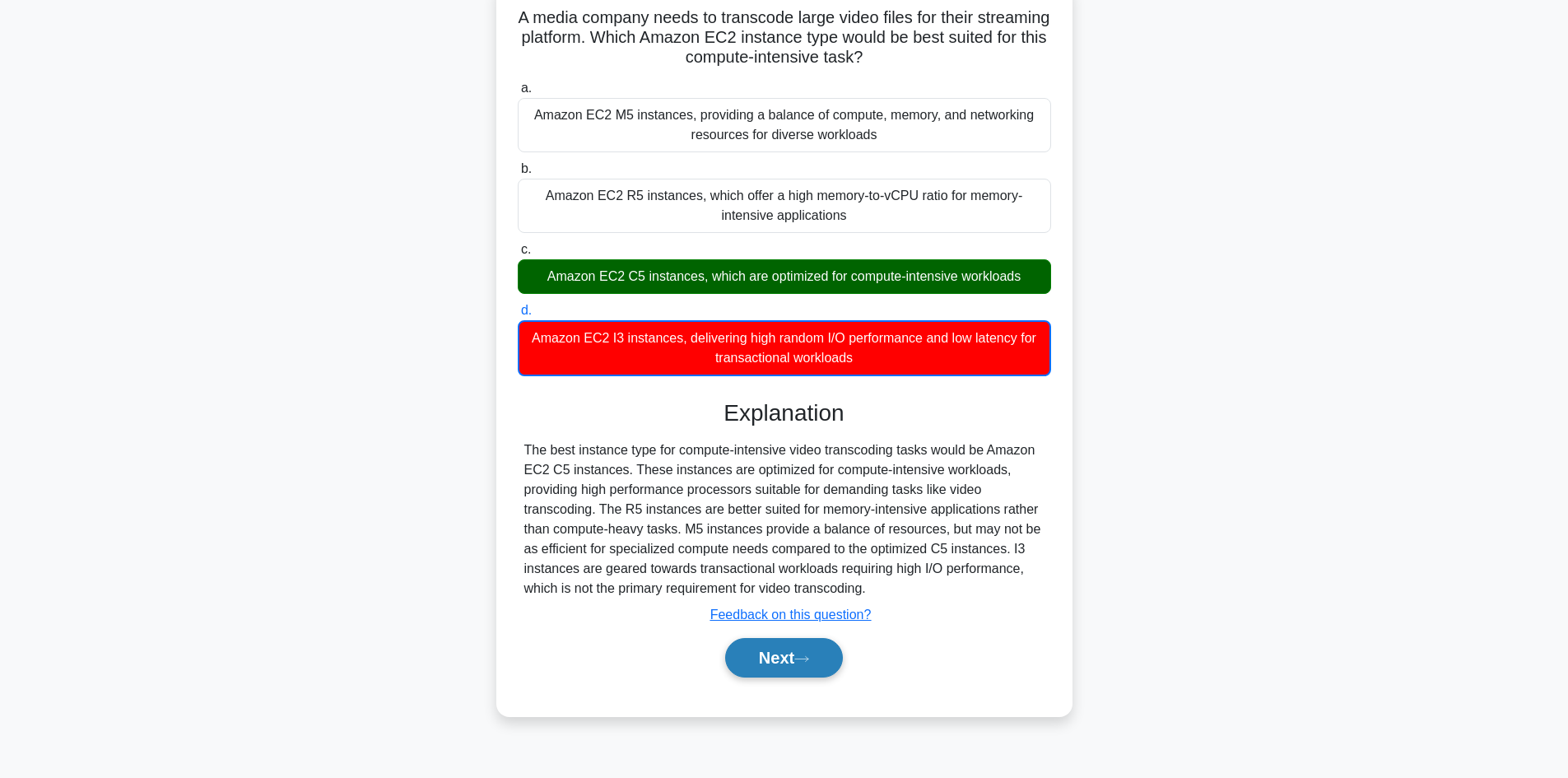
click at [794, 651] on button "Next" at bounding box center [784, 657] width 118 height 40
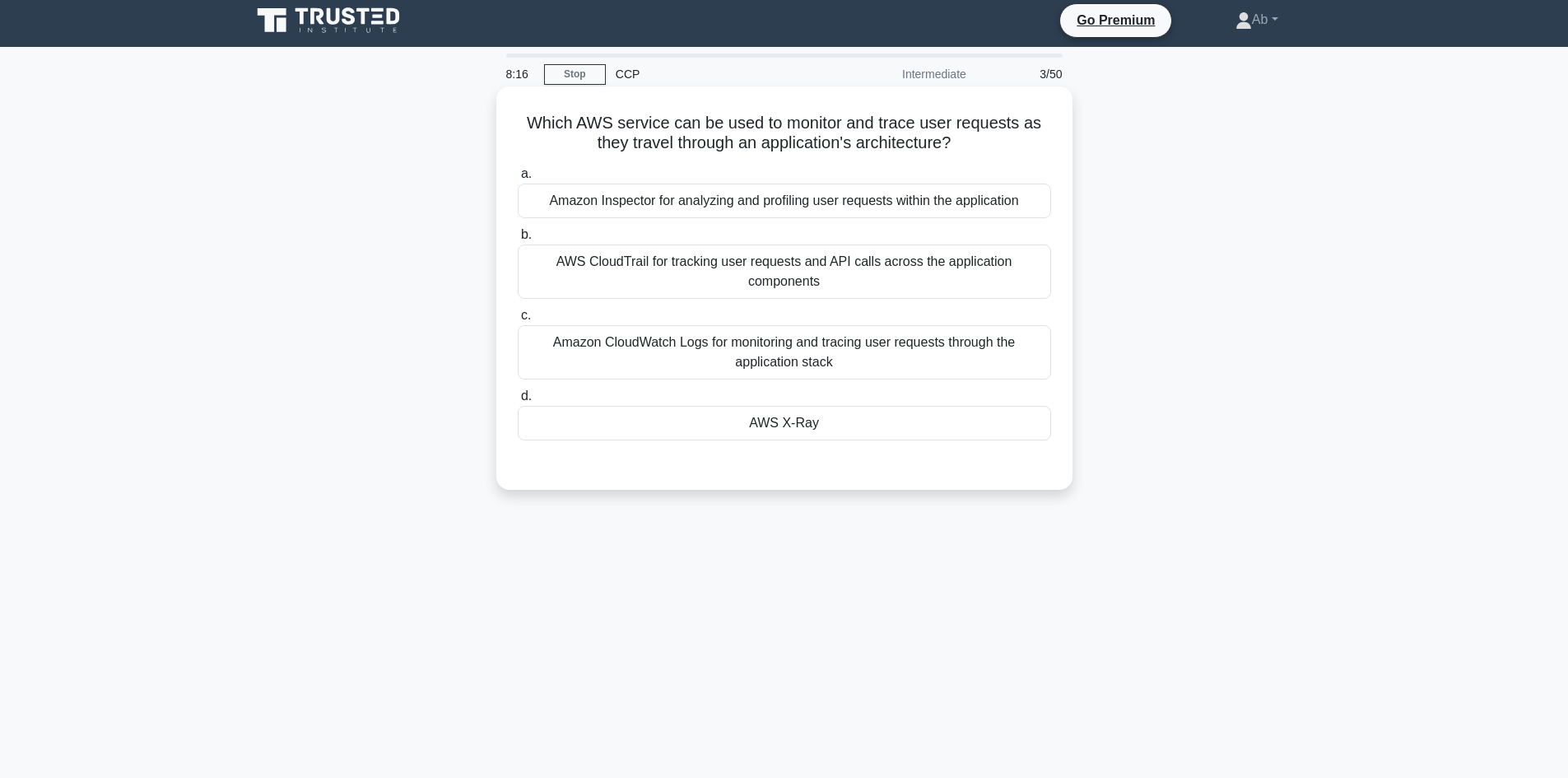
scroll to position [0, 0]
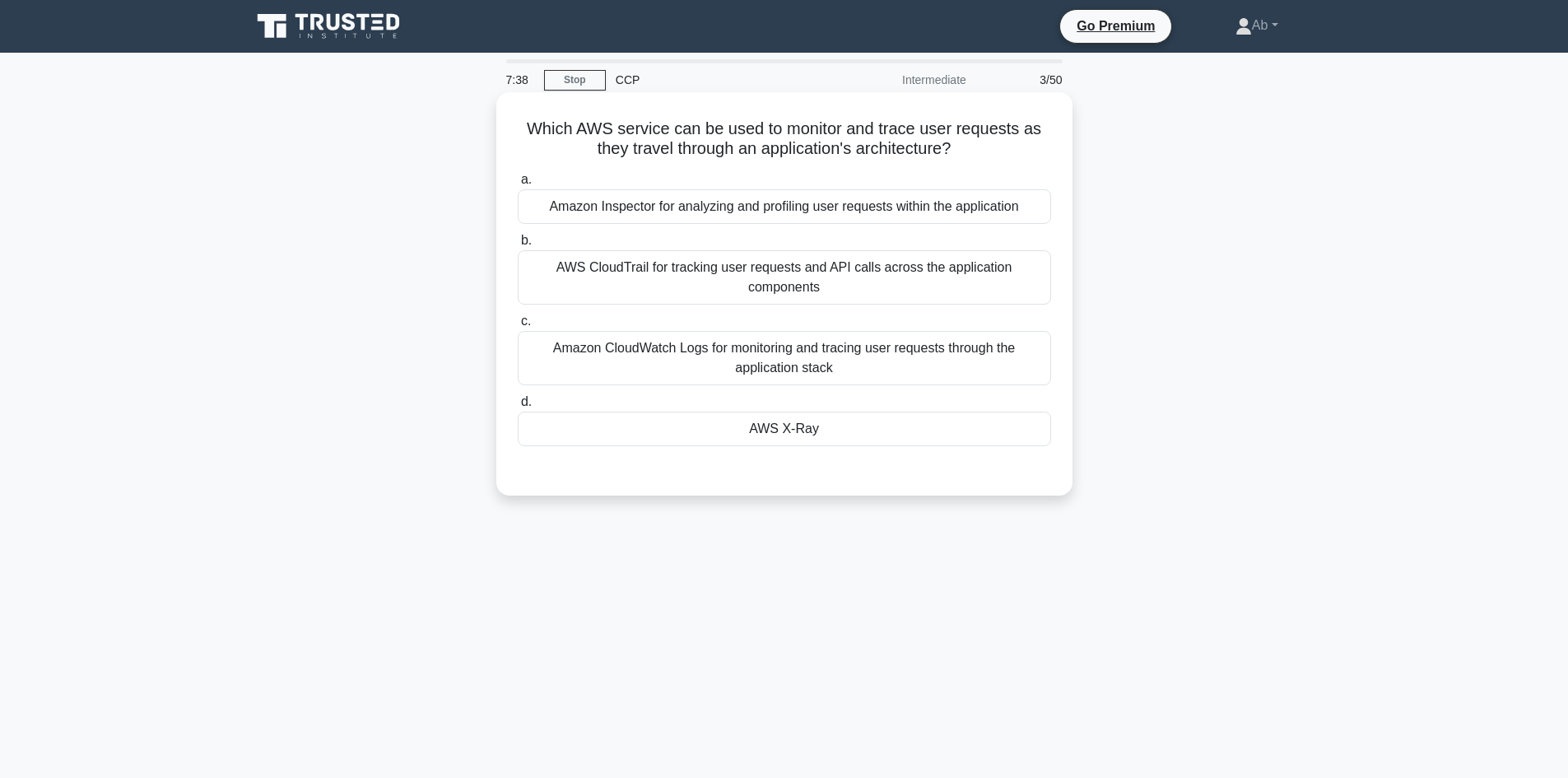
click at [825, 269] on div "AWS CloudTrail for tracking user requests and API calls across the application …" at bounding box center [784, 278] width 533 height 55
click at [518, 246] on input "b. AWS CloudTrail for tracking user requests and API calls across the applicati…" at bounding box center [518, 241] width 0 height 11
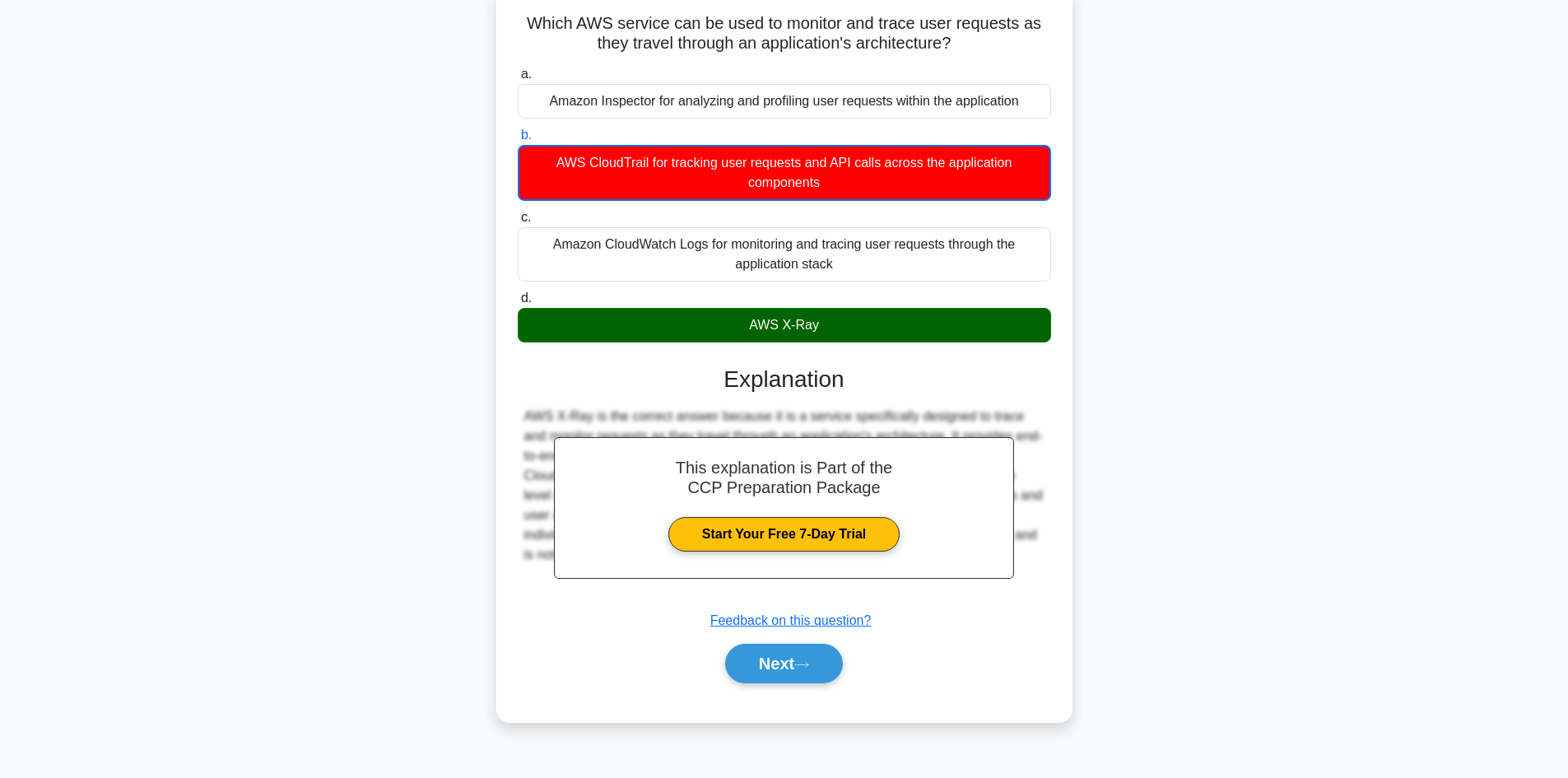
scroll to position [111, 0]
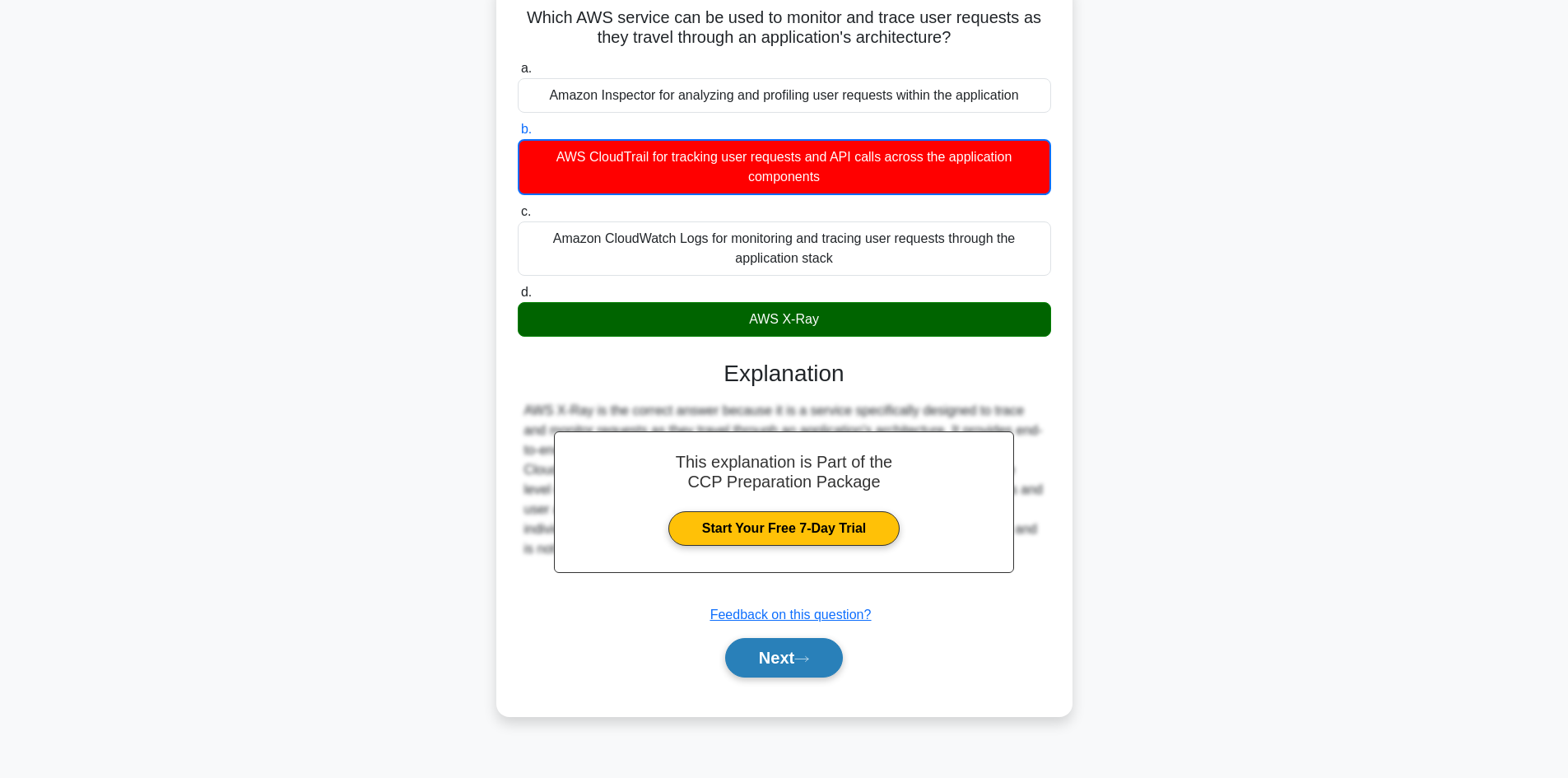
click at [794, 653] on button "Next" at bounding box center [784, 657] width 118 height 40
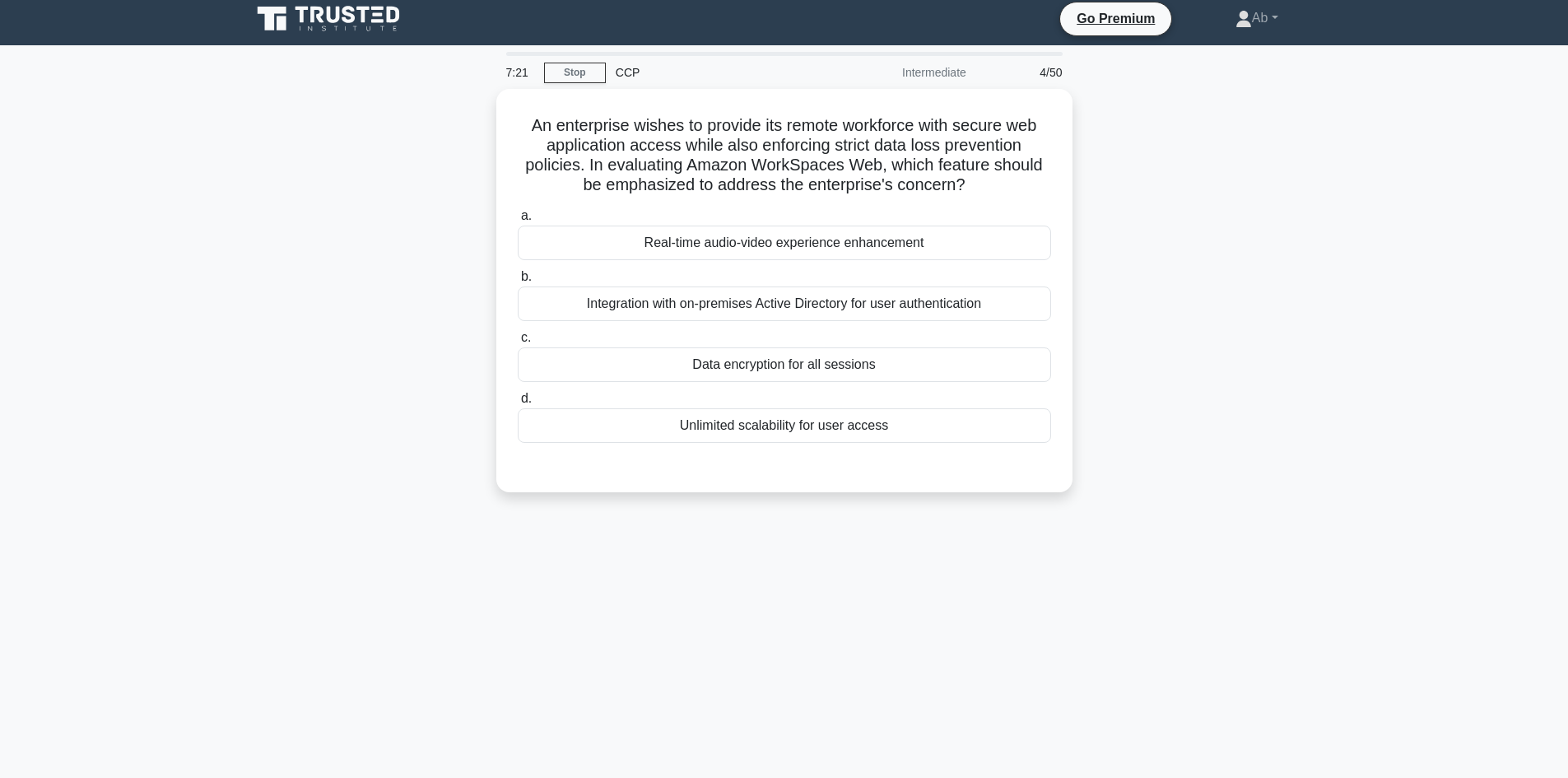
scroll to position [0, 0]
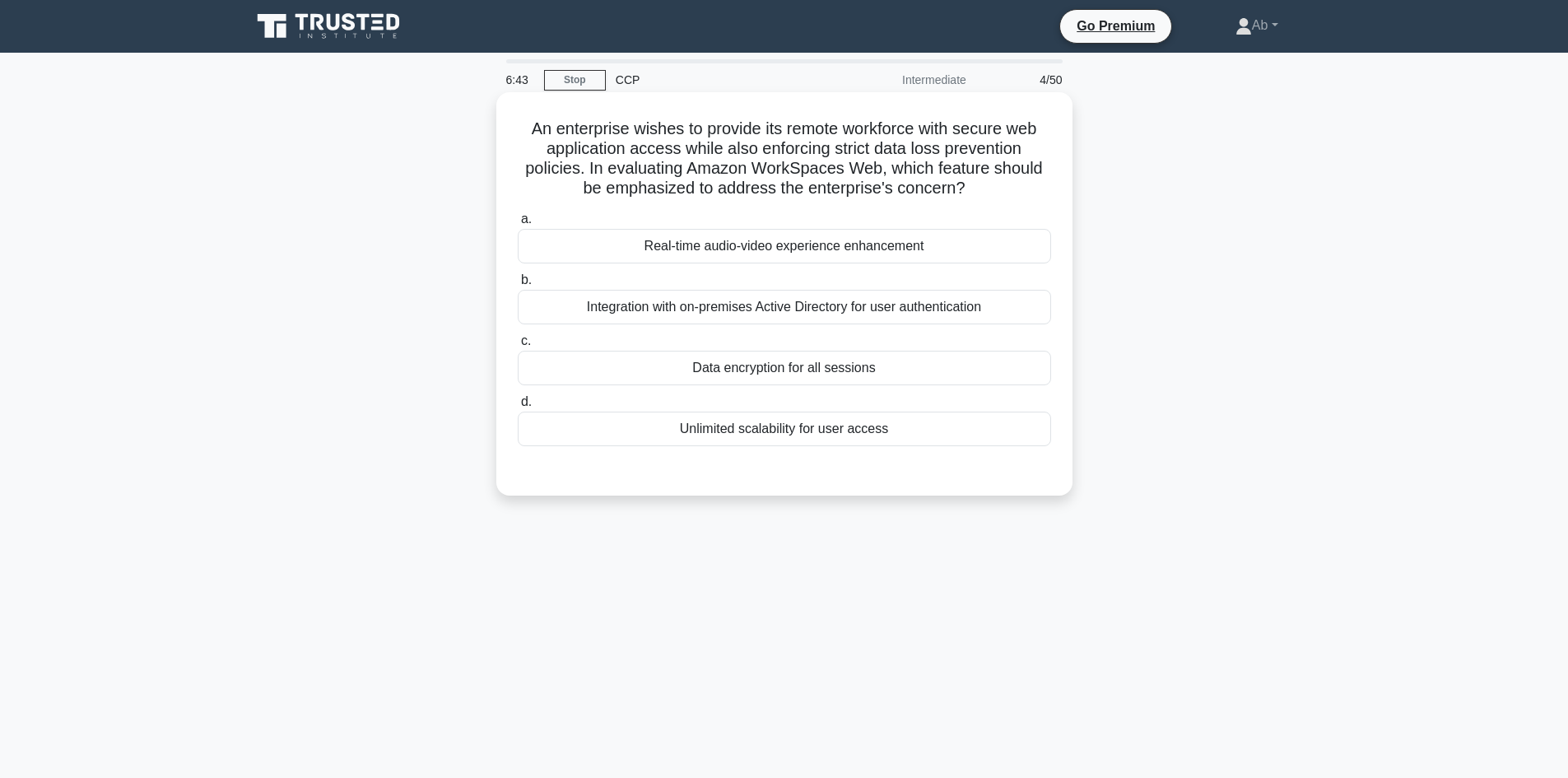
click at [837, 371] on div "Data encryption for all sessions" at bounding box center [784, 368] width 533 height 35
click at [518, 347] on input "c. Data encryption for all sessions" at bounding box center [518, 341] width 0 height 11
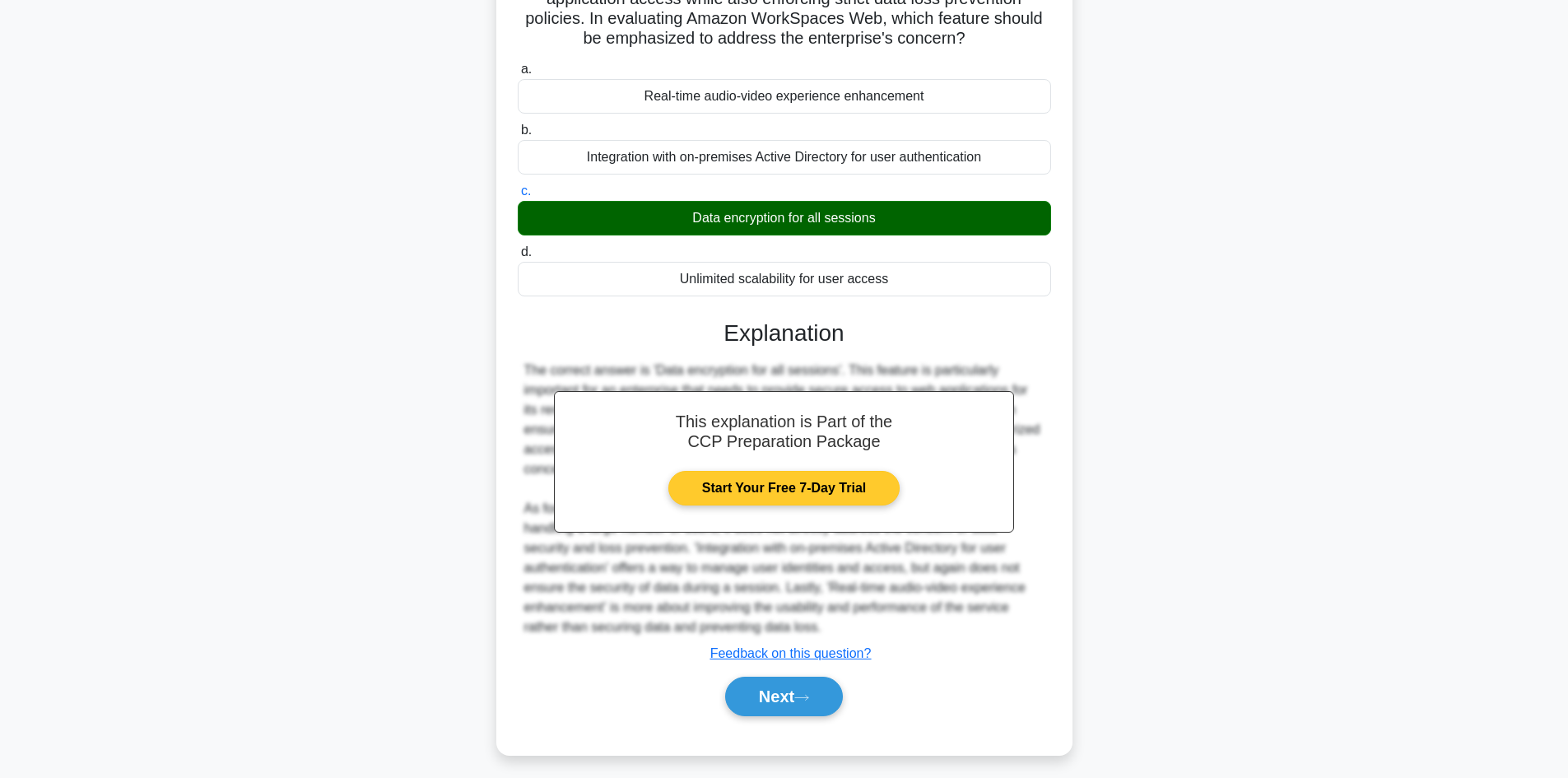
scroll to position [159, 0]
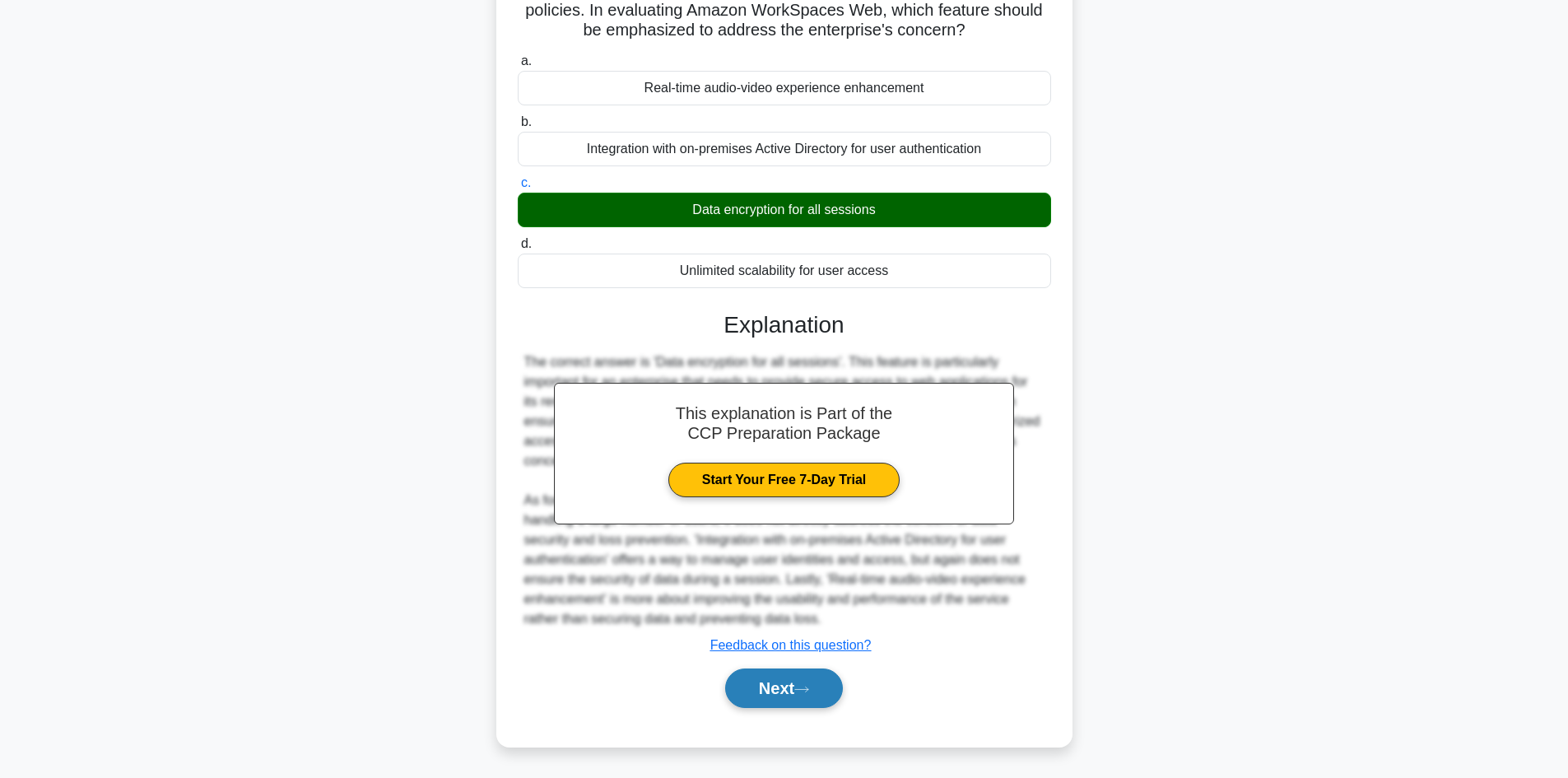
click at [796, 688] on button "Next" at bounding box center [784, 688] width 118 height 40
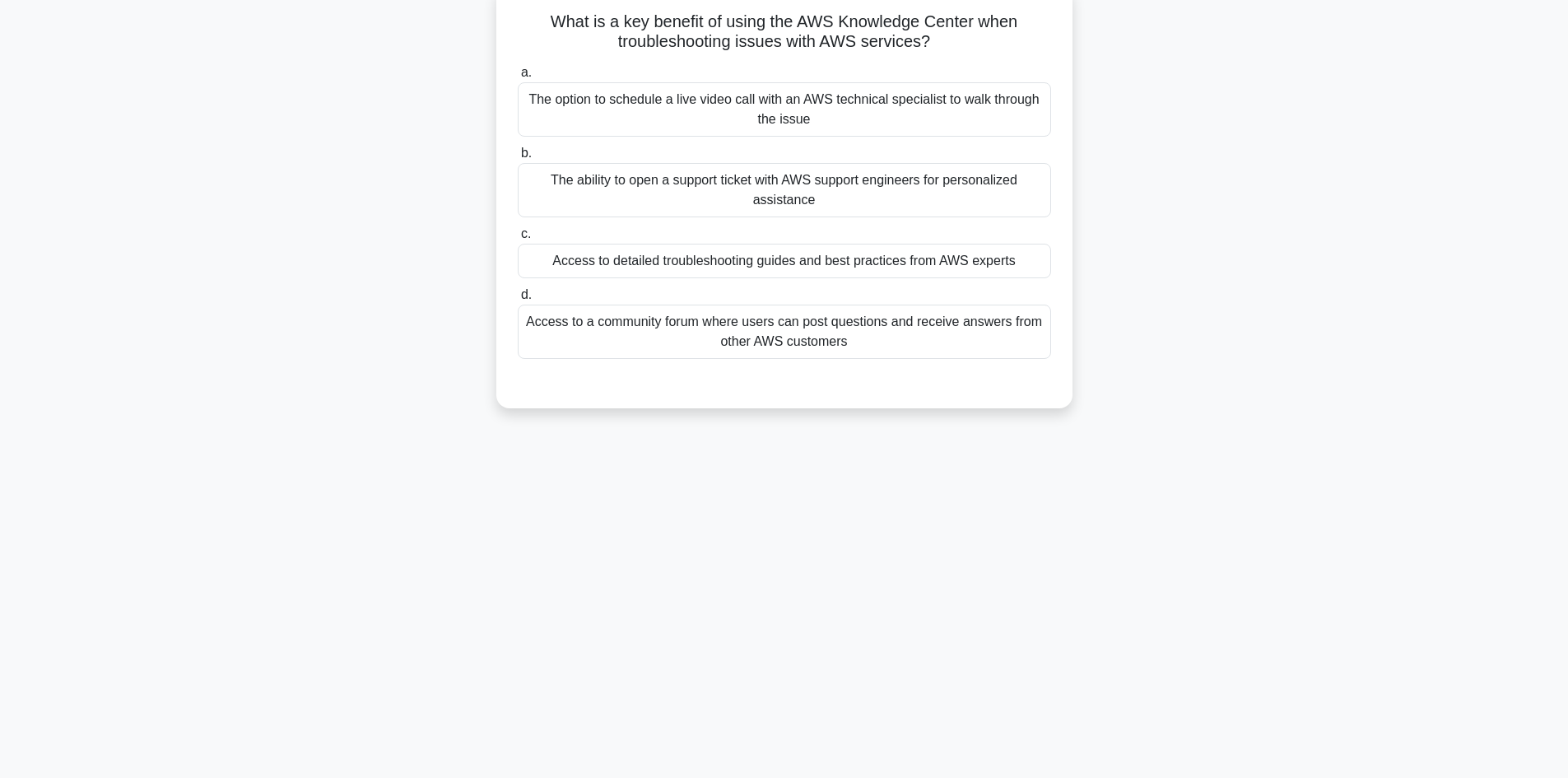
scroll to position [29, 0]
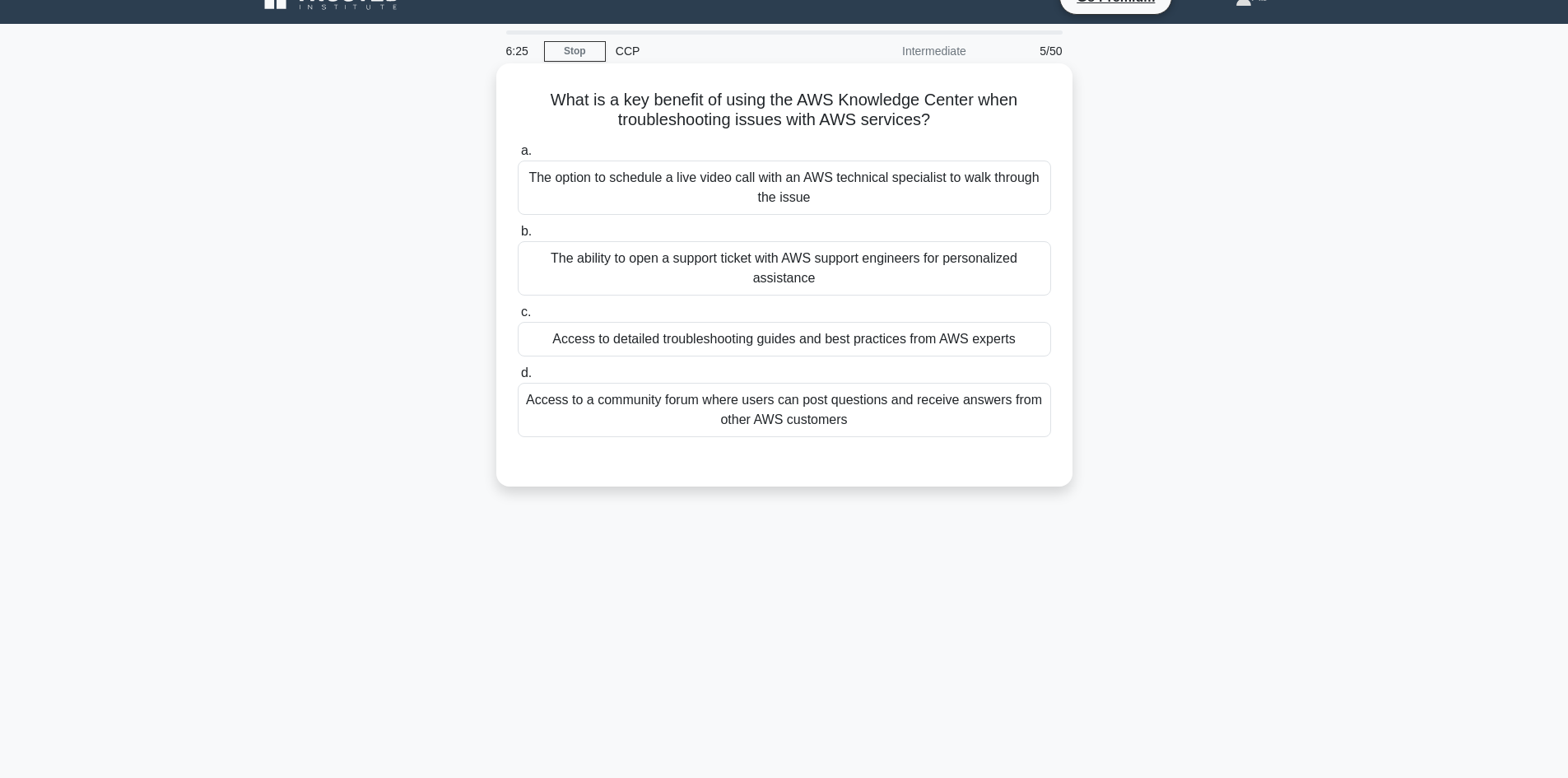
click at [902, 425] on div "Access to a community forum where users can post questions and receive answers …" at bounding box center [784, 410] width 533 height 55
click at [518, 379] on input "d. Access to a community forum where users can post questions and receive answe…" at bounding box center [518, 373] width 0 height 11
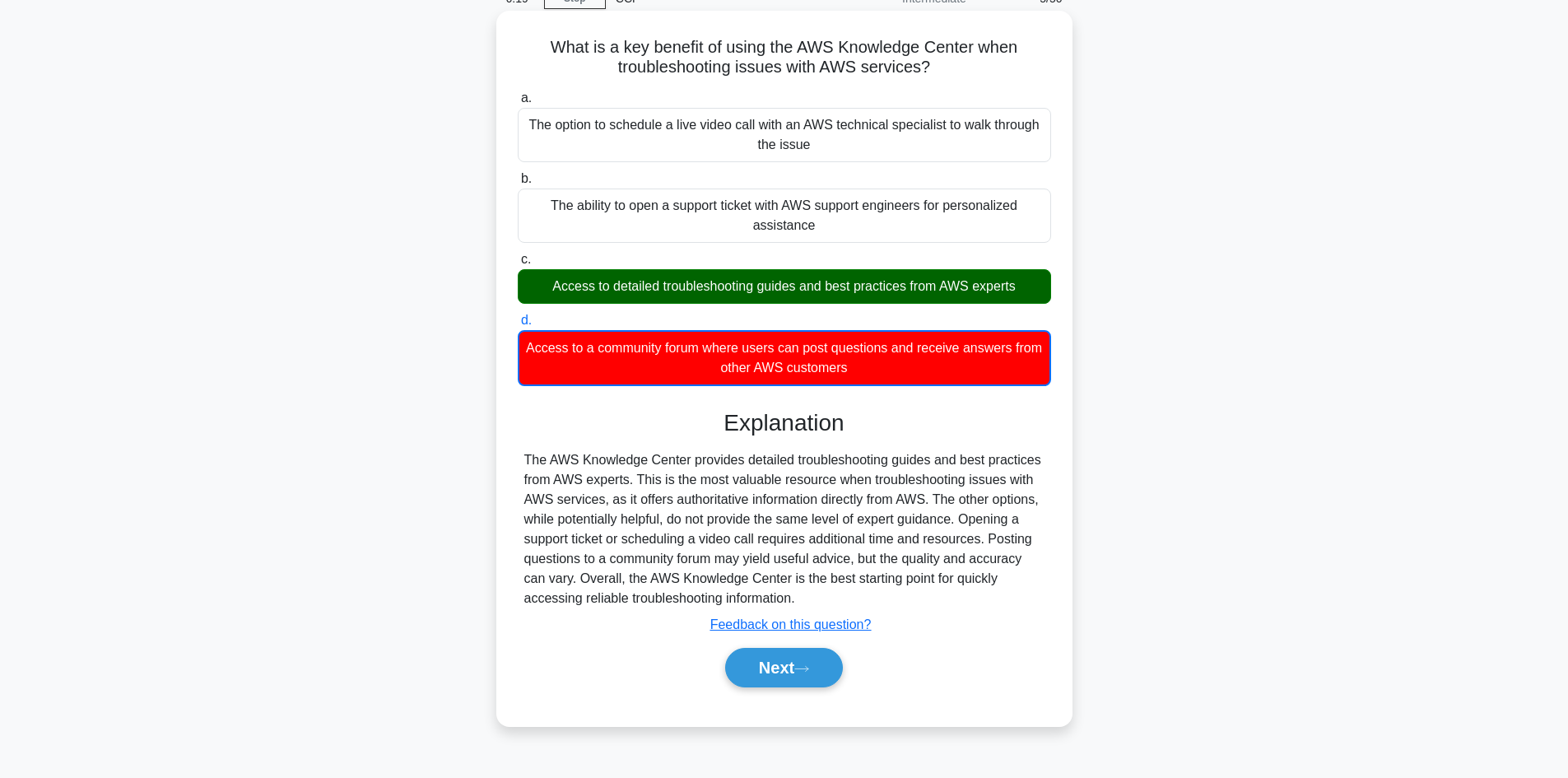
scroll to position [111, 0]
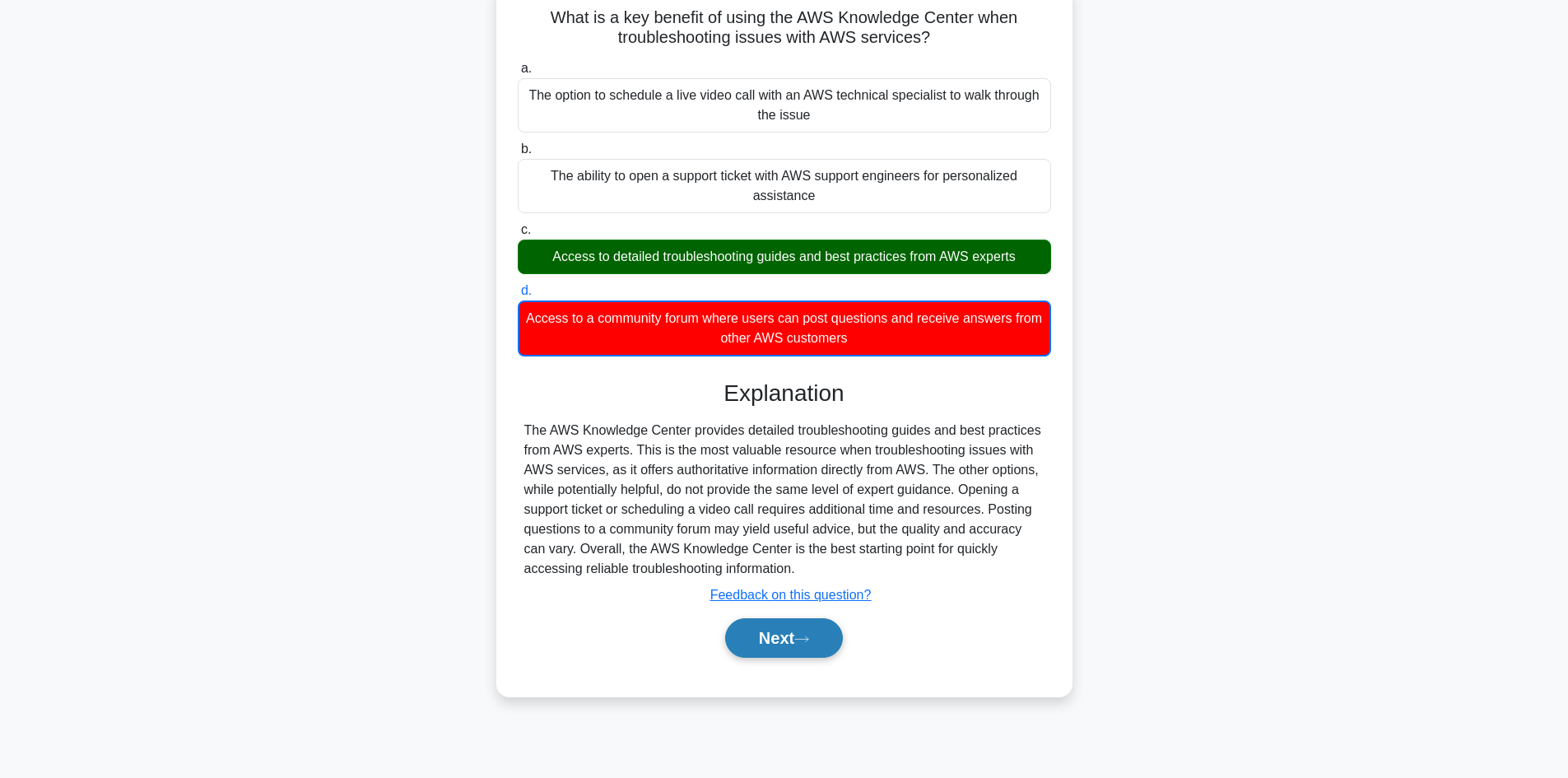
click at [794, 647] on button "Next" at bounding box center [784, 638] width 118 height 40
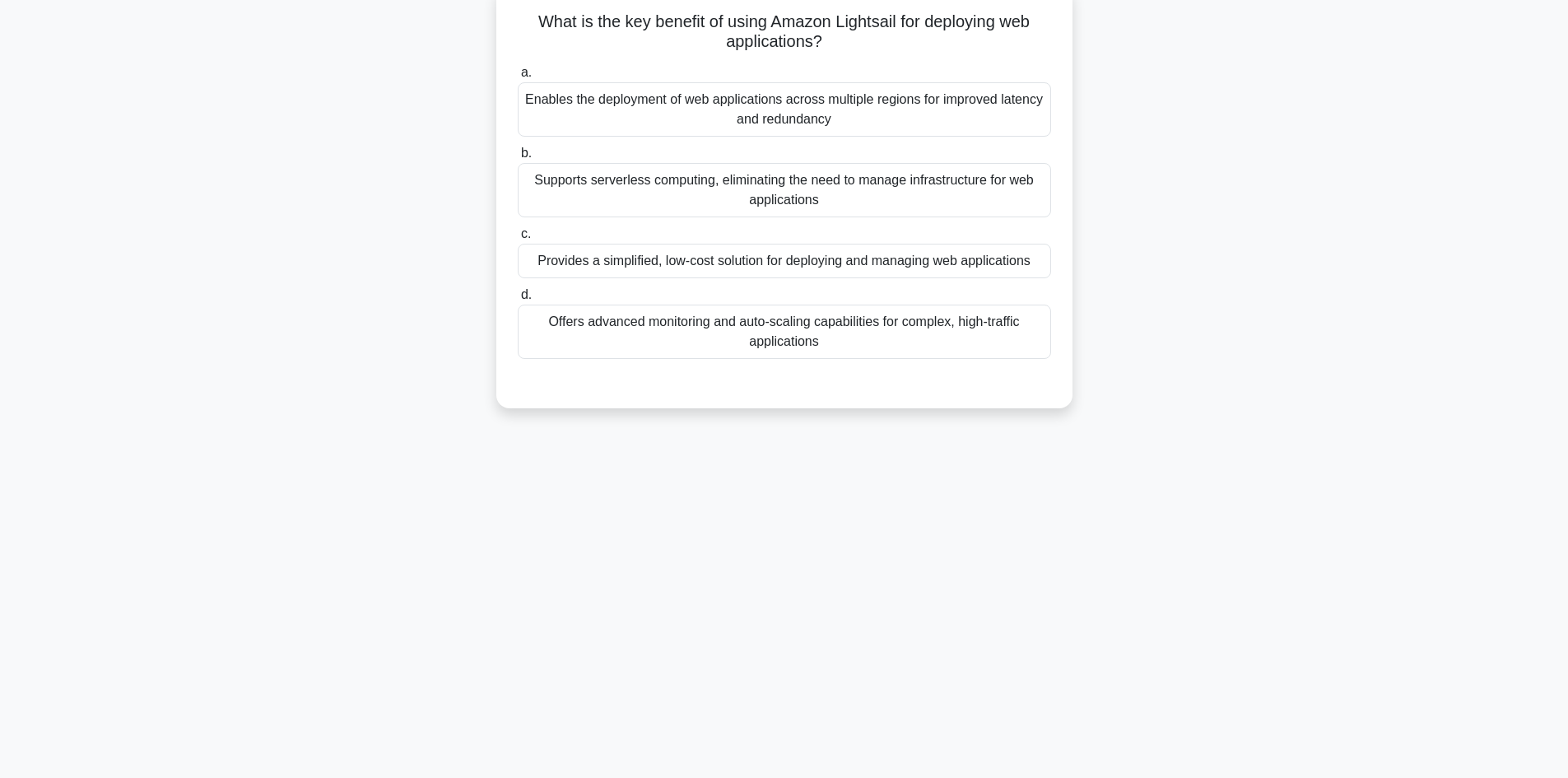
scroll to position [29, 0]
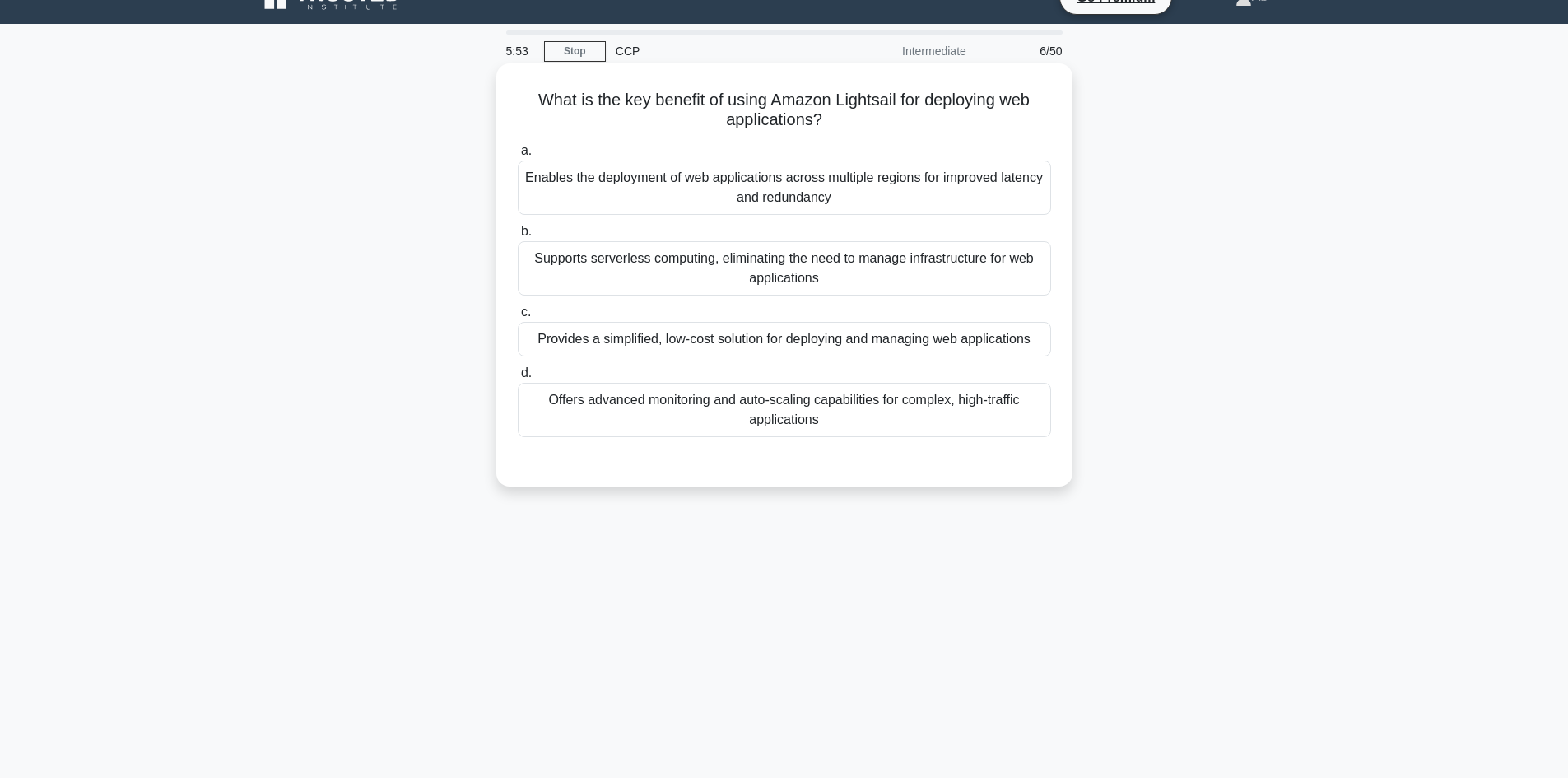
click at [827, 264] on div "Supports serverless computing, eliminating the need to manage infrastructure fo…" at bounding box center [784, 269] width 533 height 55
click at [518, 238] on input "b. Supports serverless computing, eliminating the need to manage infrastructure…" at bounding box center [518, 232] width 0 height 11
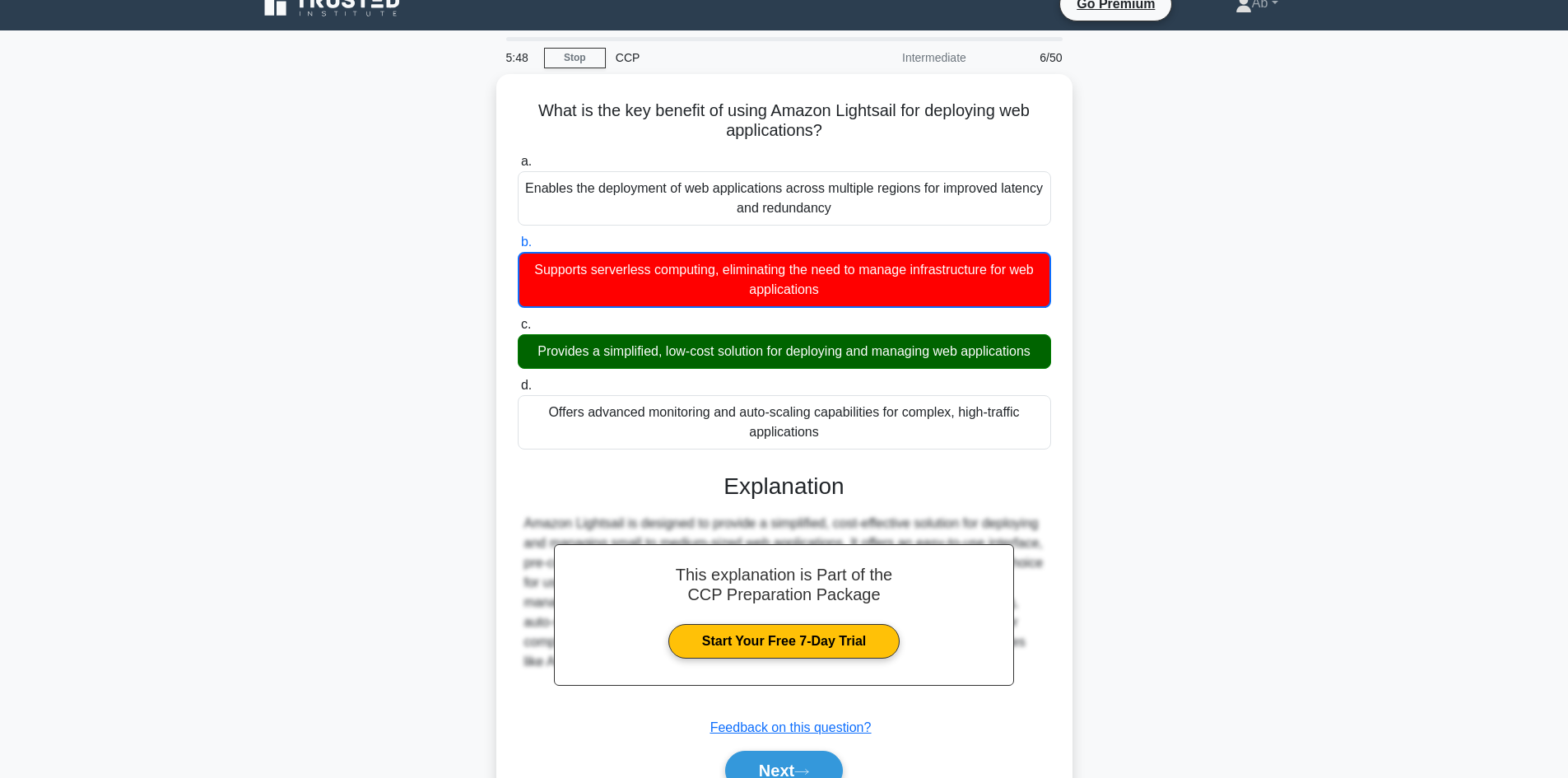
scroll to position [0, 0]
